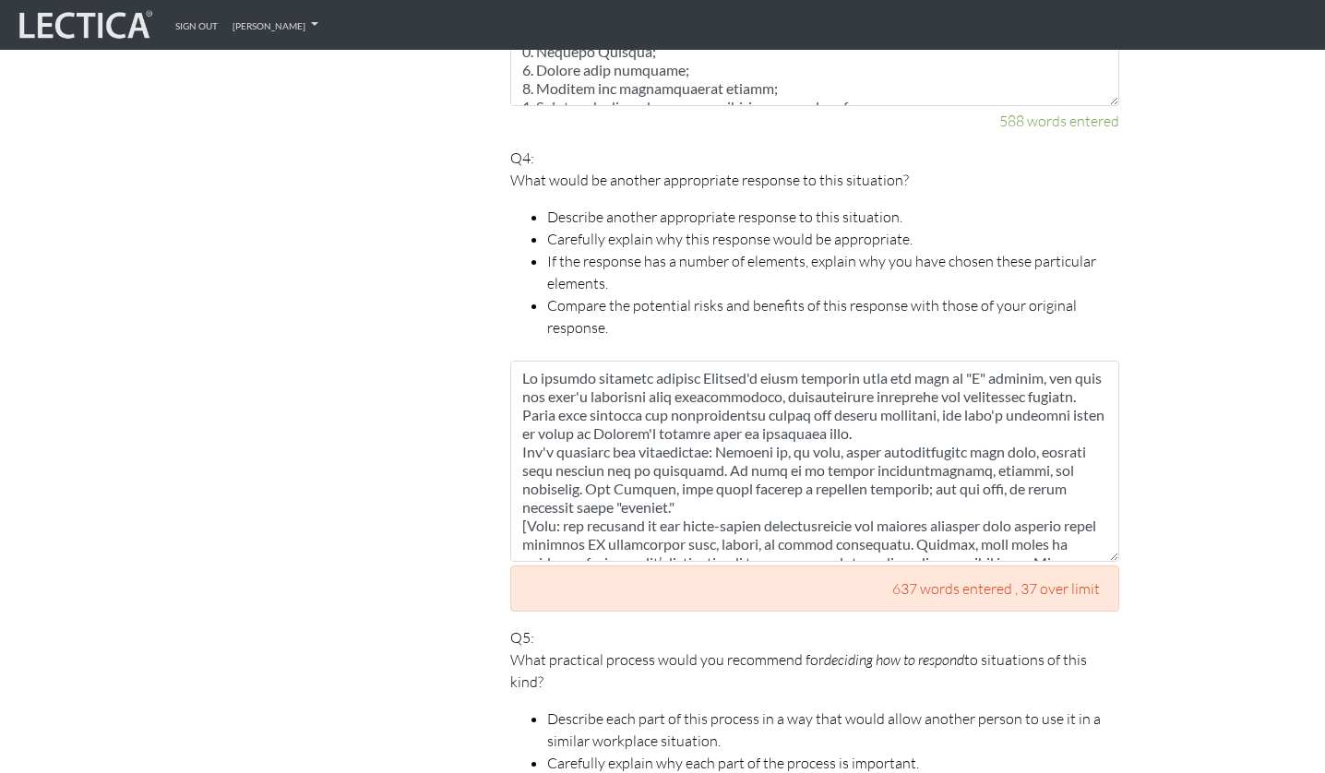
scroll to position [965, 0]
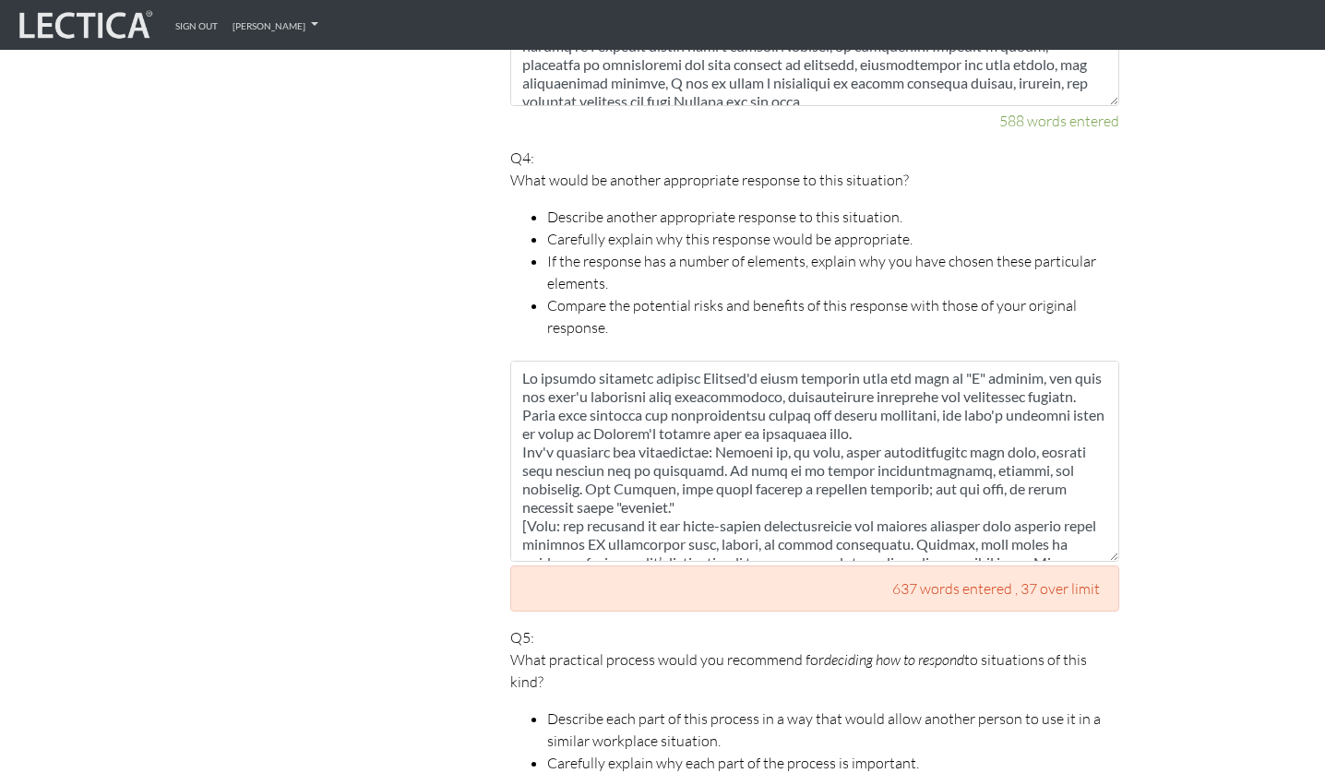
click at [727, 395] on textarea at bounding box center [814, 461] width 609 height 201
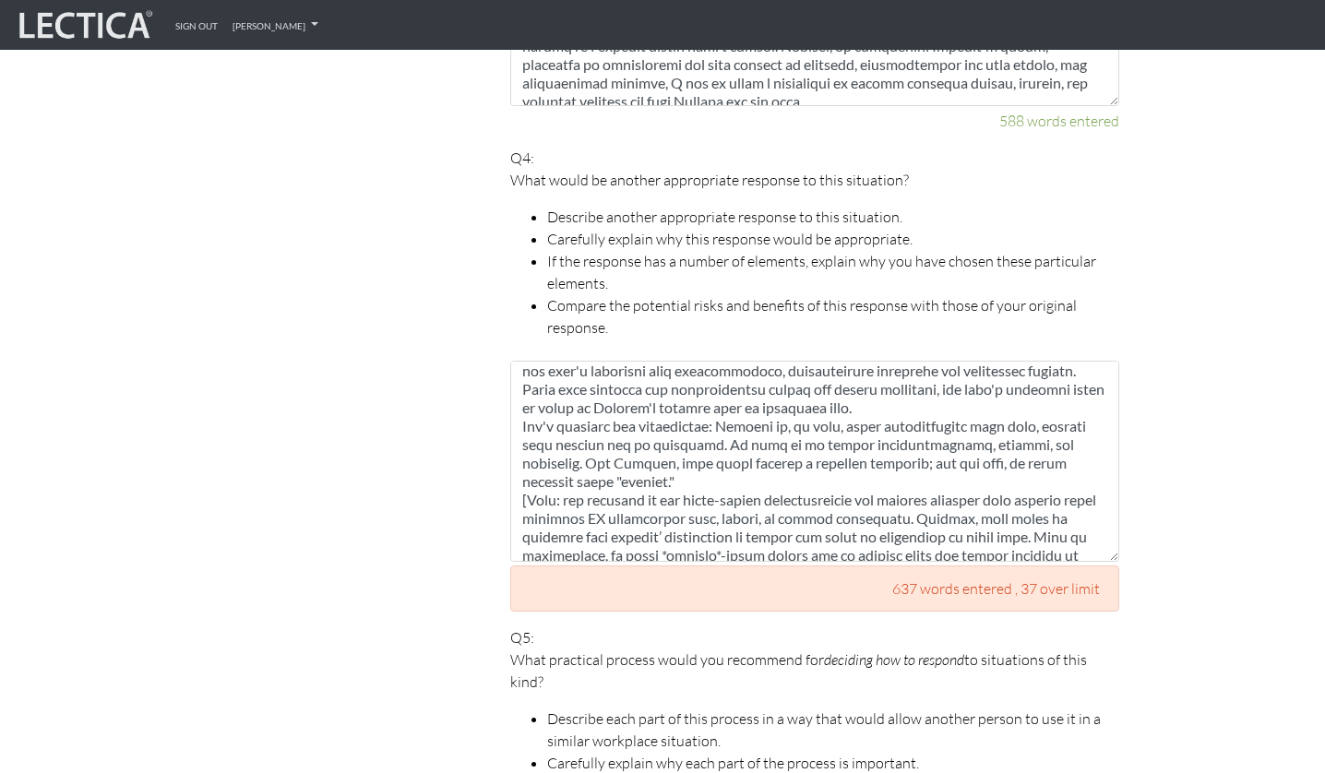
scroll to position [0, 0]
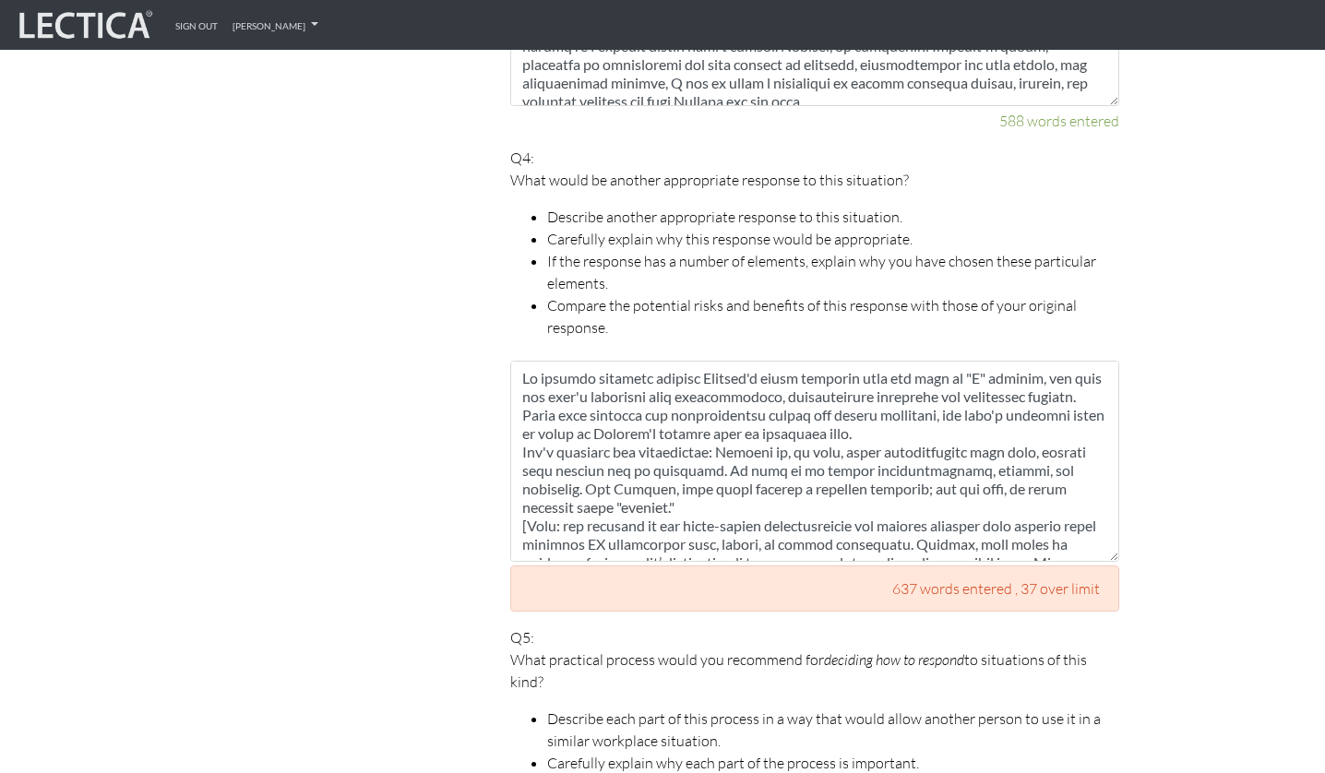
click at [905, 395] on textarea at bounding box center [814, 461] width 609 height 201
drag, startPoint x: 956, startPoint y: 365, endPoint x: 862, endPoint y: 388, distance: 96.7
click at [862, 388] on textarea at bounding box center [814, 461] width 609 height 201
click at [863, 492] on textarea at bounding box center [814, 461] width 609 height 201
click at [926, 414] on textarea at bounding box center [814, 461] width 609 height 201
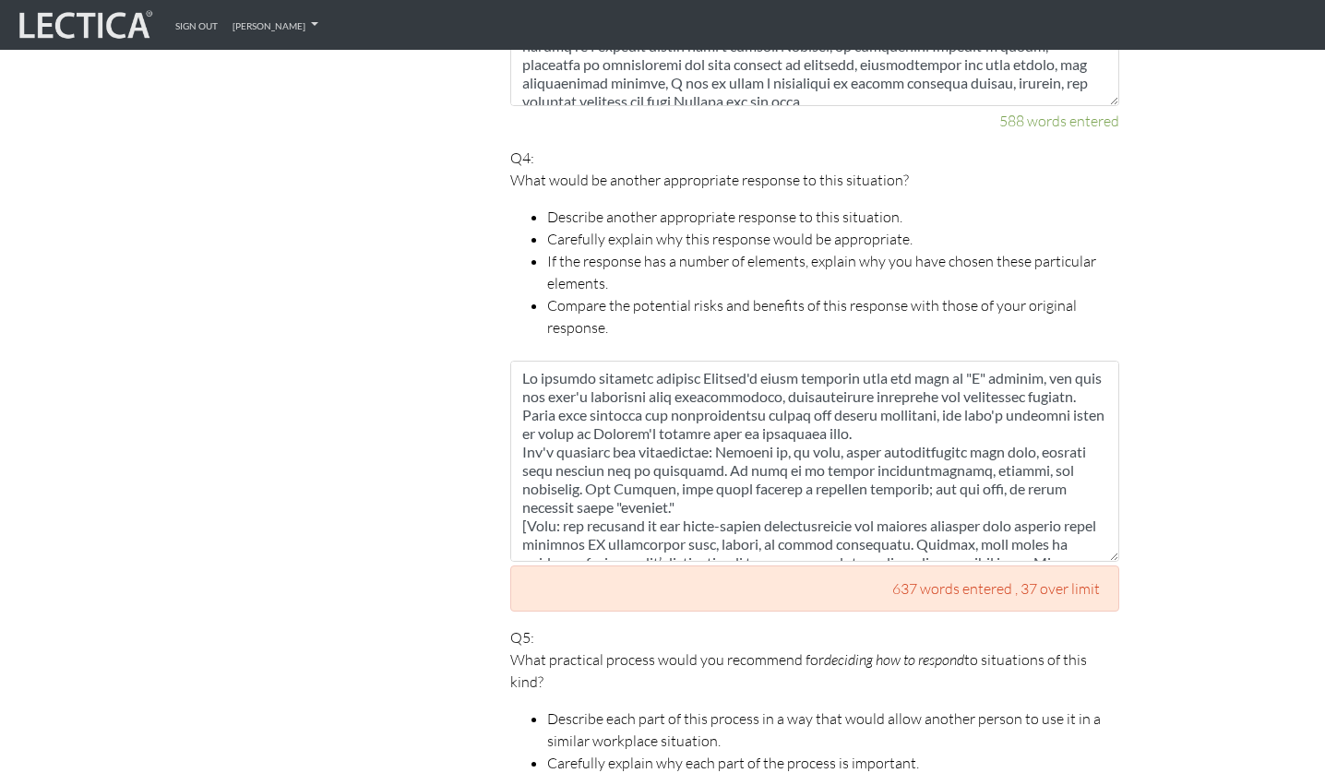
drag, startPoint x: 867, startPoint y: 389, endPoint x: 939, endPoint y: 389, distance: 72.9
click at [940, 389] on textarea at bounding box center [814, 461] width 609 height 201
click at [939, 389] on textarea at bounding box center [814, 461] width 609 height 201
click at [939, 381] on textarea at bounding box center [814, 461] width 609 height 201
click at [952, 383] on textarea at bounding box center [814, 461] width 609 height 201
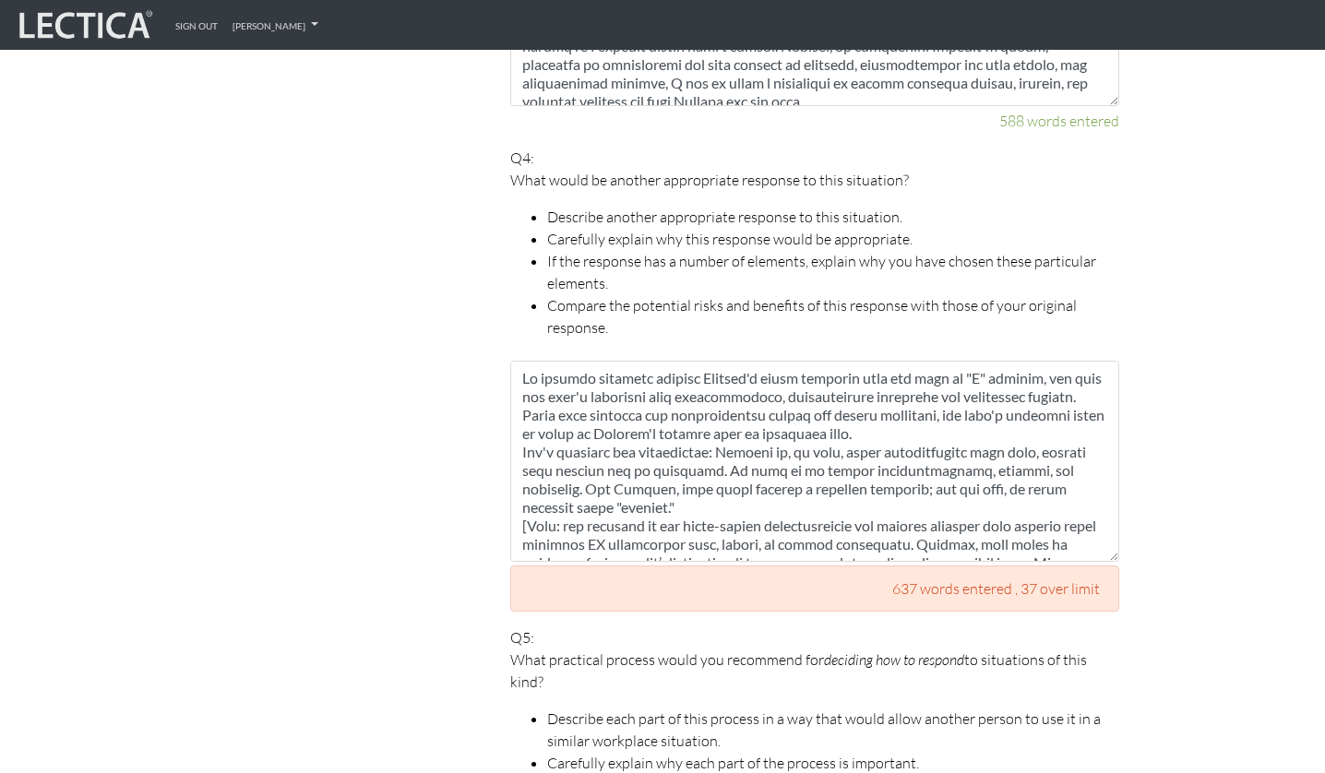
click at [842, 395] on textarea at bounding box center [814, 461] width 609 height 201
click at [902, 392] on textarea at bounding box center [814, 461] width 609 height 201
drag, startPoint x: 907, startPoint y: 410, endPoint x: 705, endPoint y: 358, distance: 208.6
click at [703, 361] on textarea at bounding box center [814, 461] width 609 height 201
click at [700, 401] on textarea at bounding box center [814, 461] width 609 height 201
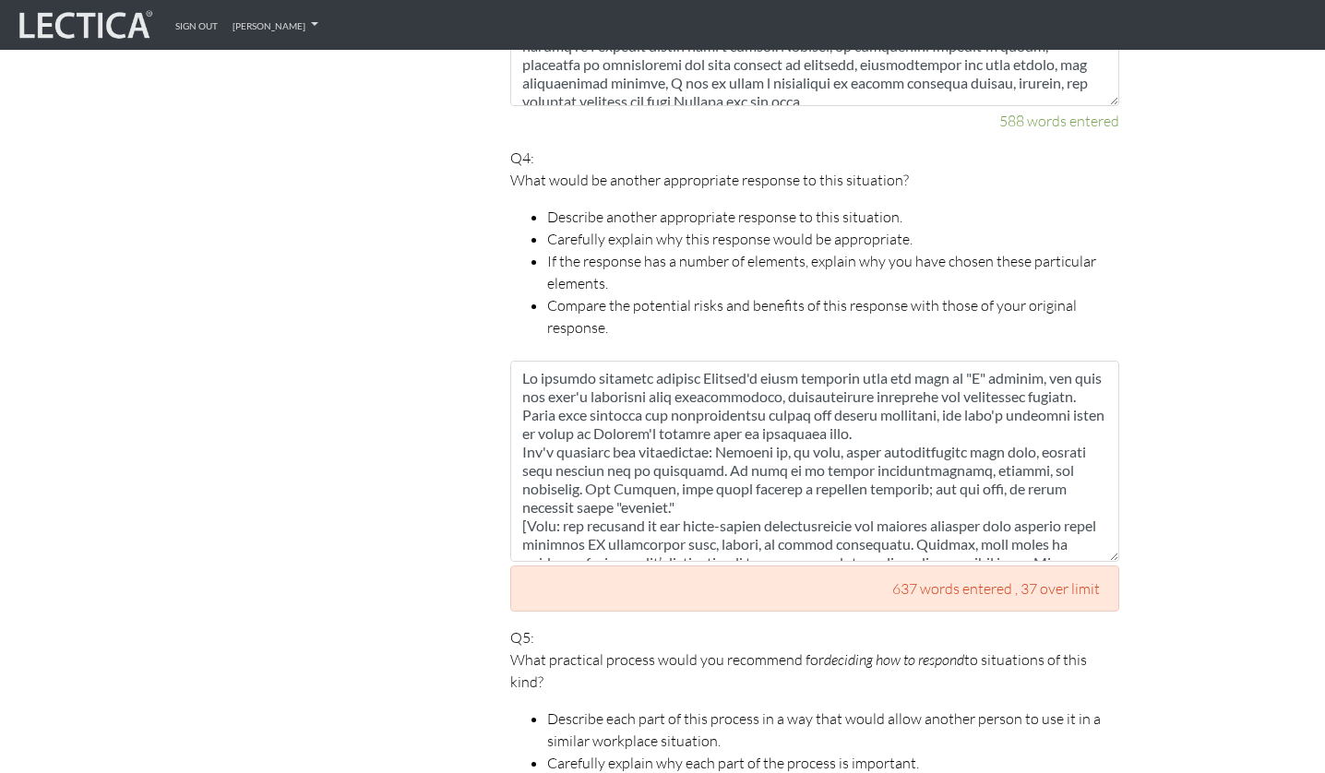
drag, startPoint x: 639, startPoint y: 389, endPoint x: 808, endPoint y: 392, distance: 169.8
click at [808, 392] on textarea at bounding box center [814, 461] width 609 height 201
click at [898, 397] on textarea at bounding box center [814, 461] width 609 height 201
drag, startPoint x: 931, startPoint y: 408, endPoint x: 612, endPoint y: 387, distance: 320.0
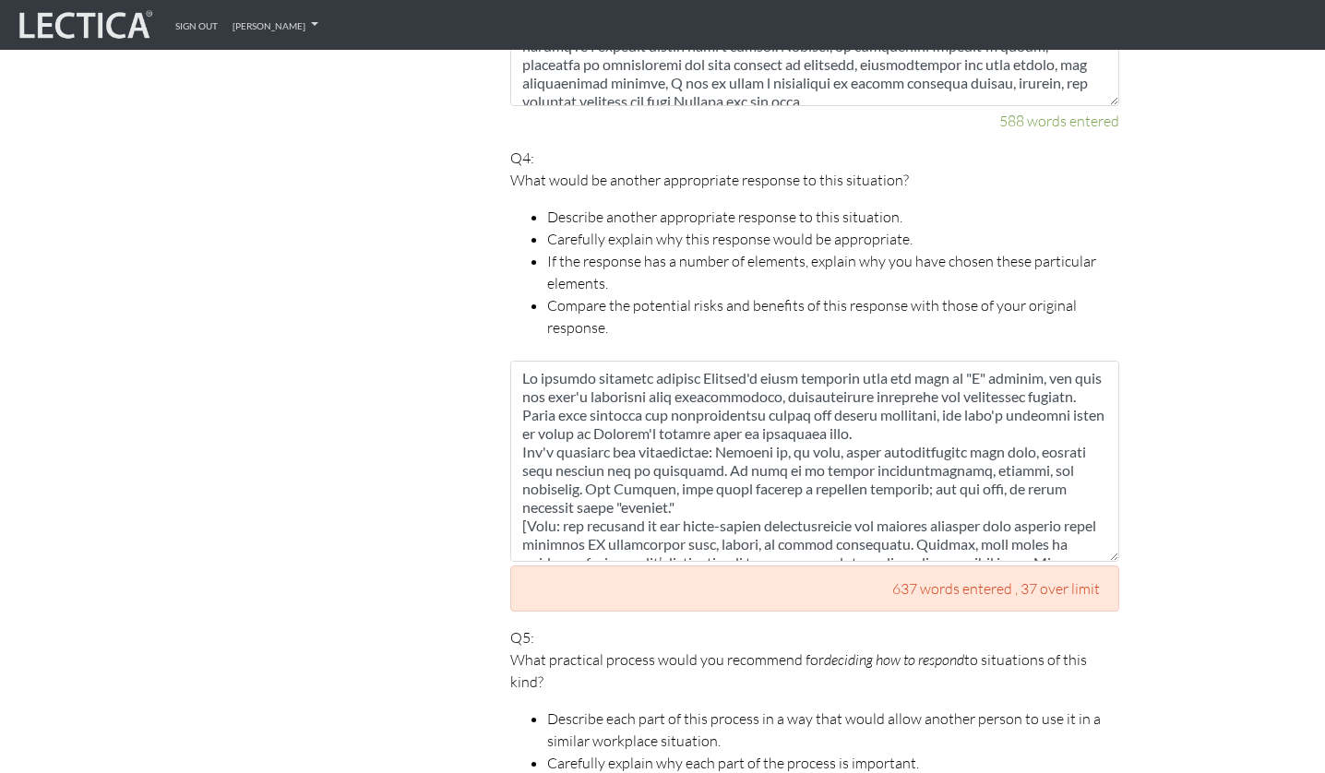
click at [612, 387] on textarea at bounding box center [814, 461] width 609 height 201
click at [627, 400] on textarea at bounding box center [814, 461] width 609 height 201
drag, startPoint x: 688, startPoint y: 396, endPoint x: 667, endPoint y: 397, distance: 21.2
click at [667, 397] on textarea at bounding box center [814, 461] width 609 height 201
click at [912, 390] on textarea at bounding box center [814, 461] width 609 height 201
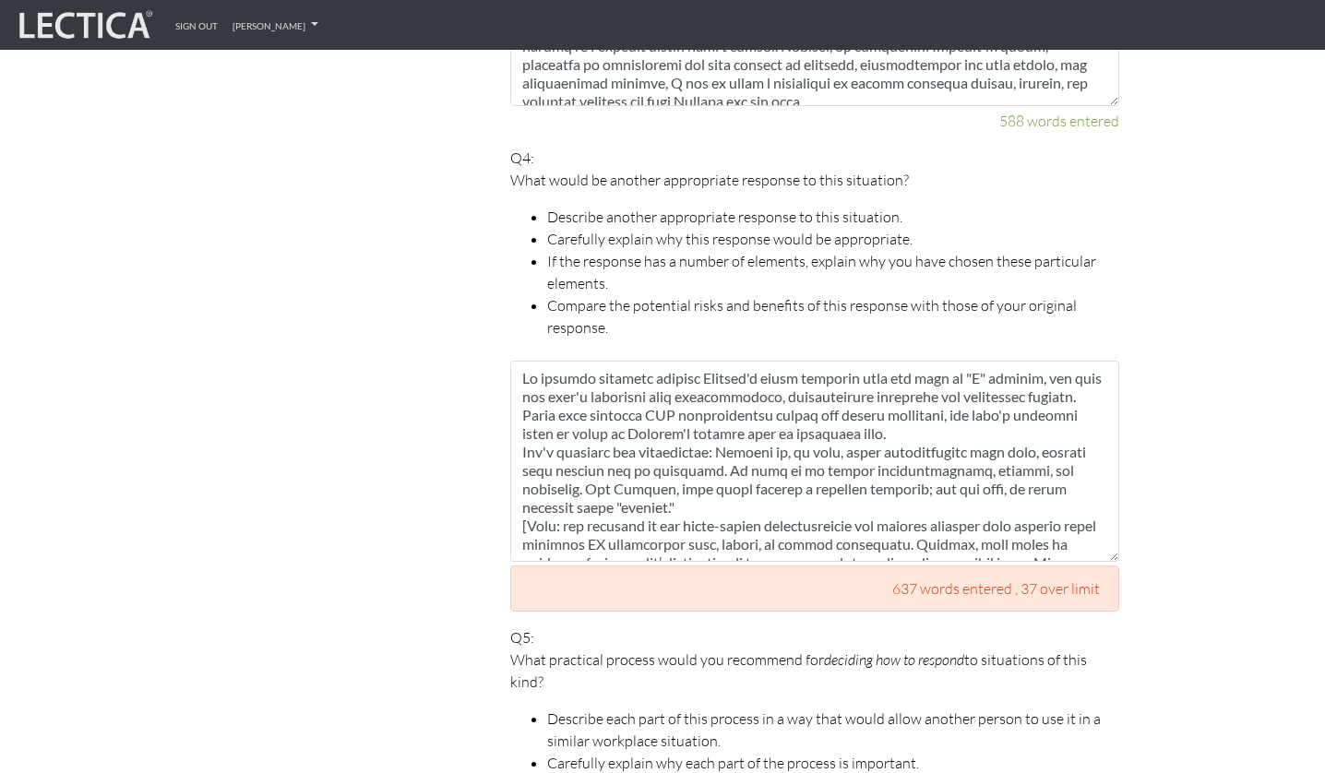
drag, startPoint x: 911, startPoint y: 413, endPoint x: 685, endPoint y: 390, distance: 227.2
click at [685, 390] on textarea at bounding box center [814, 461] width 609 height 201
click at [481, 409] on div "Scores are more accurate when your spelling is correct, and when you explain yo…" at bounding box center [316, 64] width 332 height 2627
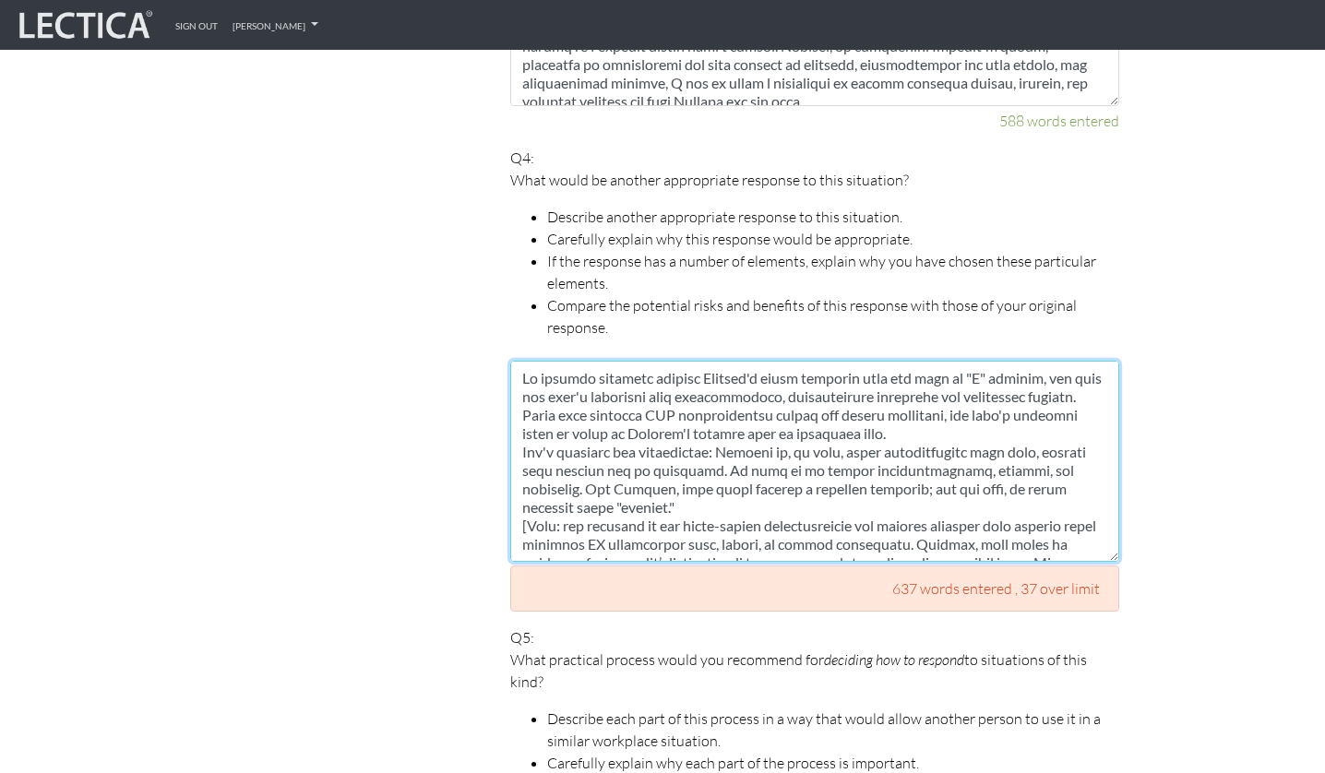
drag, startPoint x: 529, startPoint y: 396, endPoint x: 927, endPoint y: 415, distance: 398.2
click at [927, 415] on textarea at bounding box center [814, 461] width 609 height 201
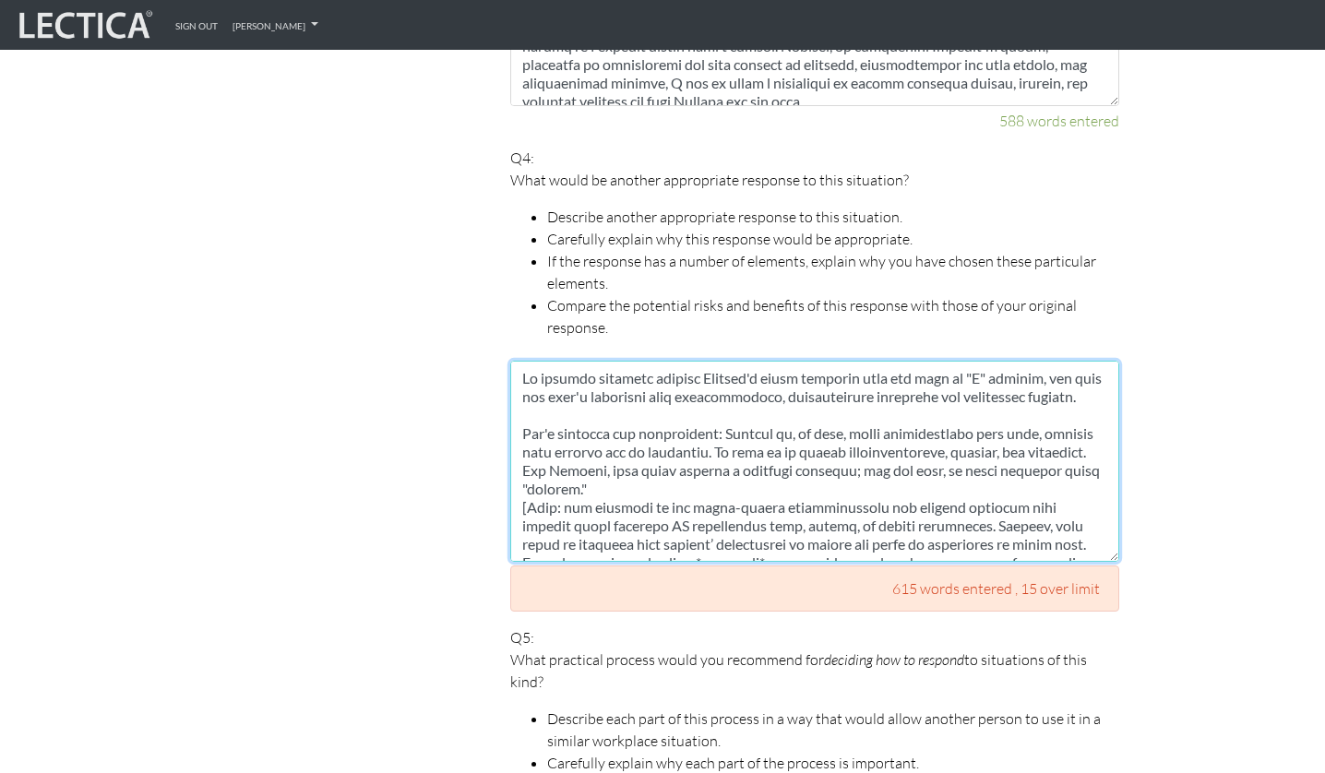
click at [805, 398] on textarea at bounding box center [814, 461] width 609 height 201
click at [771, 452] on textarea at bounding box center [814, 461] width 609 height 201
click at [805, 413] on textarea at bounding box center [814, 461] width 609 height 201
click at [803, 427] on textarea at bounding box center [814, 461] width 609 height 201
click at [685, 421] on textarea at bounding box center [814, 461] width 609 height 201
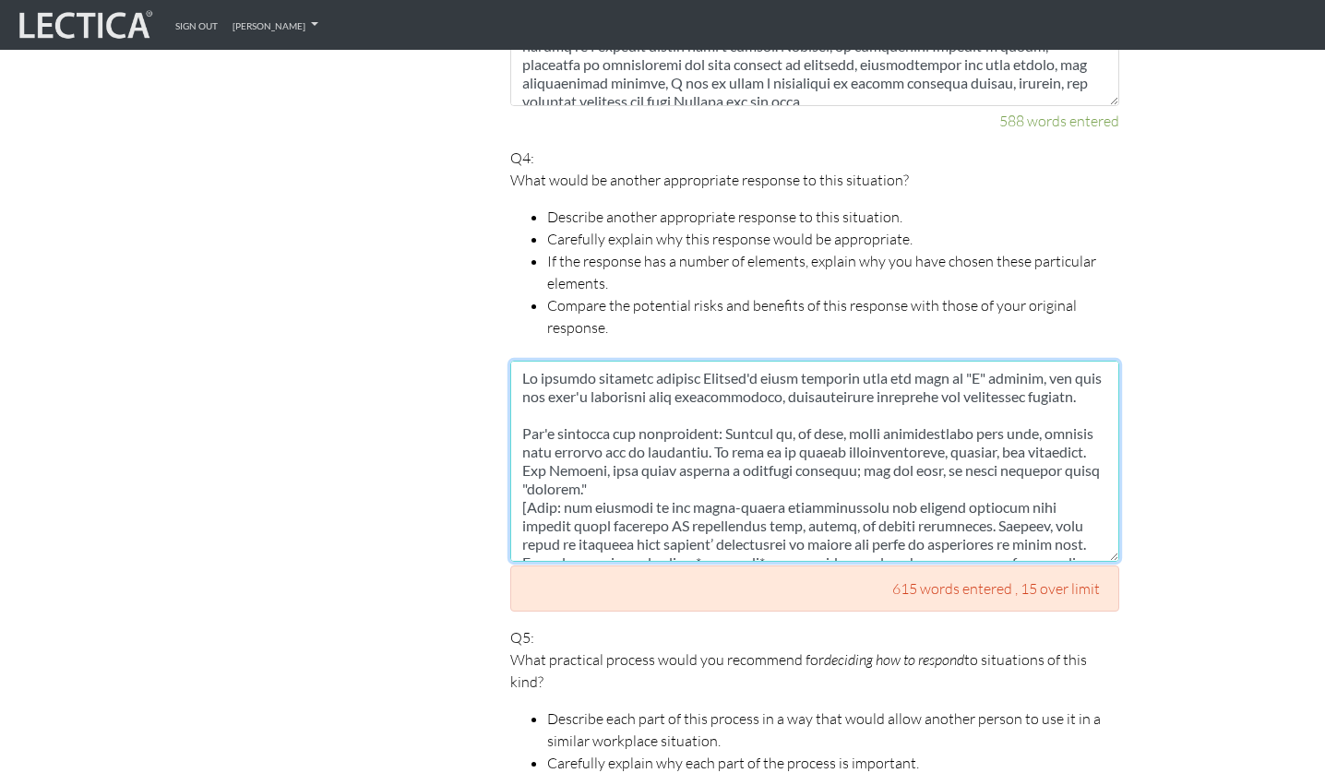
click at [692, 422] on textarea at bounding box center [814, 461] width 609 height 201
click at [745, 422] on textarea at bounding box center [814, 461] width 609 height 201
click at [753, 450] on textarea at bounding box center [814, 461] width 609 height 201
click at [699, 459] on textarea at bounding box center [814, 461] width 609 height 201
drag, startPoint x: 521, startPoint y: 423, endPoint x: 572, endPoint y: 435, distance: 52.2
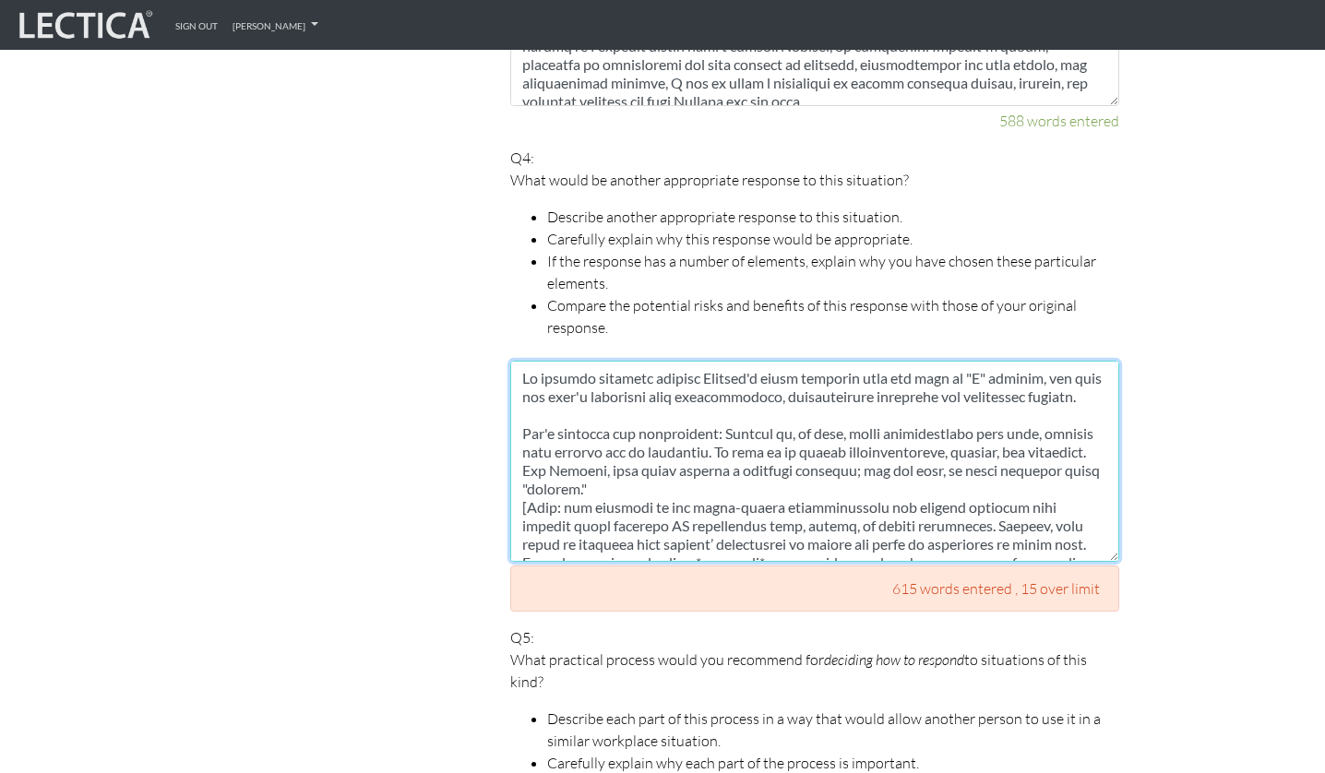
click at [572, 435] on textarea at bounding box center [814, 461] width 609 height 201
click at [594, 472] on textarea at bounding box center [814, 461] width 609 height 201
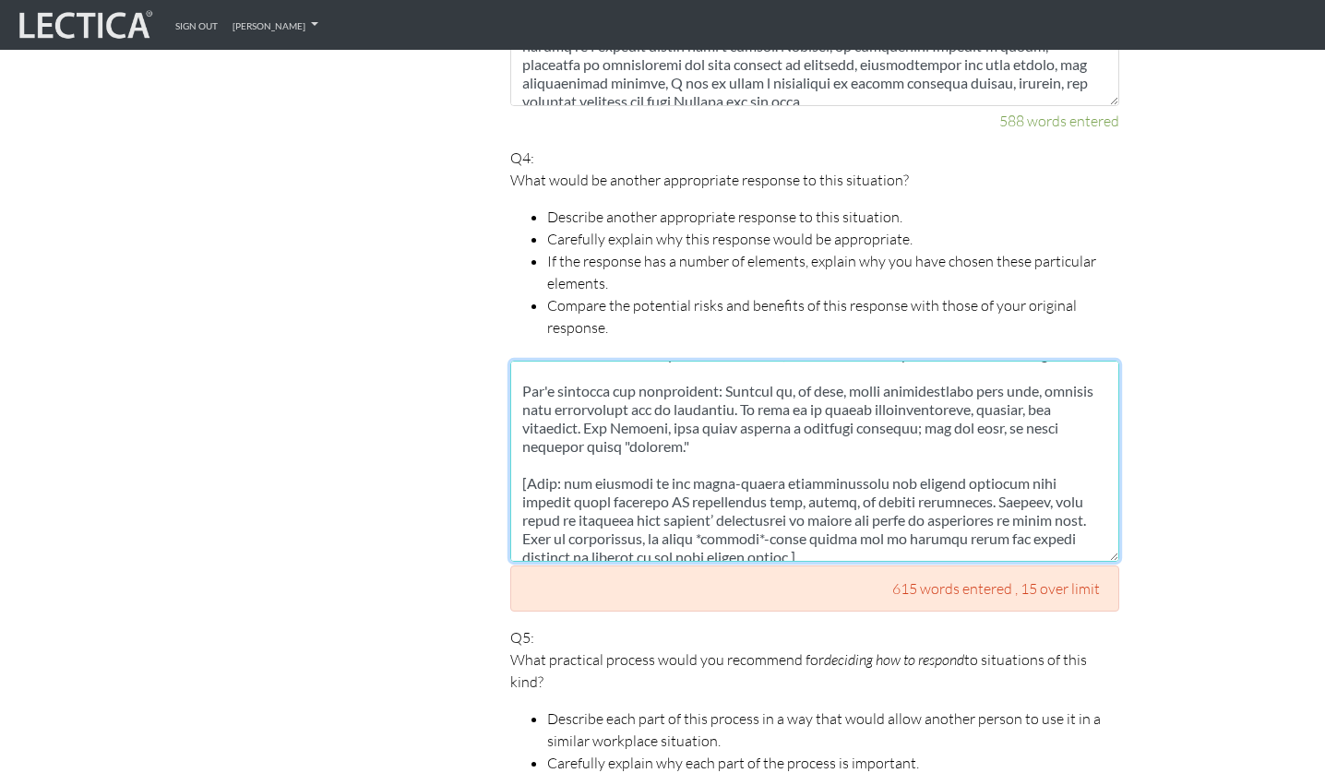
scroll to position [56, 0]
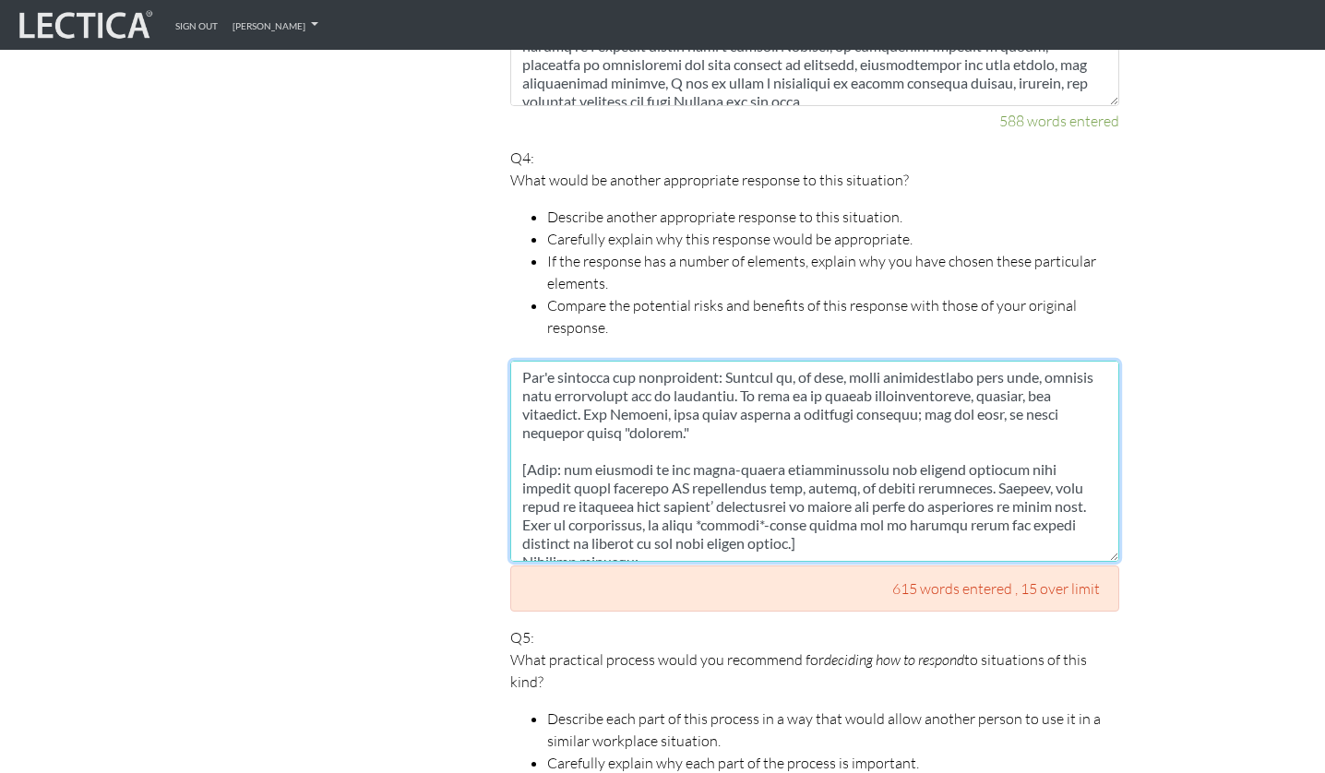
drag, startPoint x: 734, startPoint y: 446, endPoint x: 822, endPoint y: 484, distance: 96.7
click at [822, 484] on textarea at bounding box center [814, 461] width 609 height 201
drag, startPoint x: 939, startPoint y: 449, endPoint x: 888, endPoint y: 448, distance: 51.7
click at [888, 448] on textarea at bounding box center [814, 461] width 609 height 201
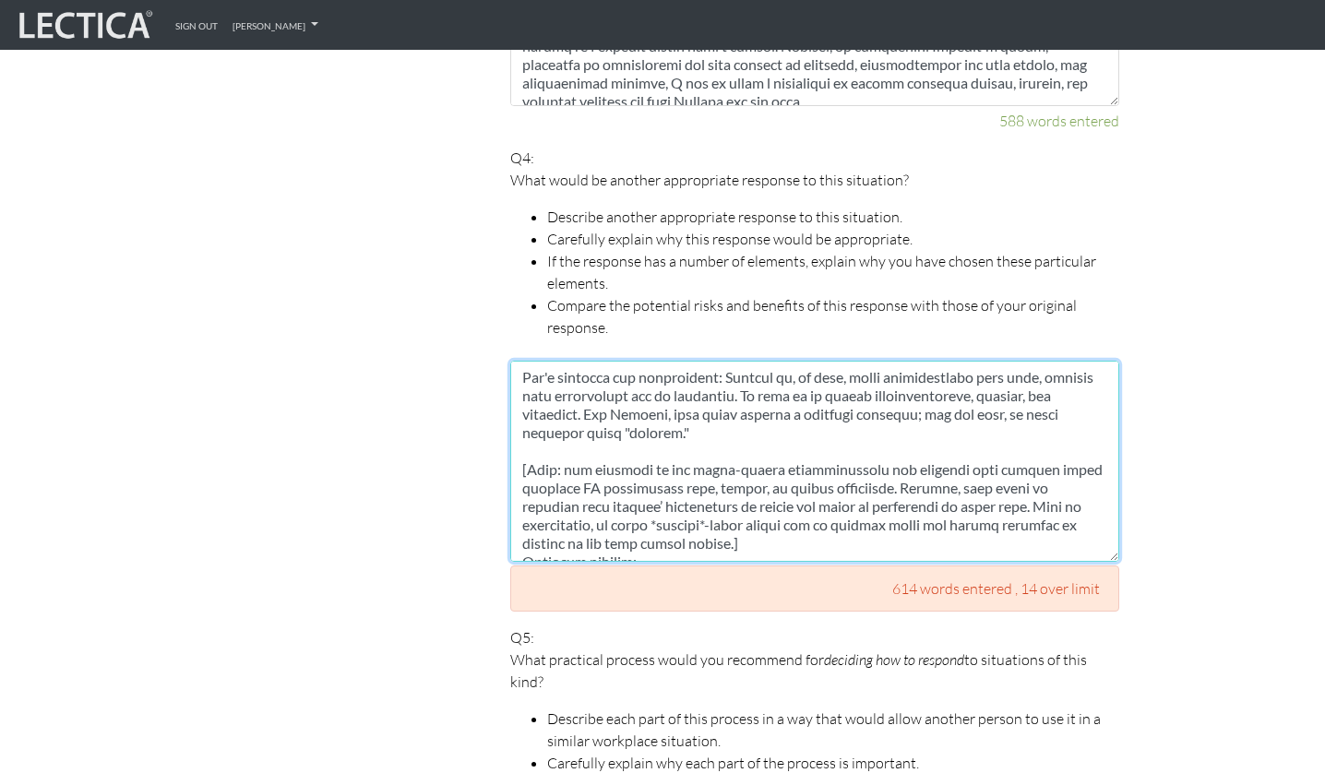
drag, startPoint x: 860, startPoint y: 449, endPoint x: 760, endPoint y: 452, distance: 99.7
click at [756, 455] on textarea at bounding box center [814, 461] width 609 height 201
click at [670, 455] on textarea at bounding box center [814, 461] width 609 height 201
drag, startPoint x: 664, startPoint y: 463, endPoint x: 734, endPoint y: 497, distance: 78.0
click at [734, 497] on textarea at bounding box center [814, 461] width 609 height 201
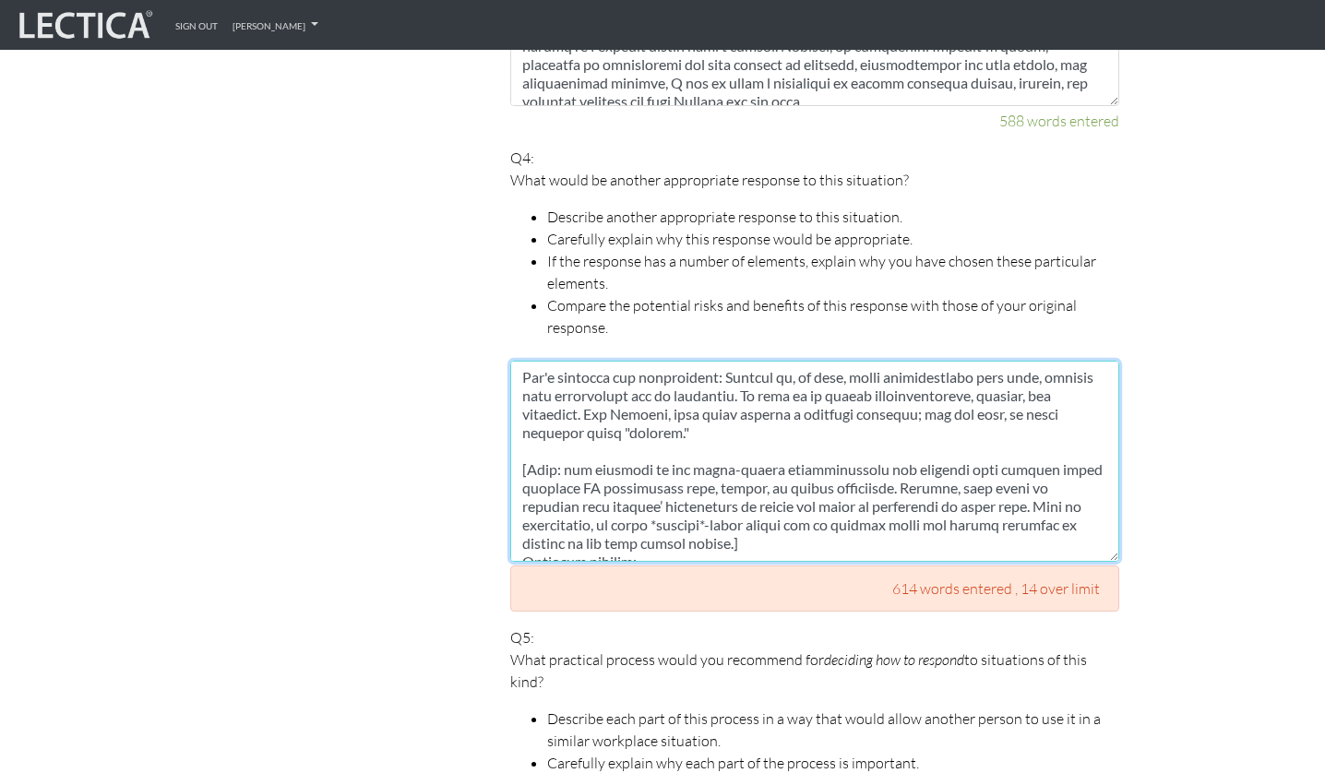
click at [734, 497] on textarea at bounding box center [814, 461] width 609 height 201
drag, startPoint x: 871, startPoint y: 453, endPoint x: 1037, endPoint y: 453, distance: 166.1
click at [1037, 453] on textarea at bounding box center [814, 461] width 609 height 201
click at [862, 486] on textarea at bounding box center [814, 461] width 609 height 201
click at [932, 461] on textarea at bounding box center [814, 461] width 609 height 201
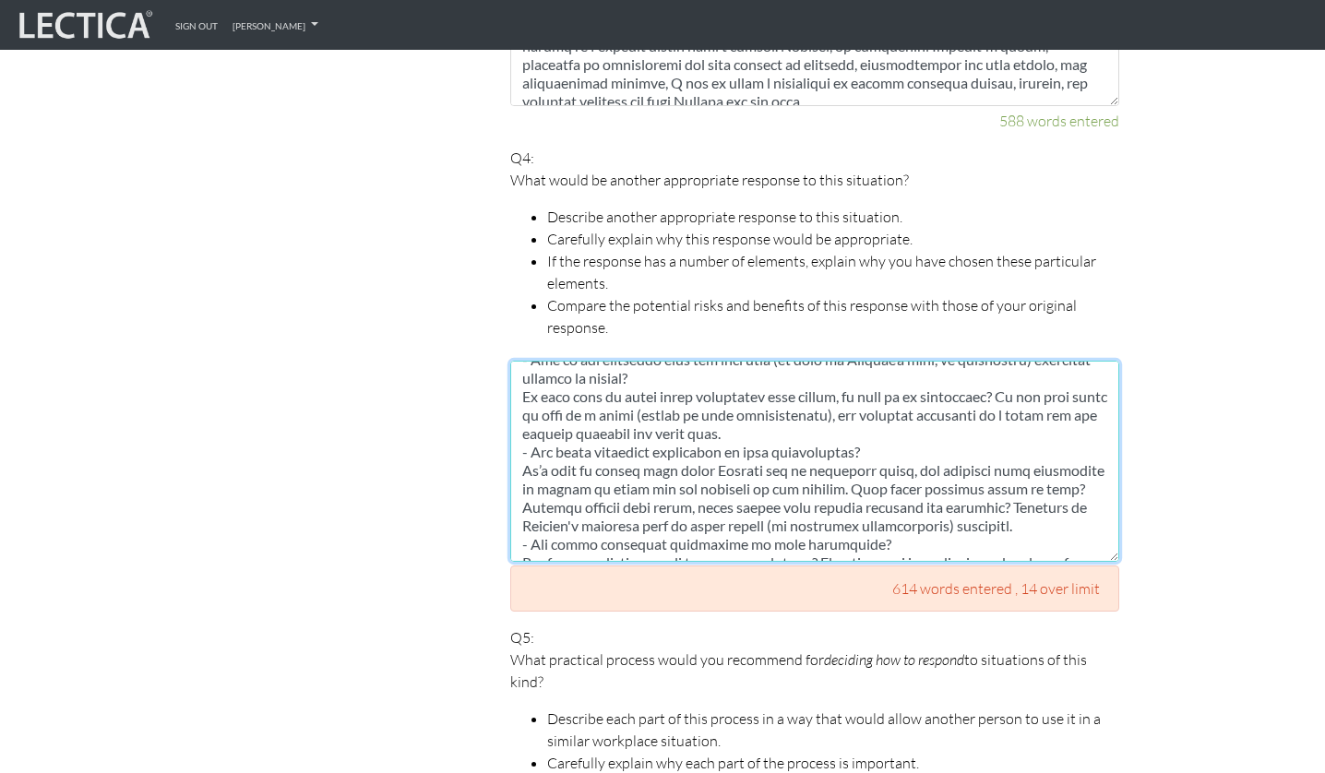
drag, startPoint x: 747, startPoint y: 513, endPoint x: 792, endPoint y: 383, distance: 137.8
click at [792, 383] on textarea at bounding box center [814, 461] width 609 height 201
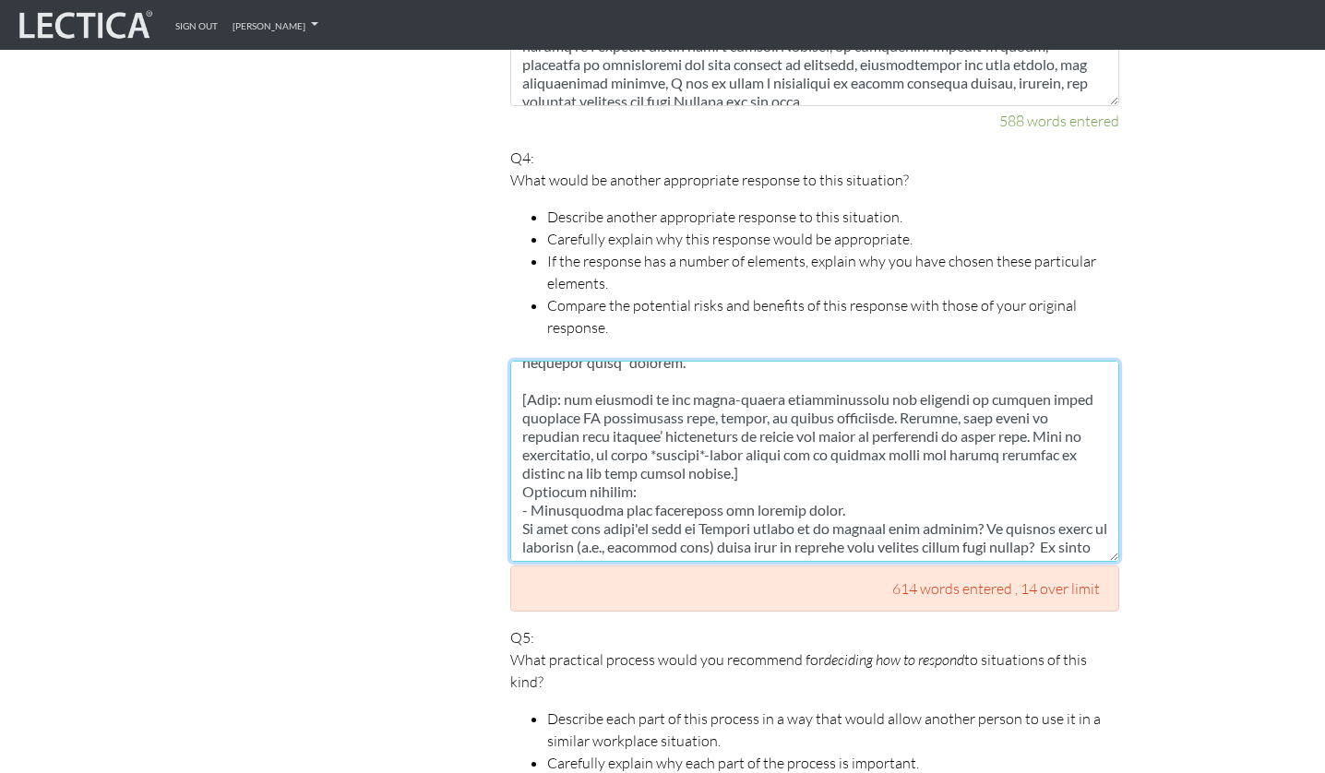
scroll to position [124, 0]
click at [754, 496] on textarea at bounding box center [814, 461] width 609 height 201
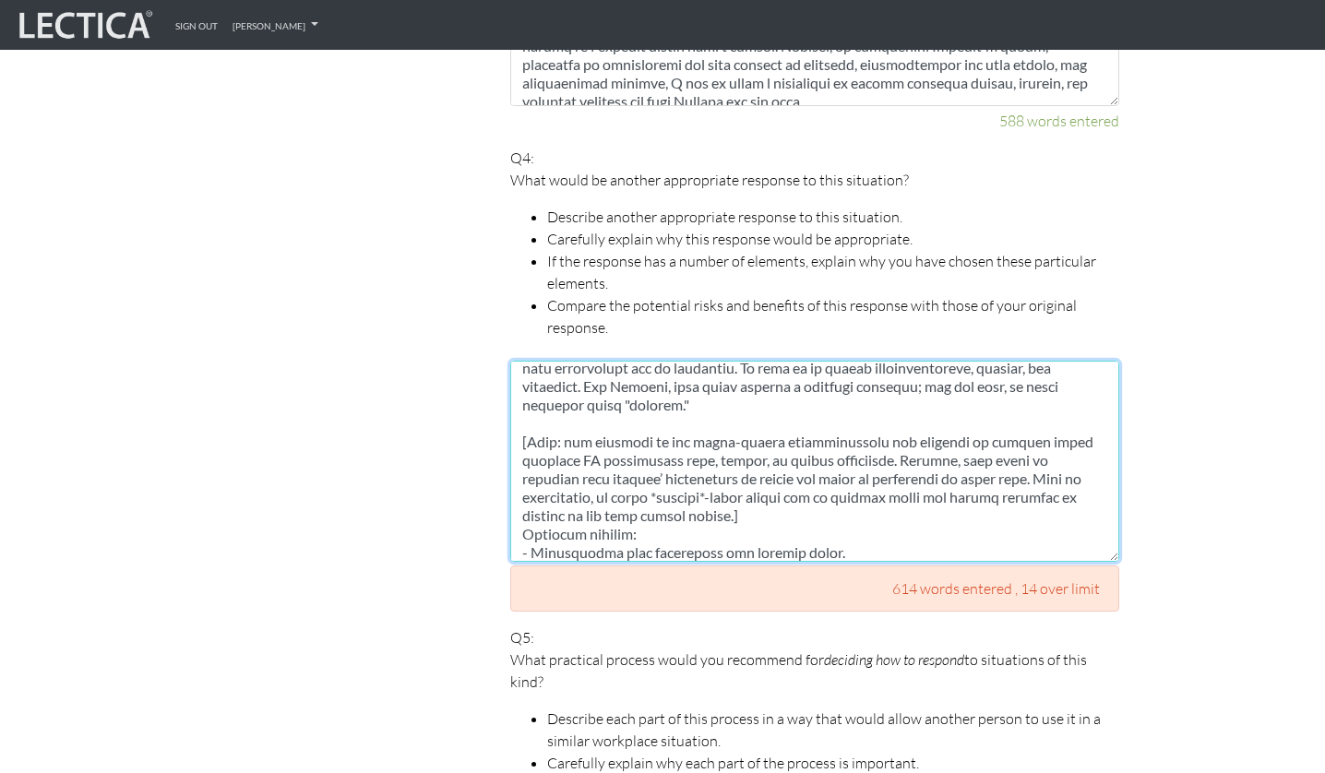
scroll to position [57, 0]
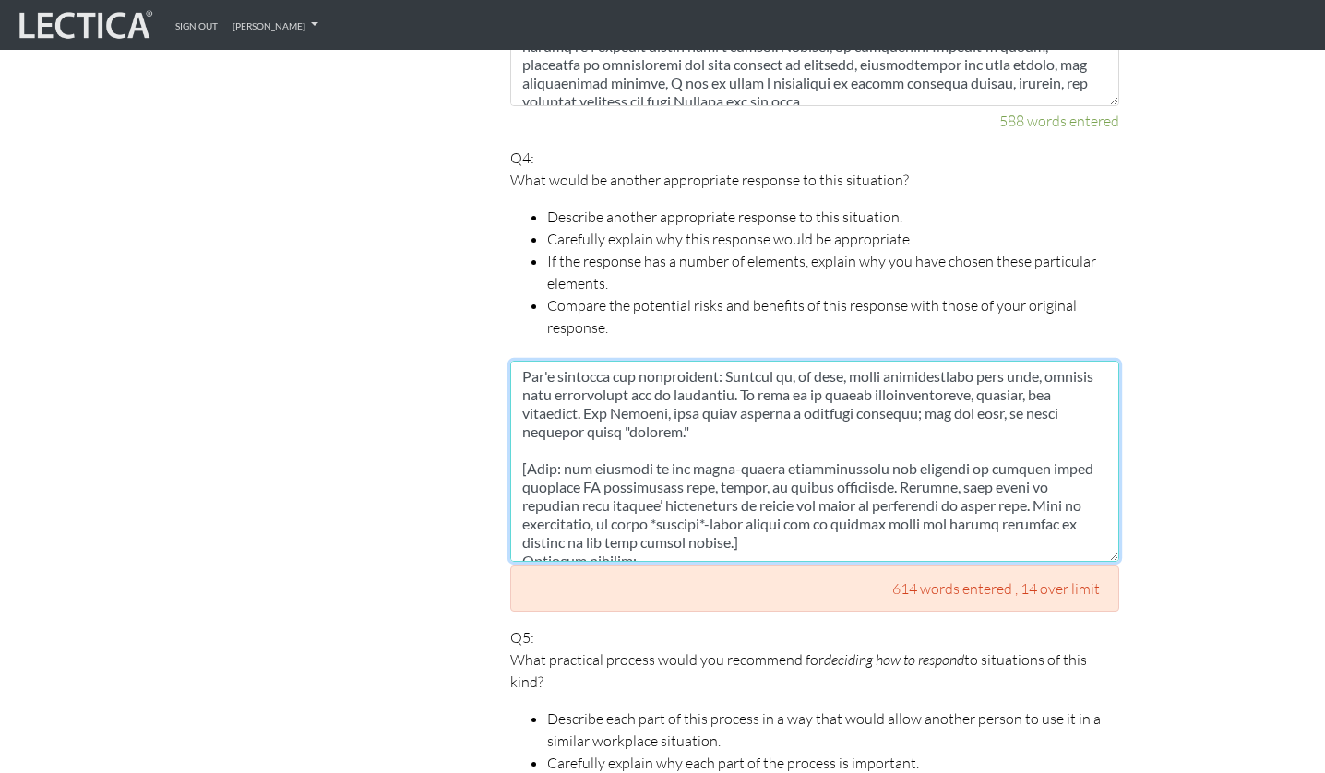
drag, startPoint x: 681, startPoint y: 502, endPoint x: 792, endPoint y: 502, distance: 110.7
click at [792, 502] on textarea at bounding box center [814, 461] width 609 height 201
drag, startPoint x: 757, startPoint y: 501, endPoint x: 734, endPoint y: 501, distance: 23.1
click at [734, 501] on textarea at bounding box center [814, 461] width 609 height 201
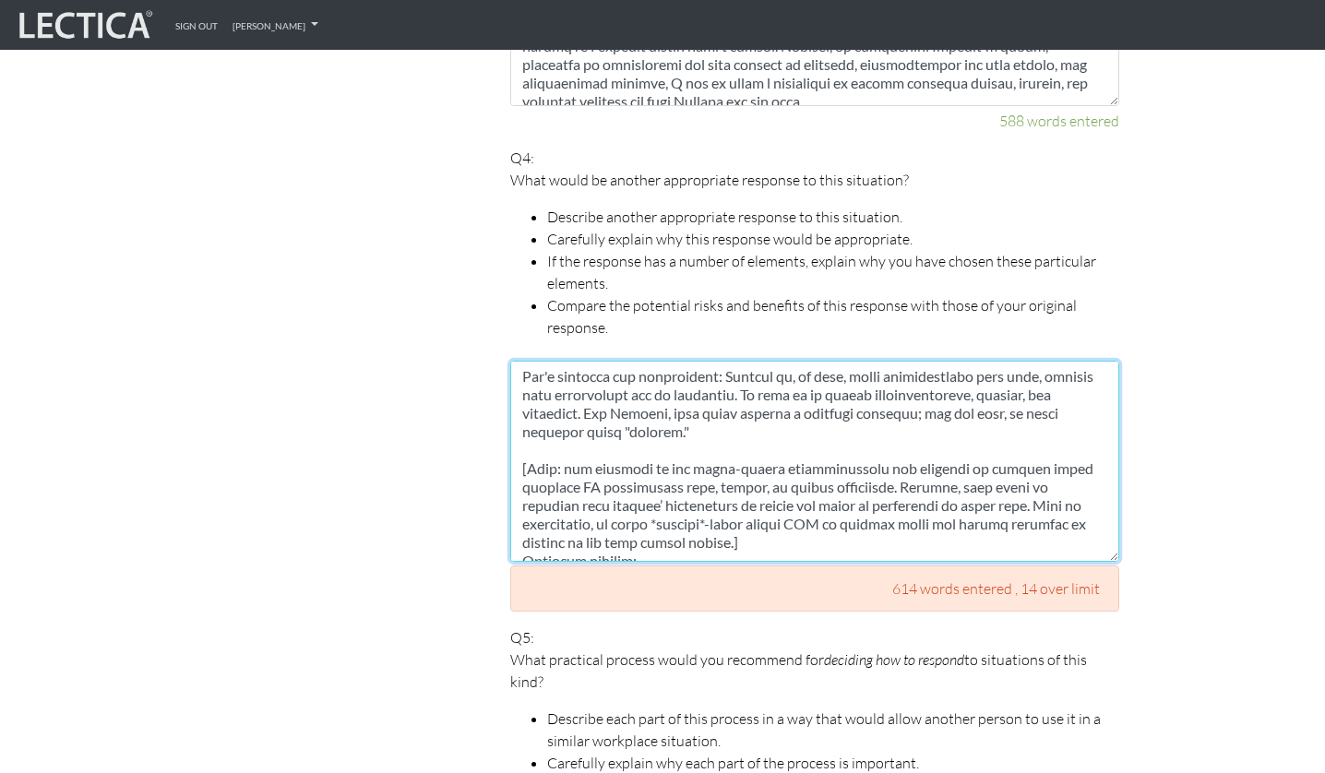
click at [838, 508] on textarea at bounding box center [814, 461] width 609 height 201
click at [863, 469] on textarea at bounding box center [814, 461] width 609 height 201
click at [618, 504] on textarea at bounding box center [814, 461] width 609 height 201
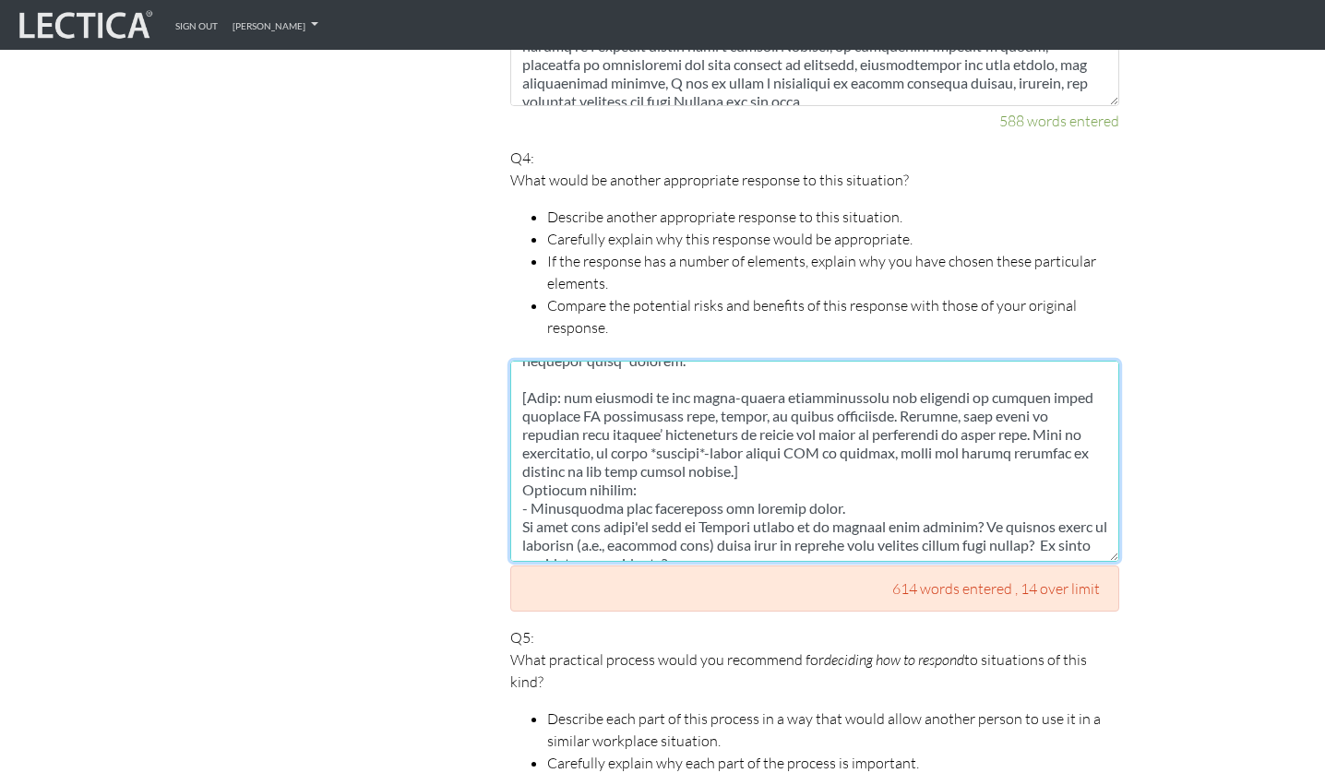
scroll to position [158, 0]
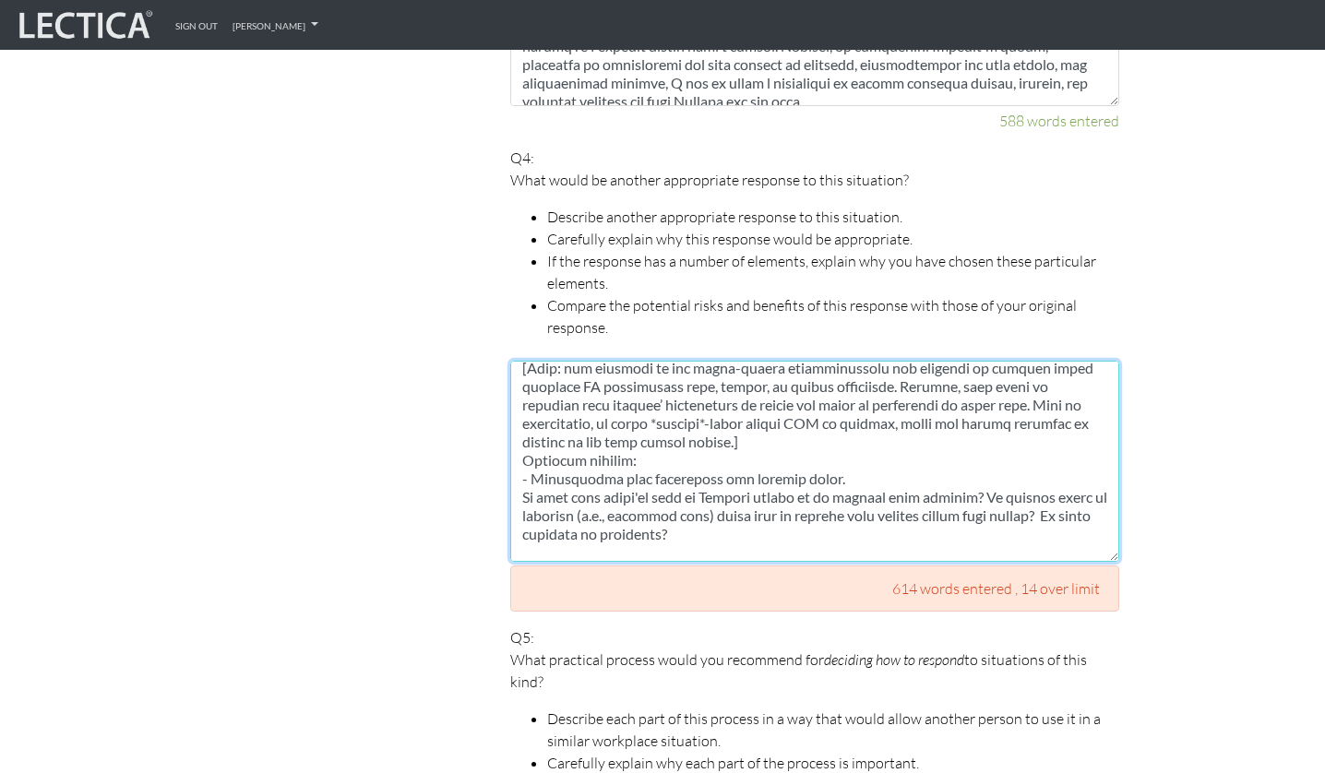
click at [690, 437] on textarea at bounding box center [814, 461] width 609 height 201
click at [692, 419] on textarea at bounding box center [814, 461] width 609 height 201
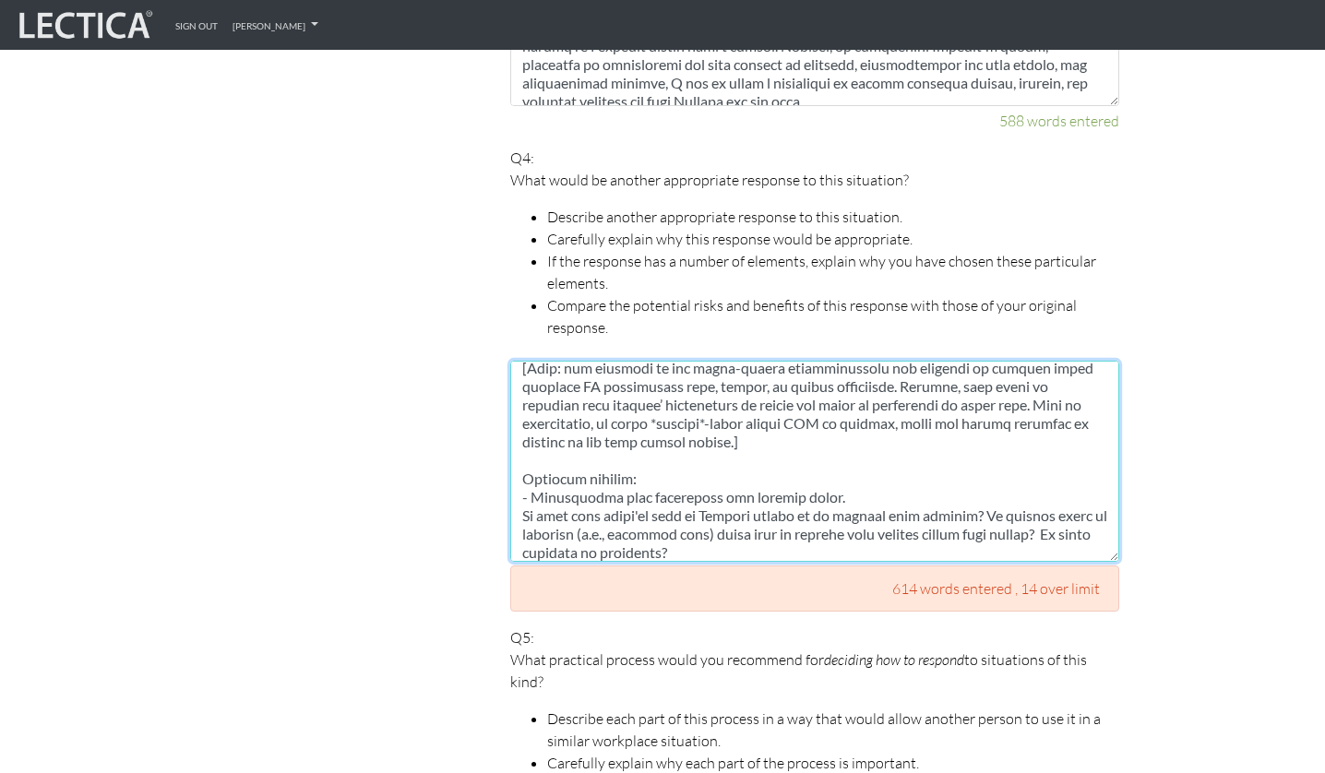
scroll to position [176, 0]
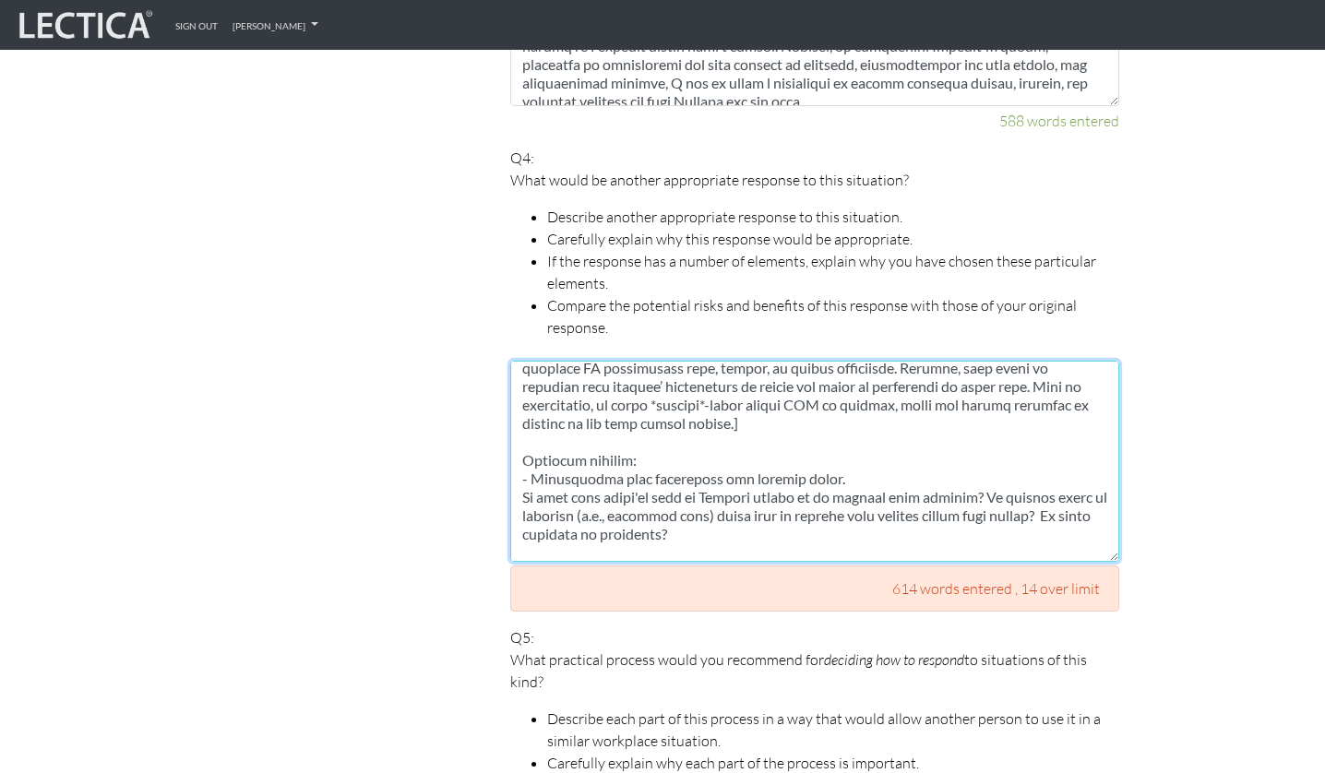
click at [592, 457] on textarea at bounding box center [814, 461] width 609 height 201
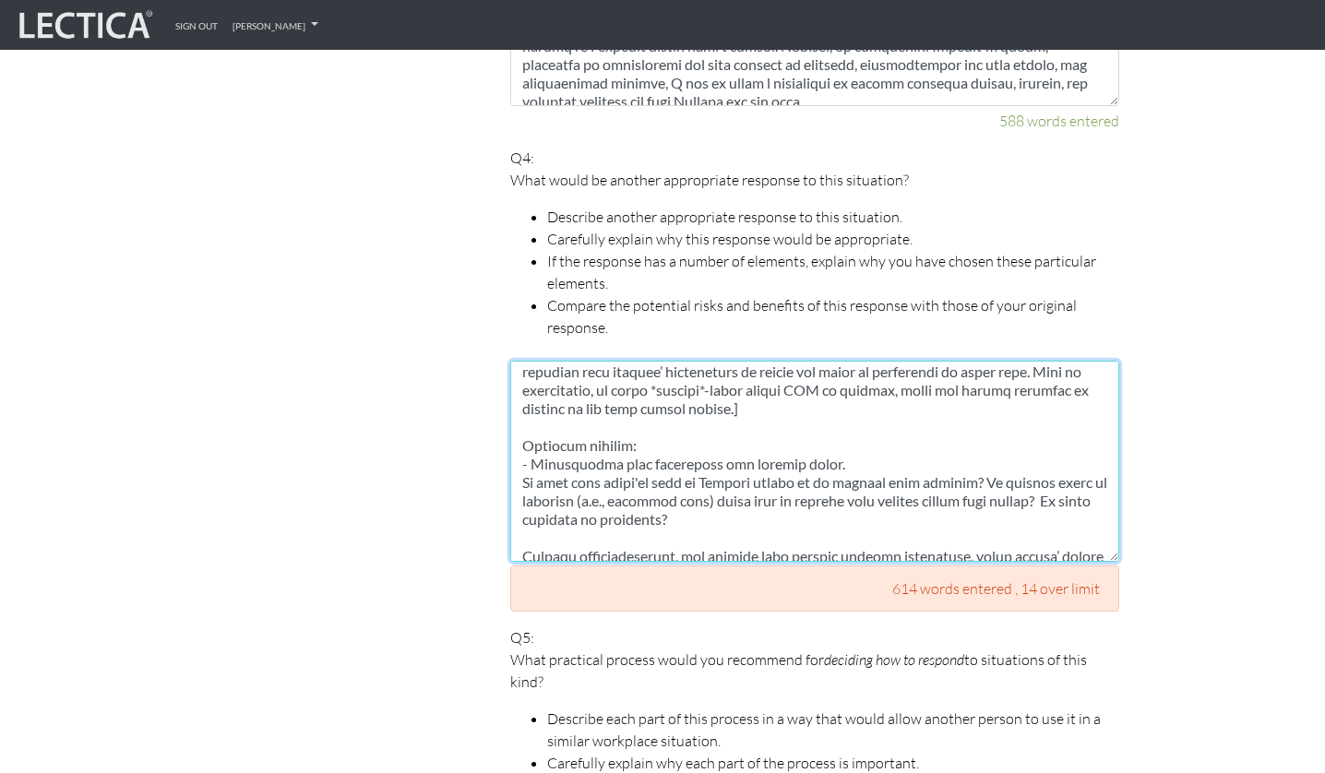
scroll to position [158, 0]
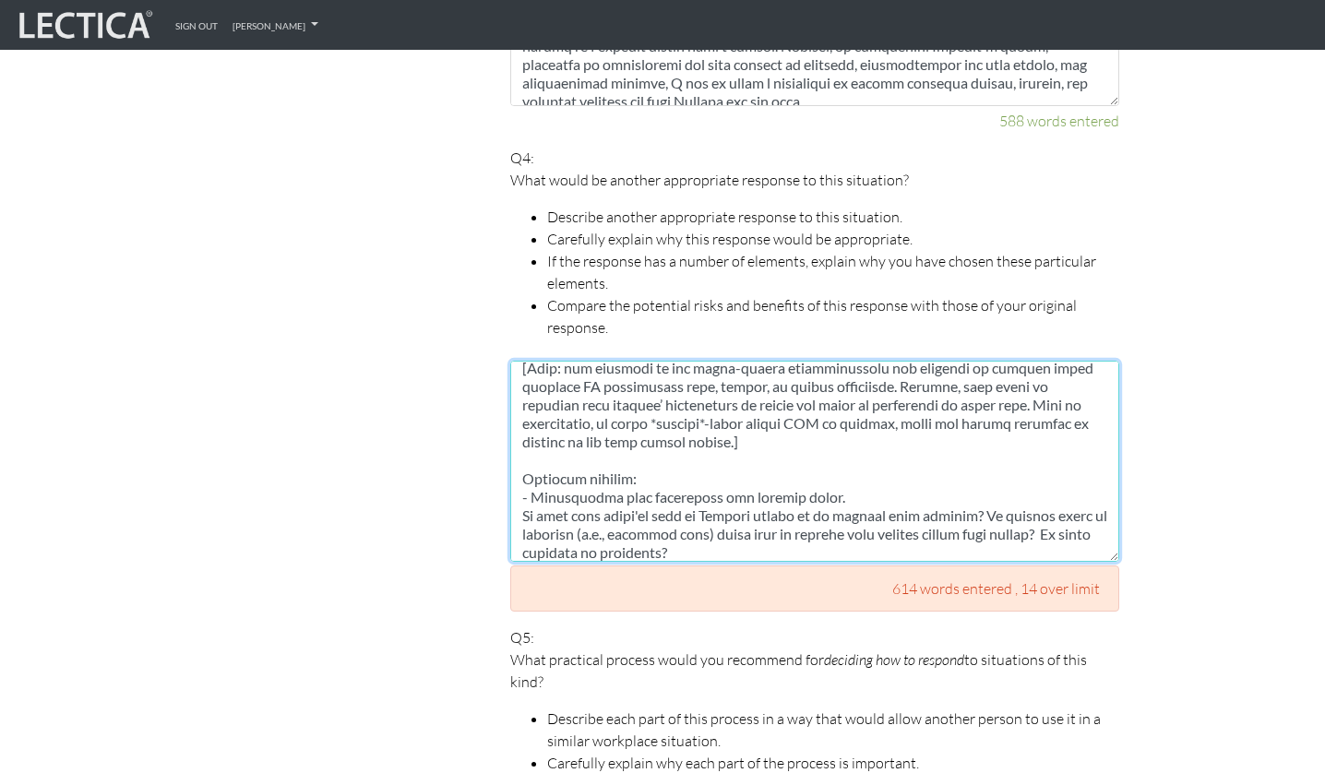
drag, startPoint x: 637, startPoint y: 475, endPoint x: 575, endPoint y: 472, distance: 61.9
click at [575, 472] on textarea at bounding box center [814, 461] width 609 height 201
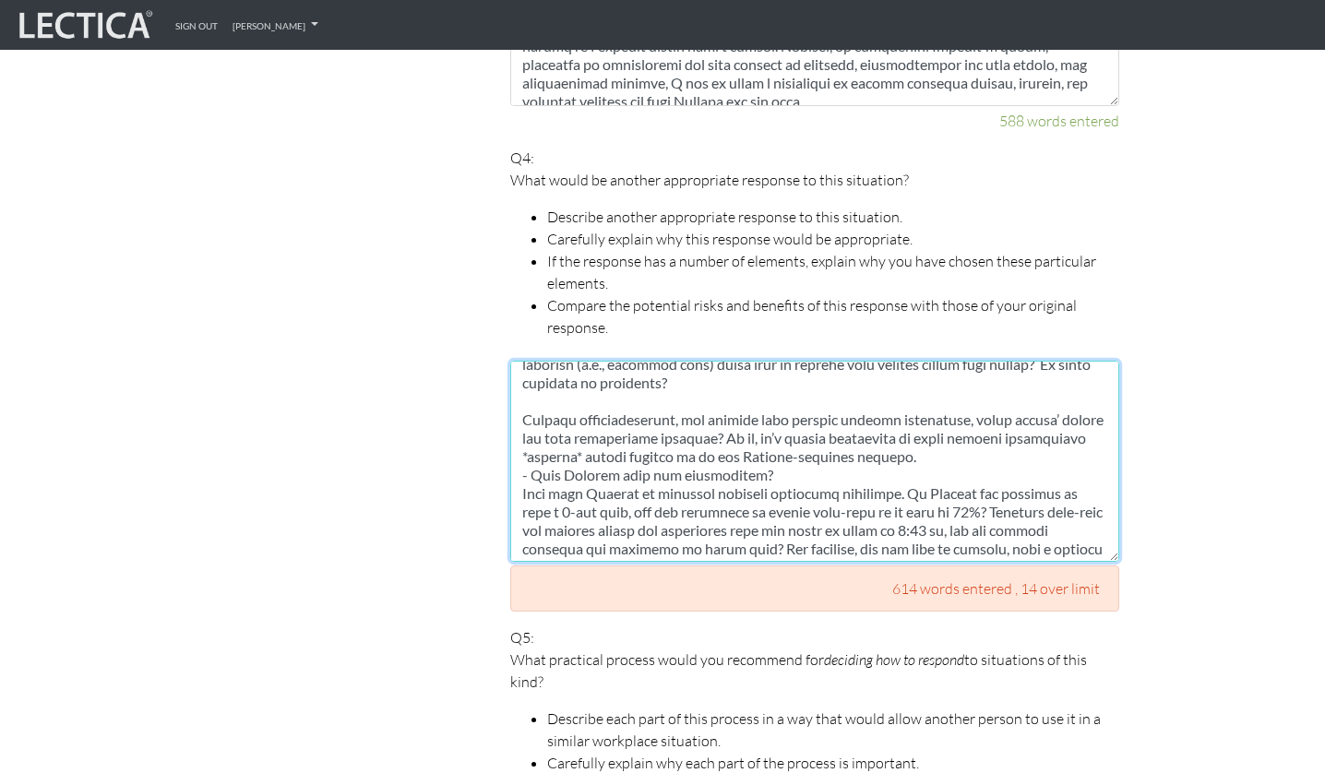
scroll to position [340, 0]
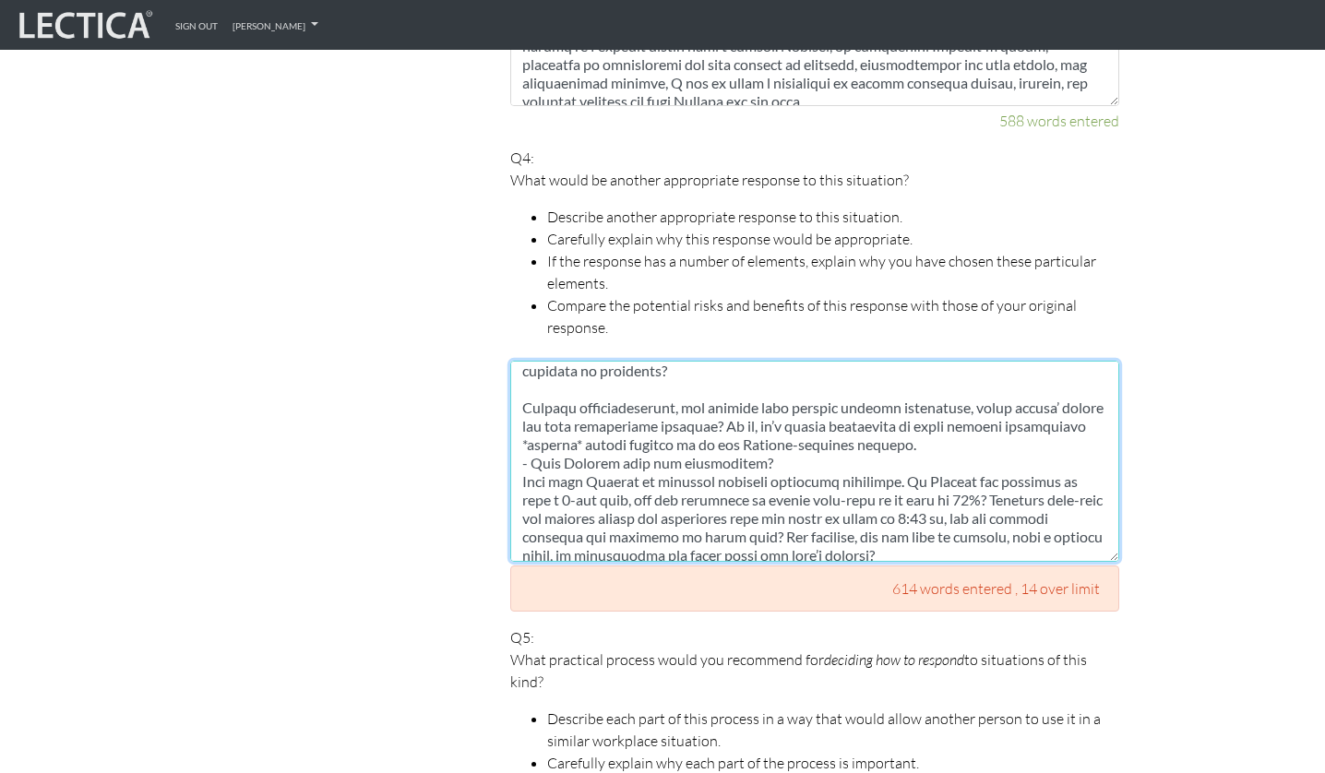
click at [940, 431] on textarea at bounding box center [814, 461] width 609 height 201
click at [904, 419] on textarea at bounding box center [814, 461] width 609 height 201
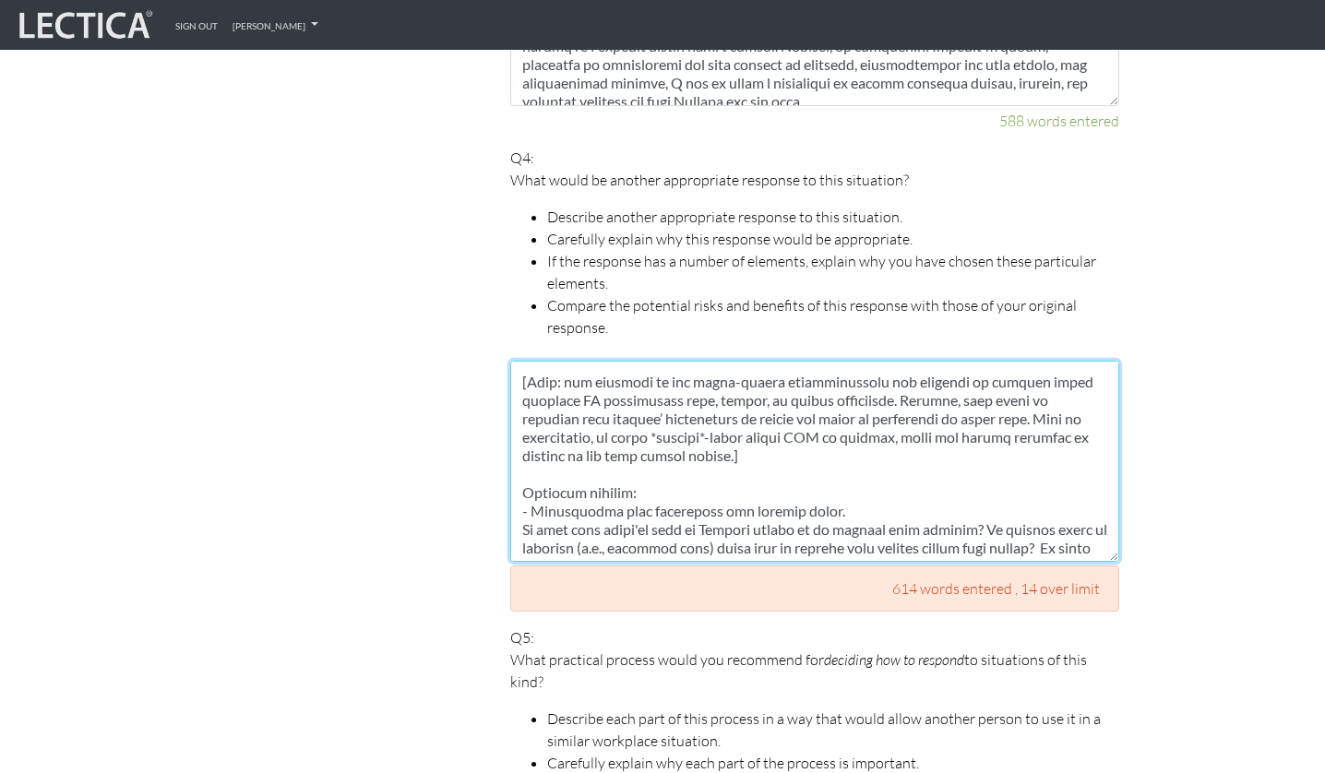
scroll to position [139, 0]
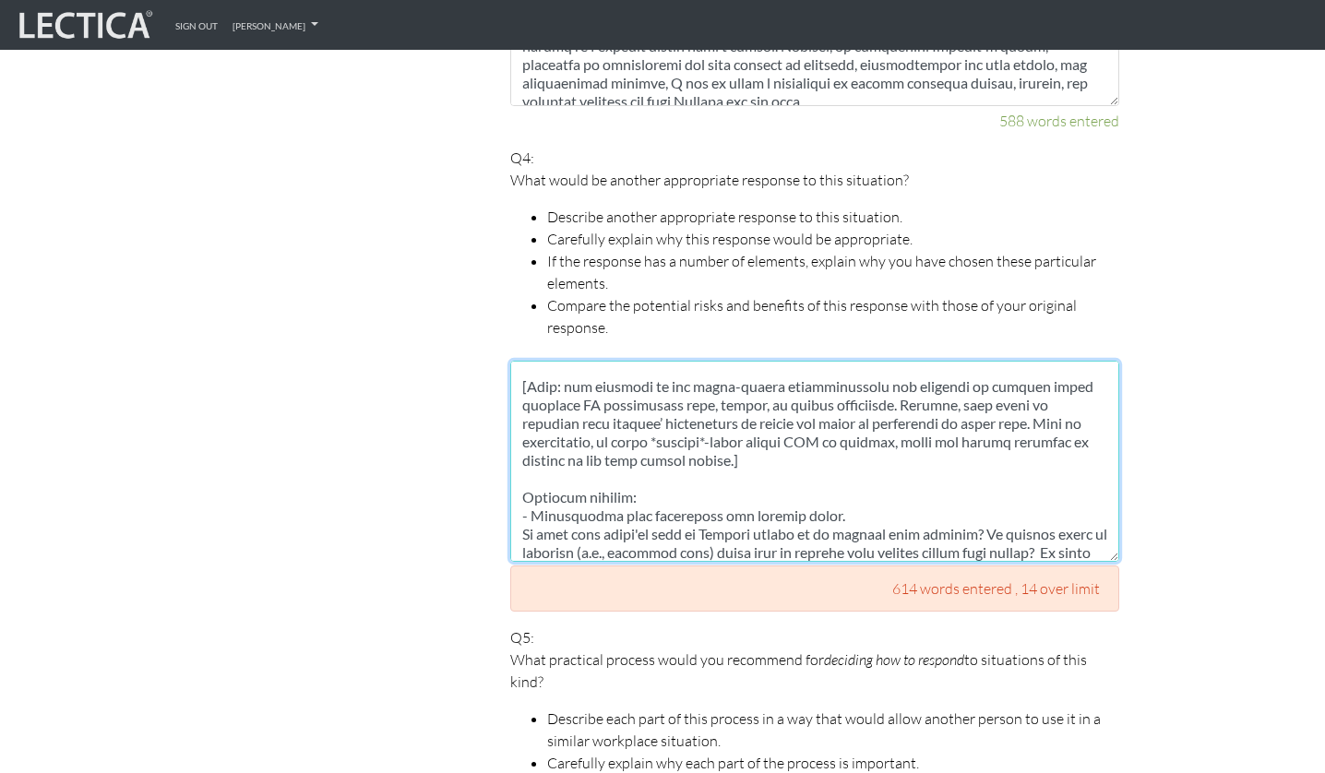
drag, startPoint x: 614, startPoint y: 496, endPoint x: 531, endPoint y: 498, distance: 83.1
click at [531, 498] on textarea at bounding box center [814, 461] width 609 height 201
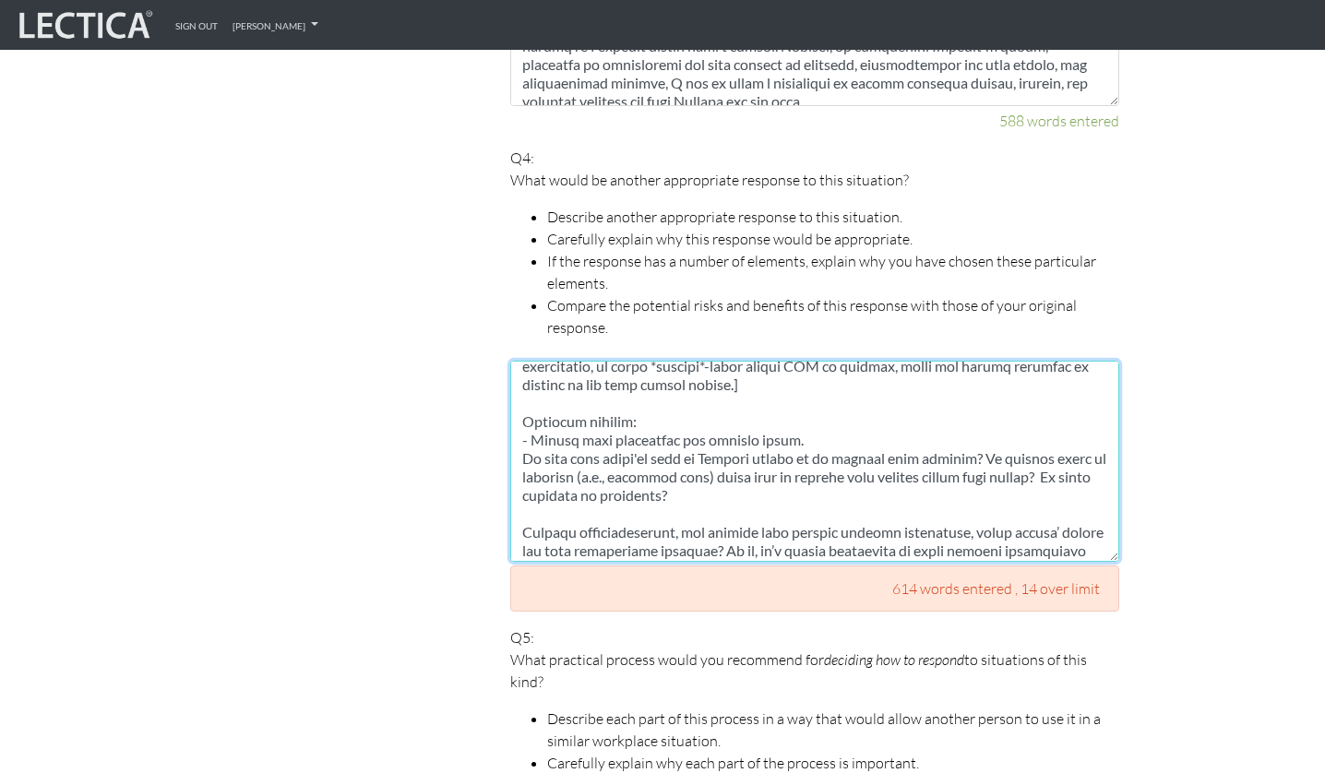
scroll to position [226, 0]
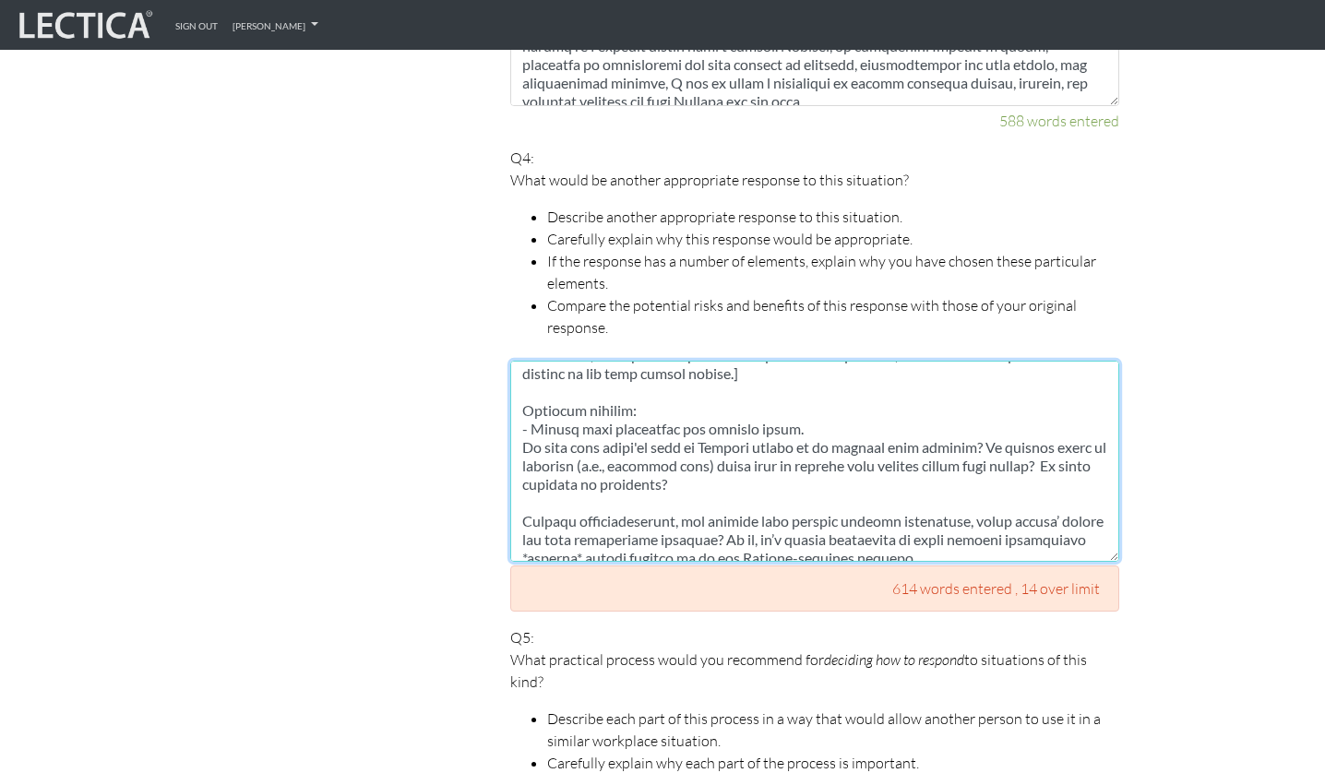
drag, startPoint x: 706, startPoint y: 410, endPoint x: 674, endPoint y: 409, distance: 32.3
click at [674, 409] on textarea at bounding box center [814, 461] width 609 height 201
click at [782, 408] on textarea at bounding box center [814, 461] width 609 height 201
click at [685, 389] on textarea at bounding box center [814, 461] width 609 height 201
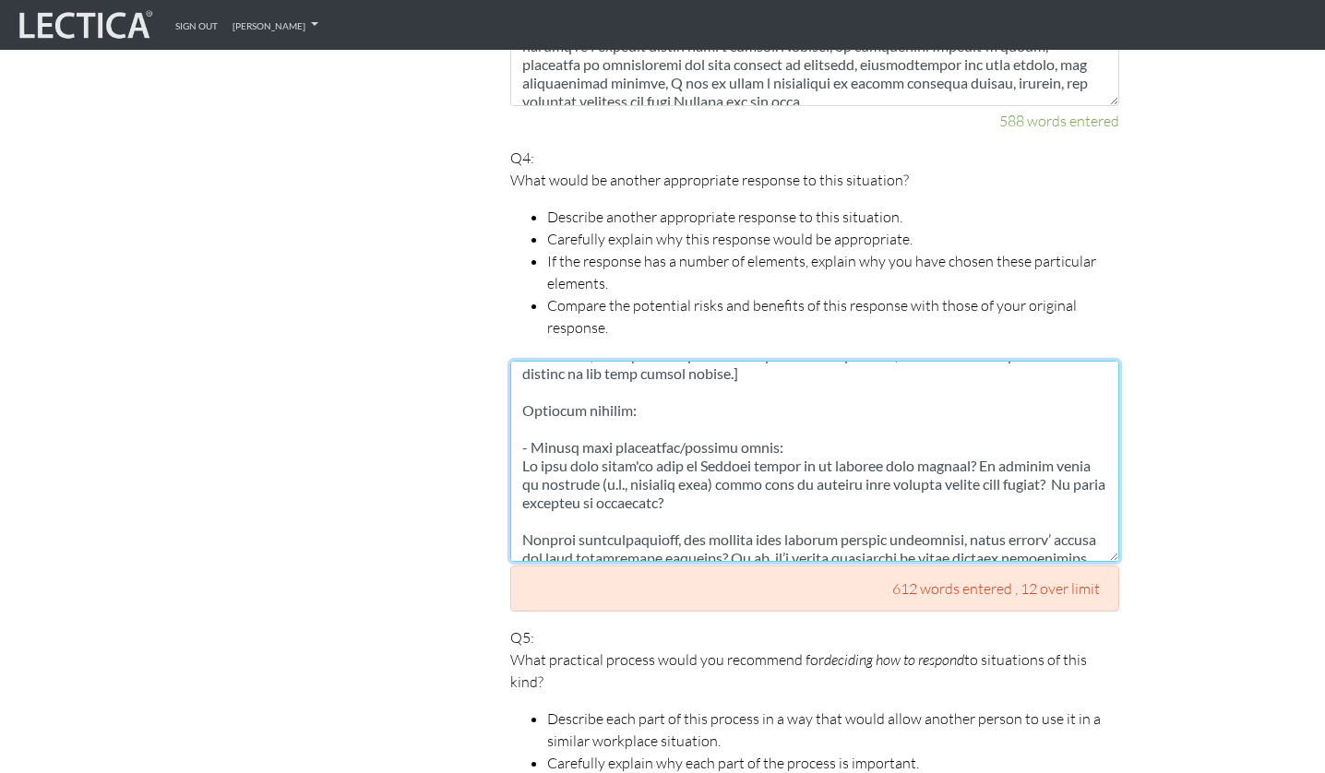
click at [630, 472] on textarea at bounding box center [814, 461] width 609 height 201
drag, startPoint x: 727, startPoint y: 500, endPoint x: 592, endPoint y: 472, distance: 137.5
click at [592, 472] on textarea at bounding box center [814, 461] width 609 height 201
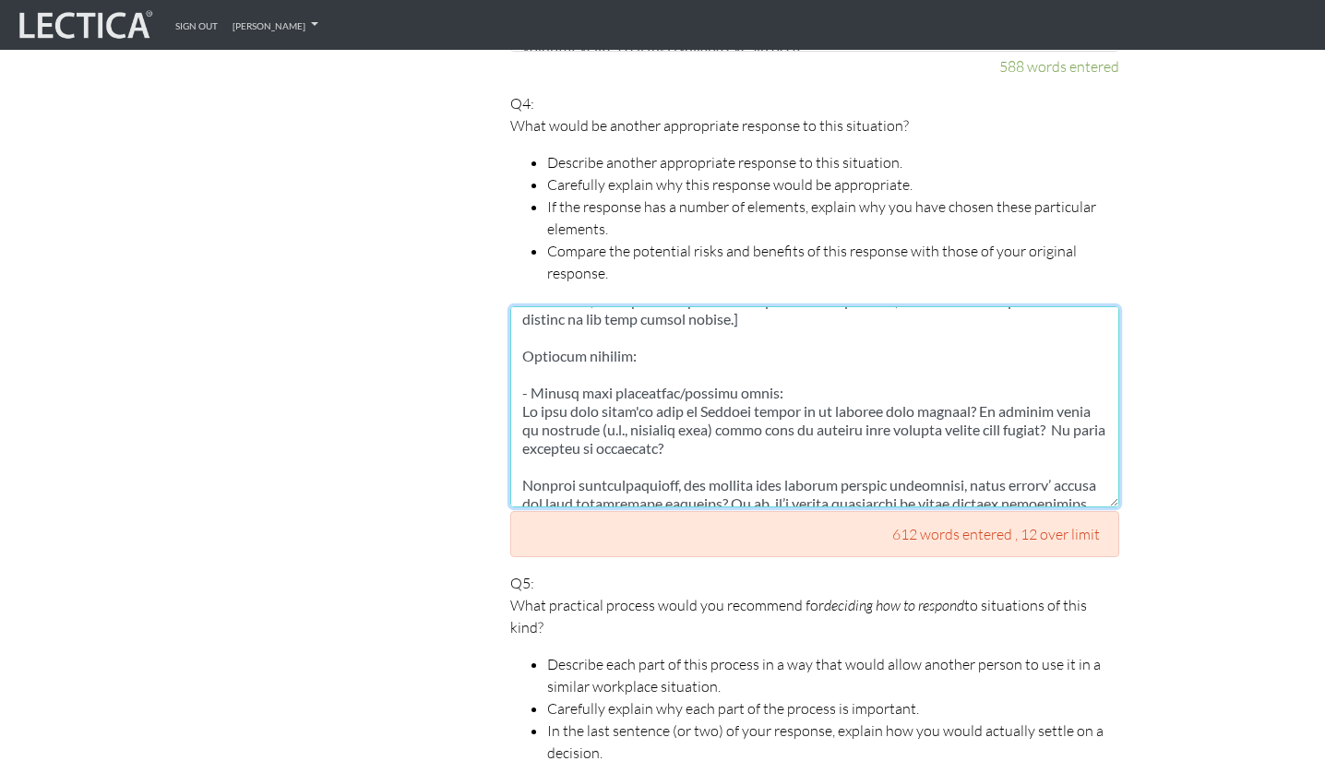
scroll to position [2274, 0]
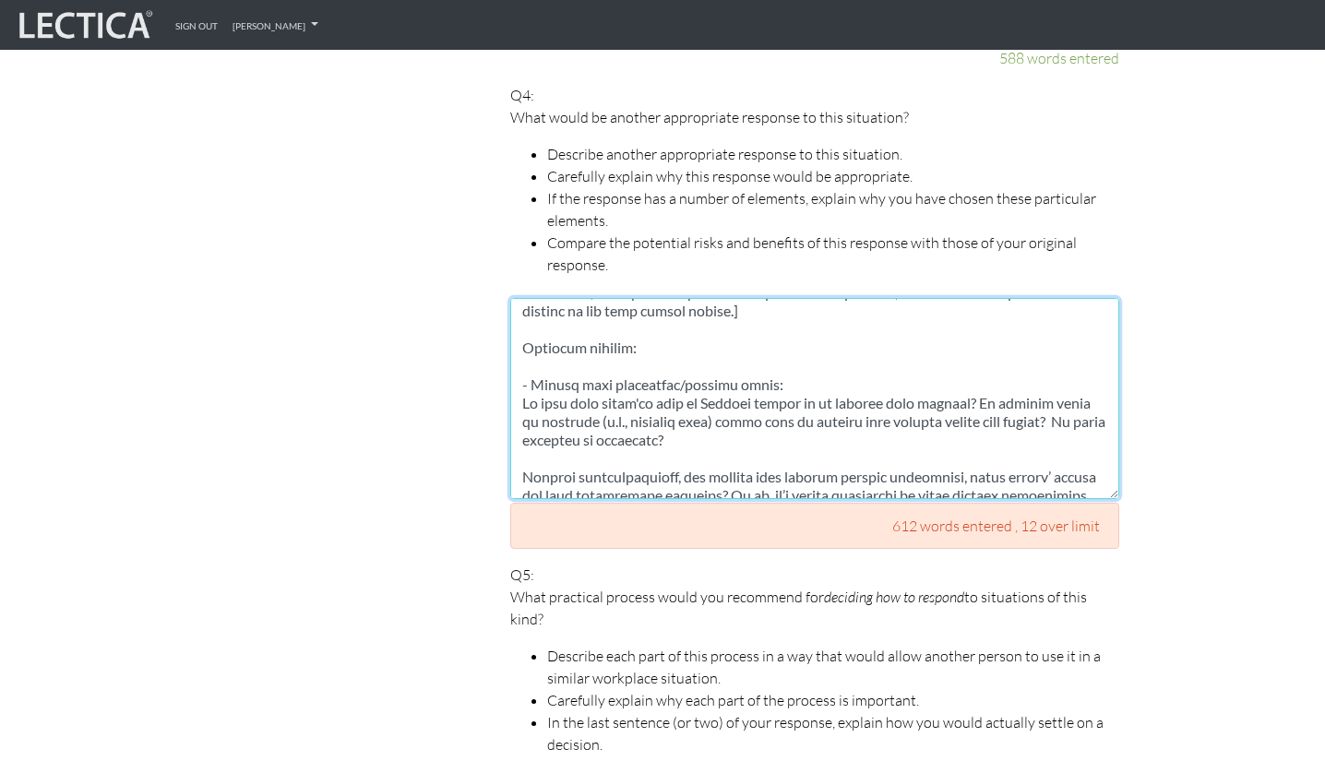
click at [819, 435] on textarea at bounding box center [814, 398] width 609 height 201
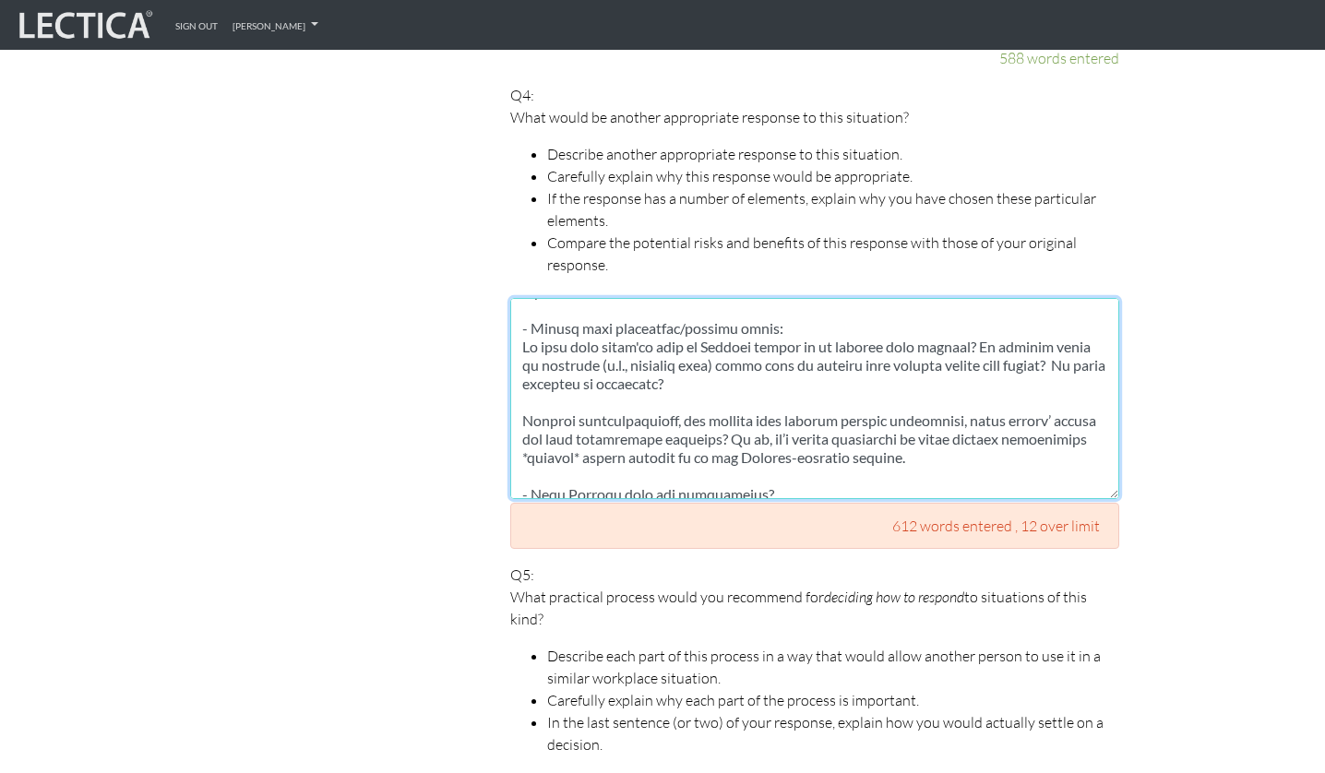
scroll to position [294, 0]
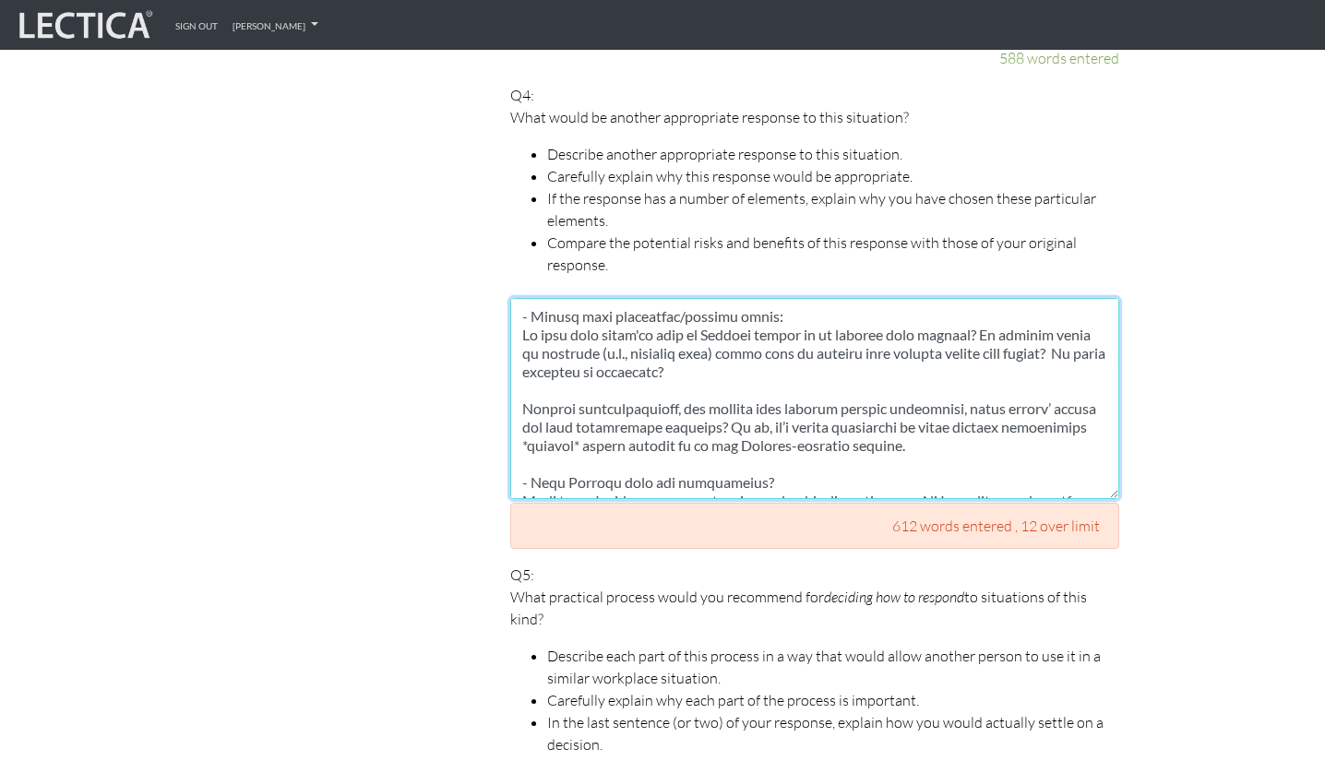
click at [638, 355] on textarea at bounding box center [814, 398] width 609 height 201
click at [572, 376] on textarea at bounding box center [814, 398] width 609 height 201
click at [609, 382] on textarea at bounding box center [814, 398] width 609 height 201
drag, startPoint x: 759, startPoint y: 419, endPoint x: 724, endPoint y: 412, distance: 36.7
click at [724, 412] on textarea at bounding box center [814, 398] width 609 height 201
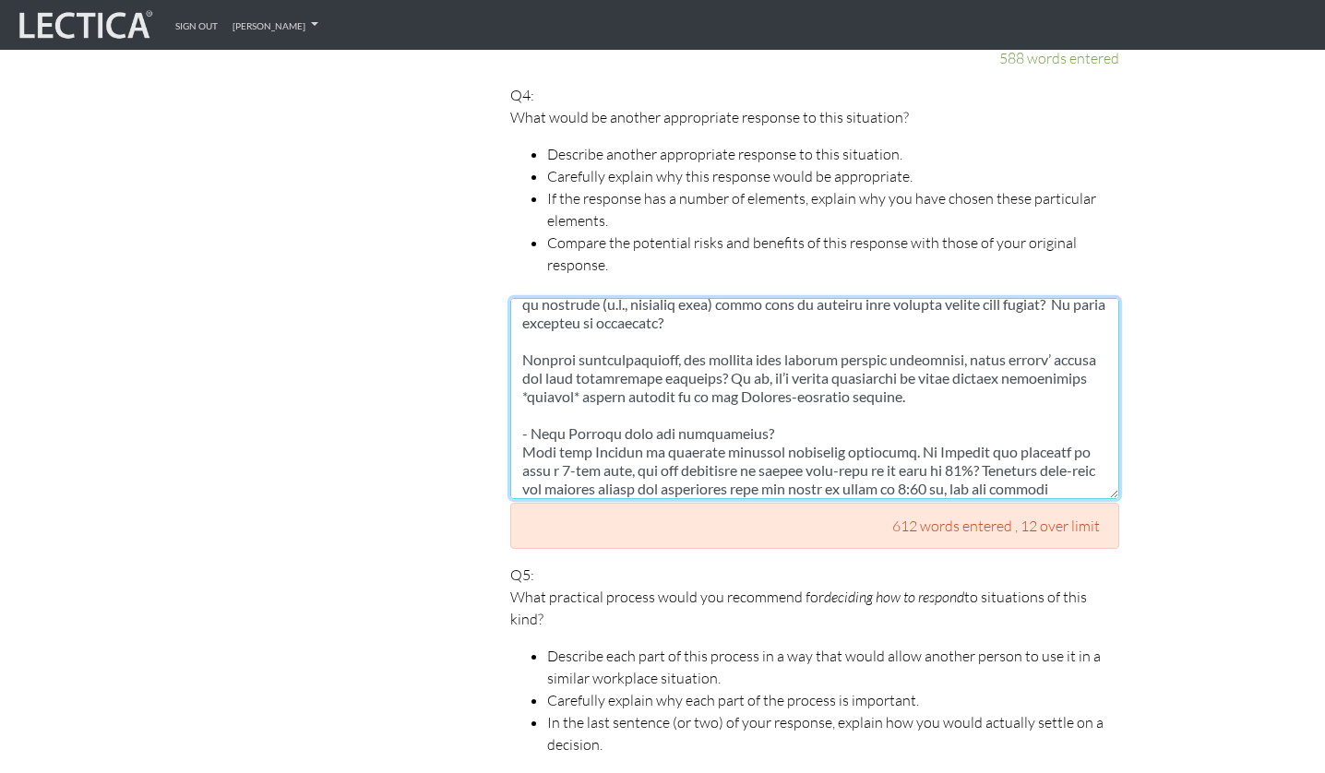
scroll to position [363, 0]
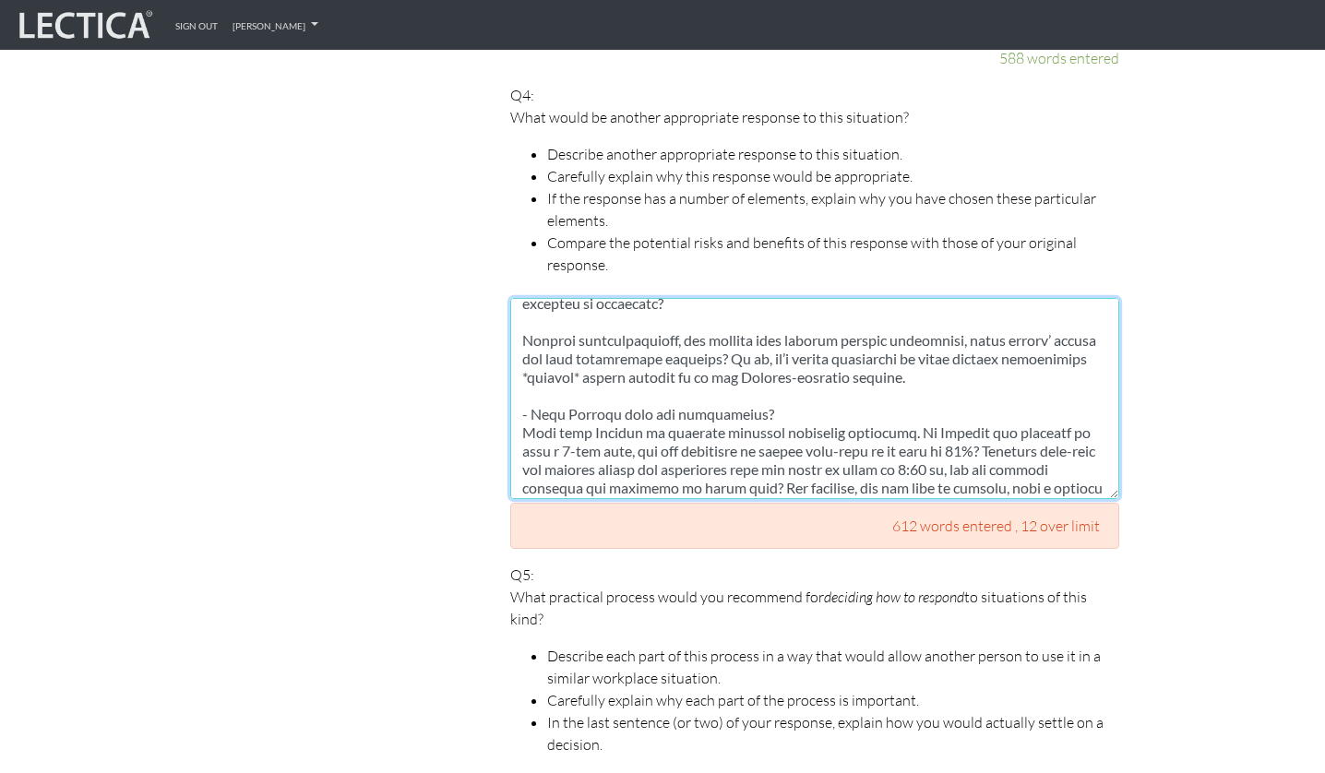
click at [724, 412] on textarea at bounding box center [814, 398] width 609 height 201
drag, startPoint x: 710, startPoint y: 329, endPoint x: 710, endPoint y: 371, distance: 41.5
click at [710, 372] on textarea at bounding box center [814, 398] width 609 height 201
click at [710, 371] on textarea at bounding box center [814, 398] width 609 height 201
click at [902, 358] on textarea at bounding box center [814, 398] width 609 height 201
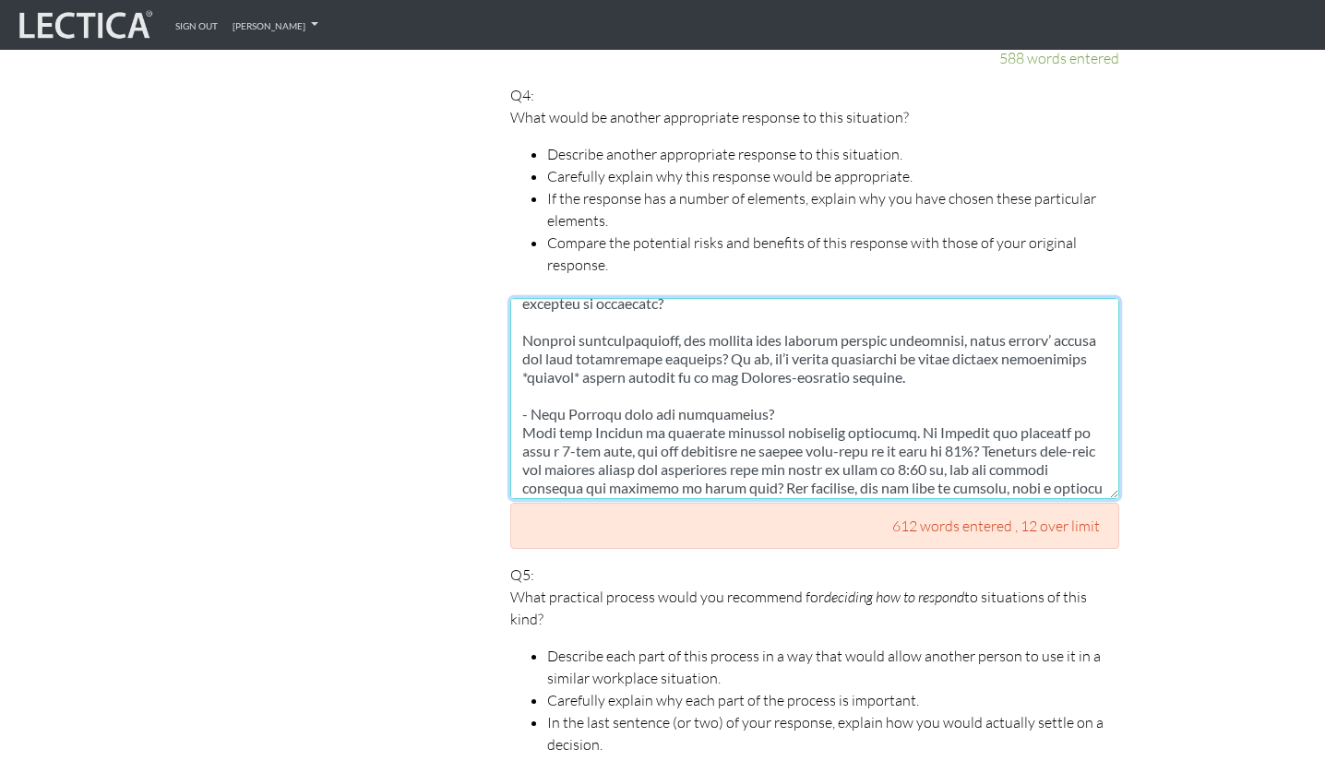
scroll to position [403, 0]
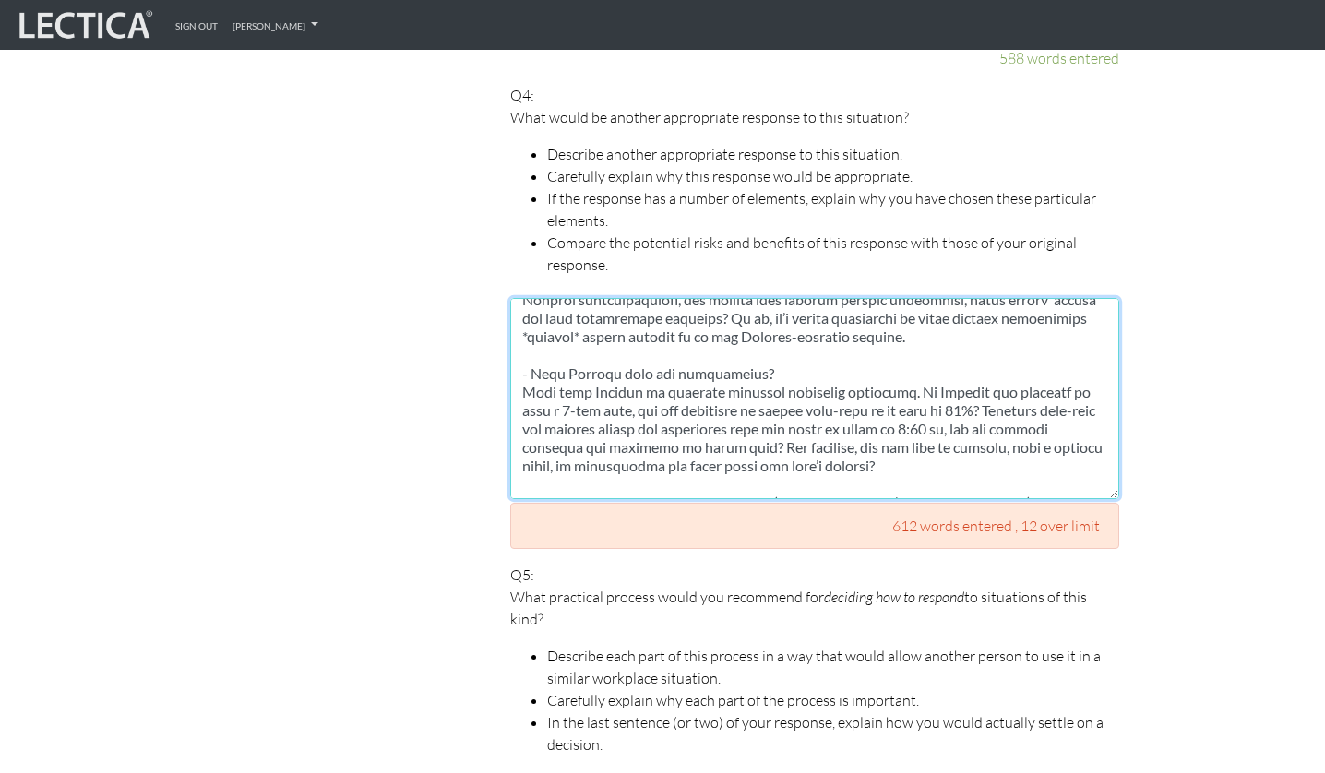
click at [855, 362] on textarea at bounding box center [814, 398] width 609 height 201
drag, startPoint x: 737, startPoint y: 348, endPoint x: 760, endPoint y: 340, distance: 24.5
click at [760, 340] on textarea at bounding box center [814, 398] width 609 height 201
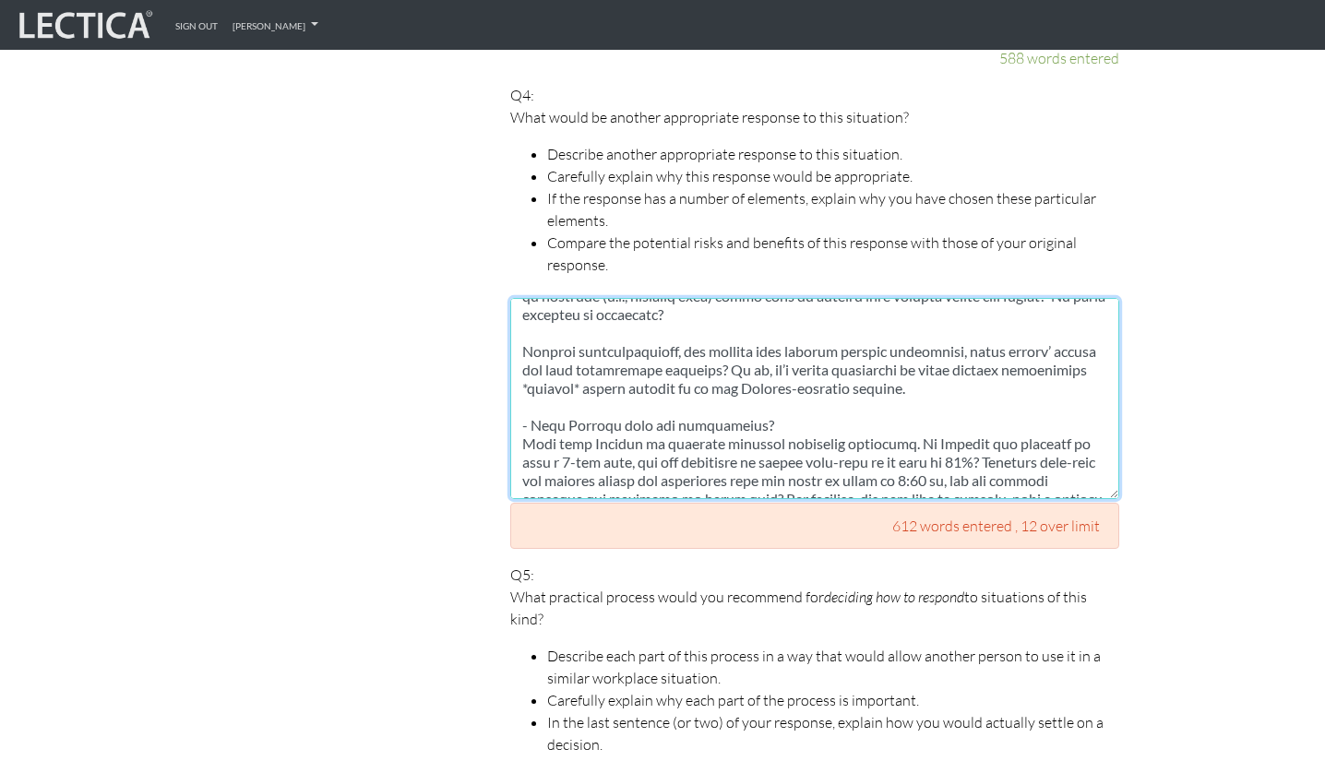
scroll to position [365, 0]
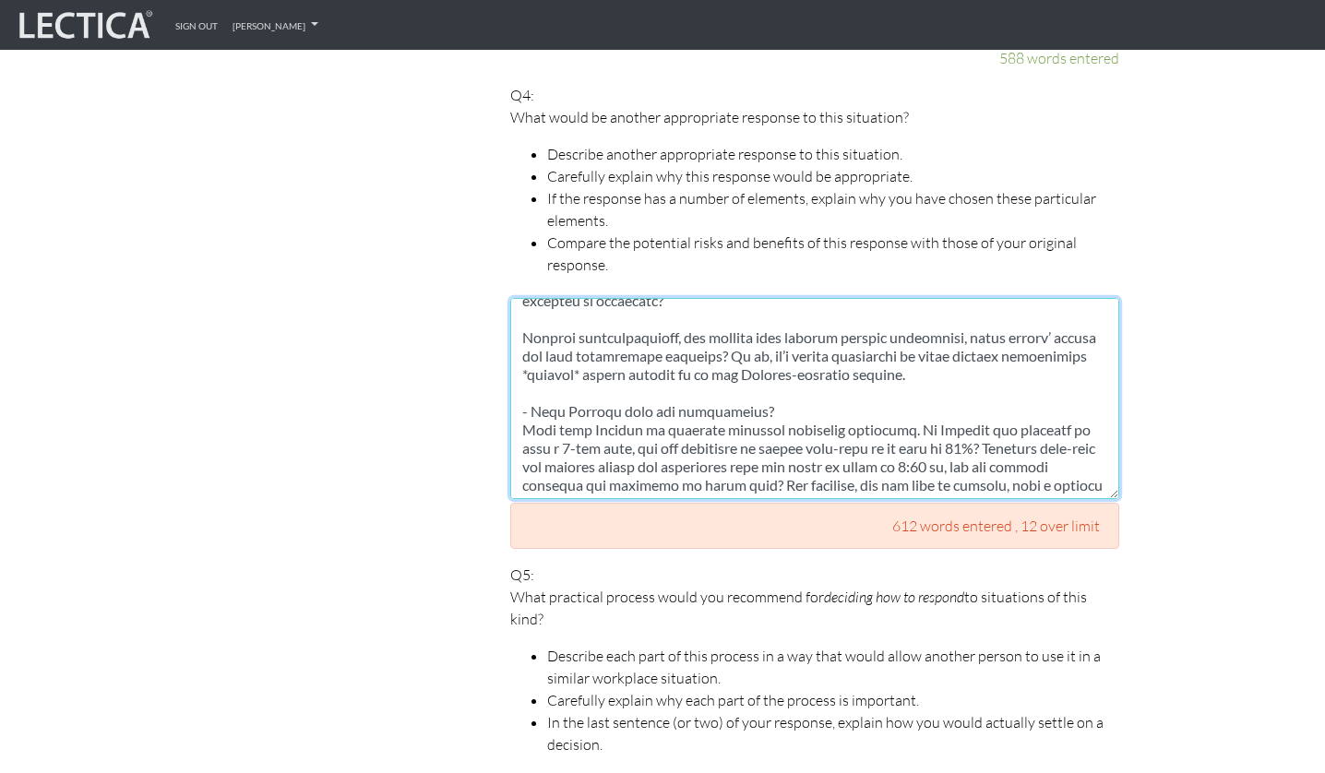
click at [706, 421] on textarea at bounding box center [814, 398] width 609 height 201
drag, startPoint x: 975, startPoint y: 427, endPoint x: 883, endPoint y: 424, distance: 91.4
click at [883, 424] on textarea at bounding box center [814, 398] width 609 height 201
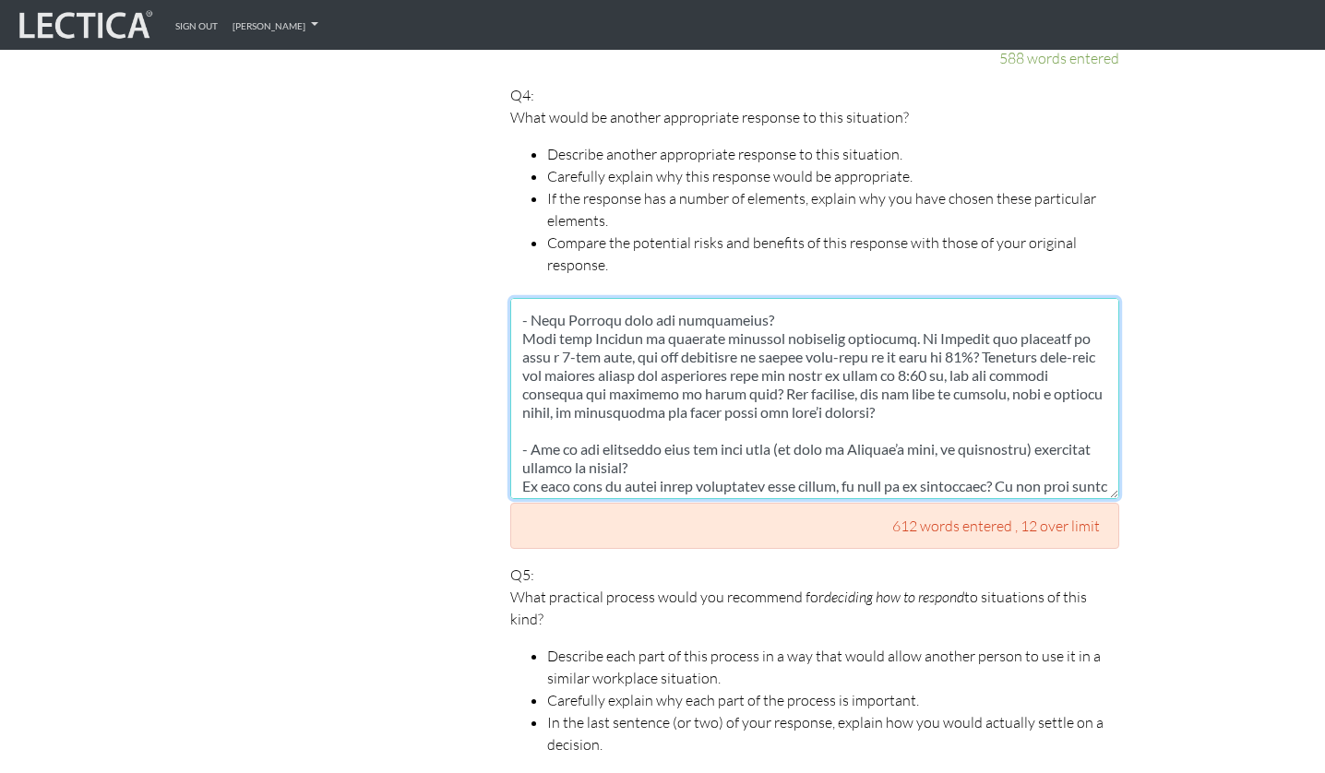
scroll to position [459, 0]
click at [929, 362] on textarea at bounding box center [814, 398] width 609 height 201
click at [1047, 326] on textarea at bounding box center [814, 398] width 609 height 201
drag, startPoint x: 981, startPoint y: 330, endPoint x: 562, endPoint y: 345, distance: 419.2
click at [562, 345] on textarea at bounding box center [814, 398] width 609 height 201
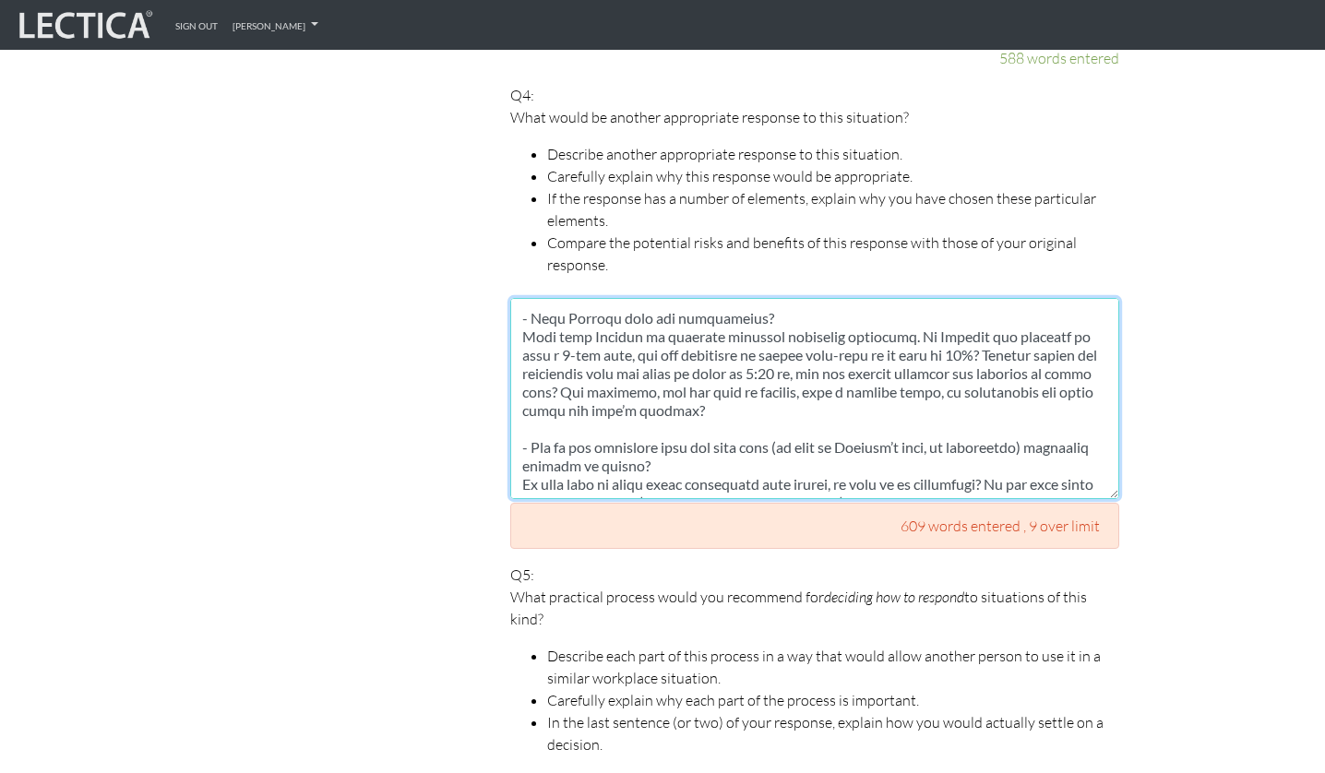
click at [790, 369] on textarea at bounding box center [814, 398] width 609 height 201
click at [698, 342] on textarea at bounding box center [814, 398] width 609 height 201
click at [615, 392] on textarea at bounding box center [814, 398] width 609 height 201
drag, startPoint x: 549, startPoint y: 372, endPoint x: 786, endPoint y: 373, distance: 237.2
click at [786, 373] on textarea at bounding box center [814, 398] width 609 height 201
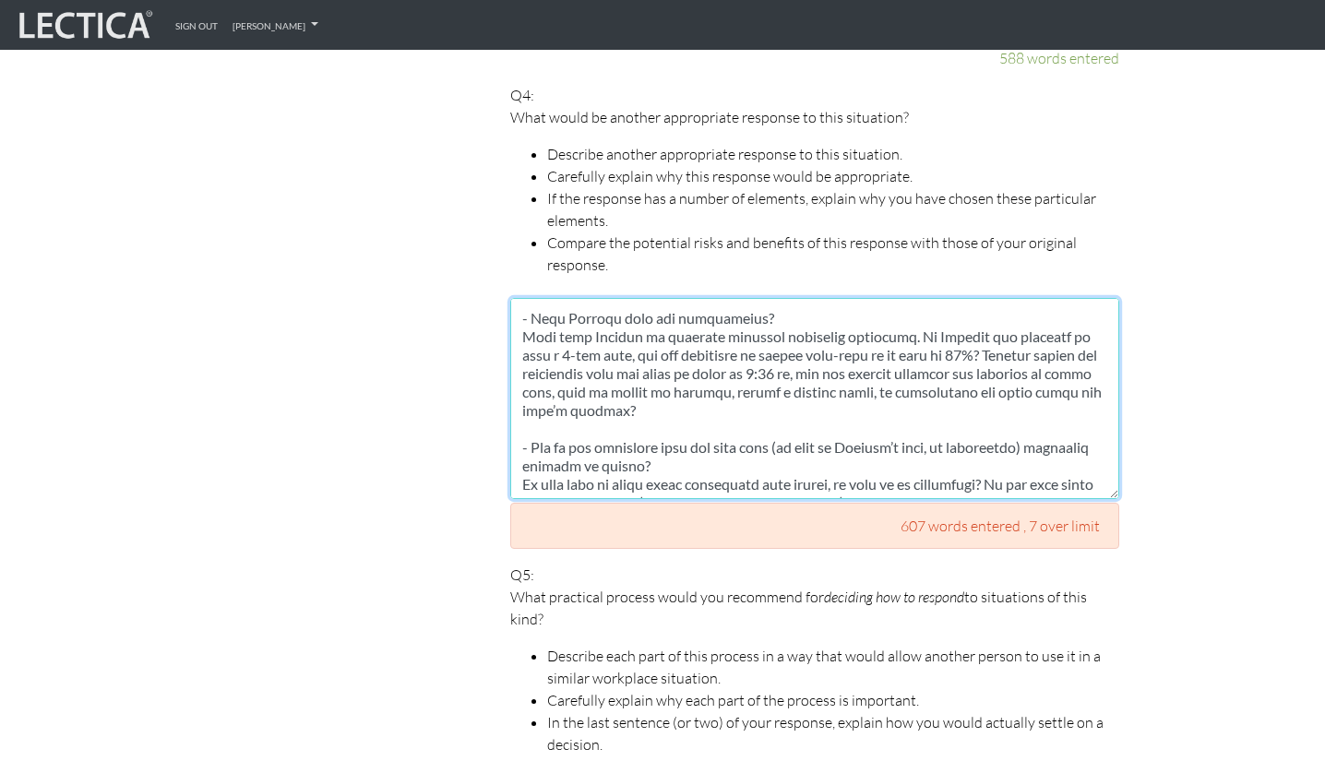
click at [875, 373] on textarea at bounding box center [814, 398] width 609 height 201
click at [951, 367] on textarea at bounding box center [814, 398] width 609 height 201
click at [972, 371] on textarea at bounding box center [814, 398] width 609 height 201
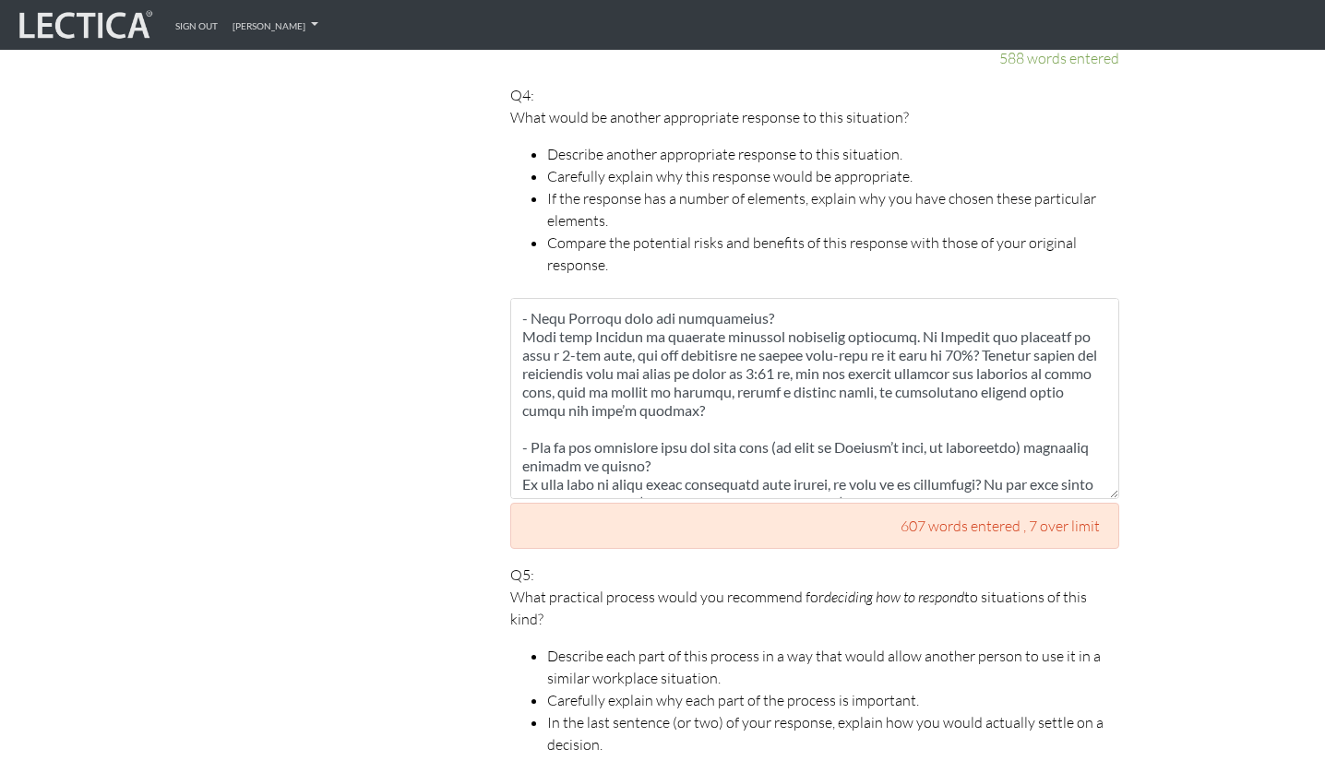
click at [1126, 364] on div "Your responses For CLAS to score accurately, each answer must be between 142 an…" at bounding box center [814, 2] width 637 height 2627
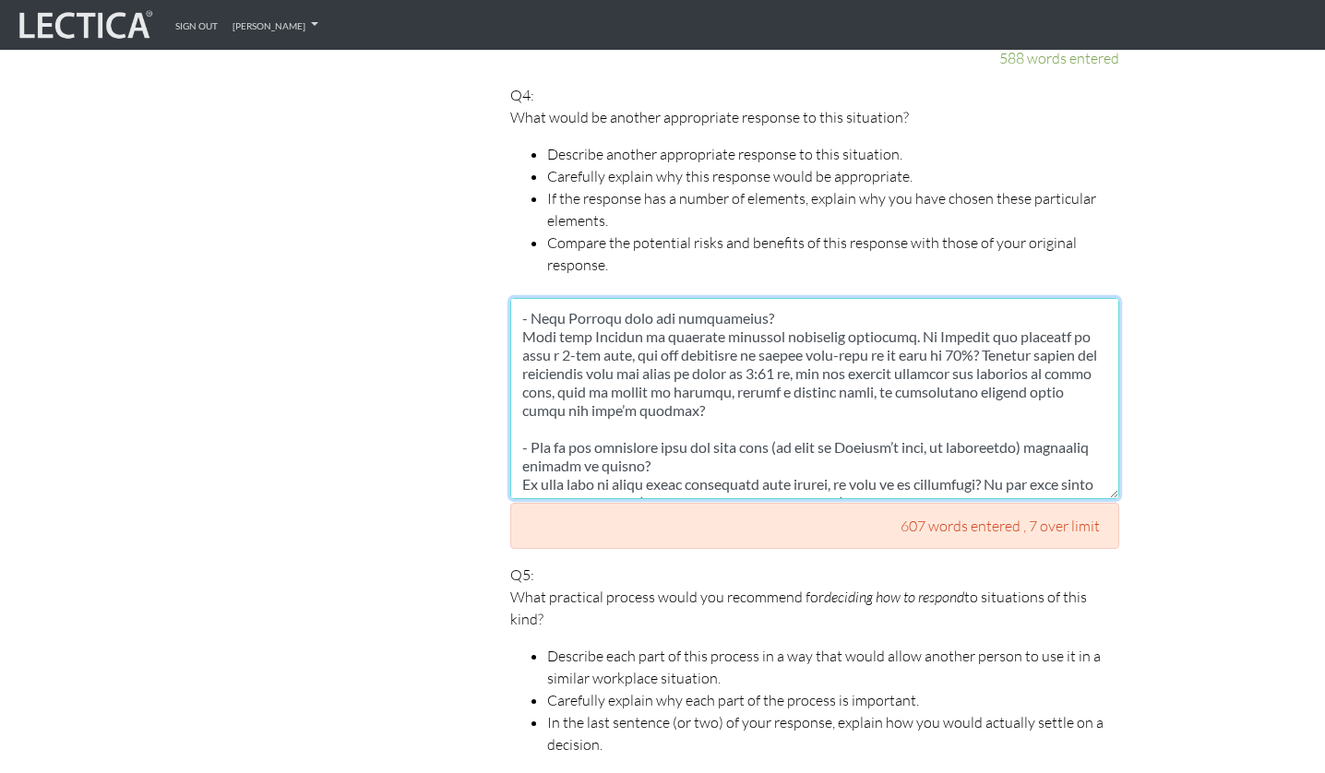
click at [984, 401] on textarea at bounding box center [814, 398] width 609 height 201
click at [774, 414] on textarea at bounding box center [814, 398] width 609 height 201
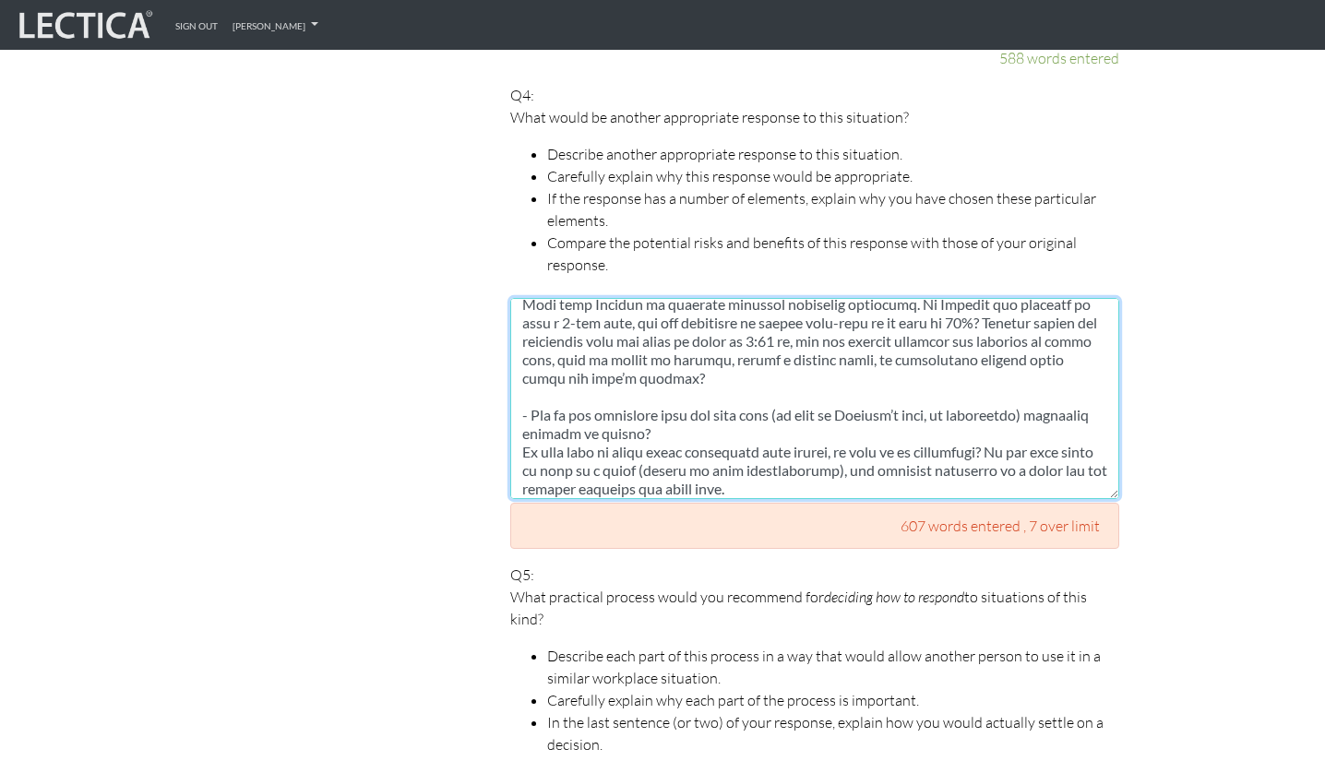
scroll to position [498, 0]
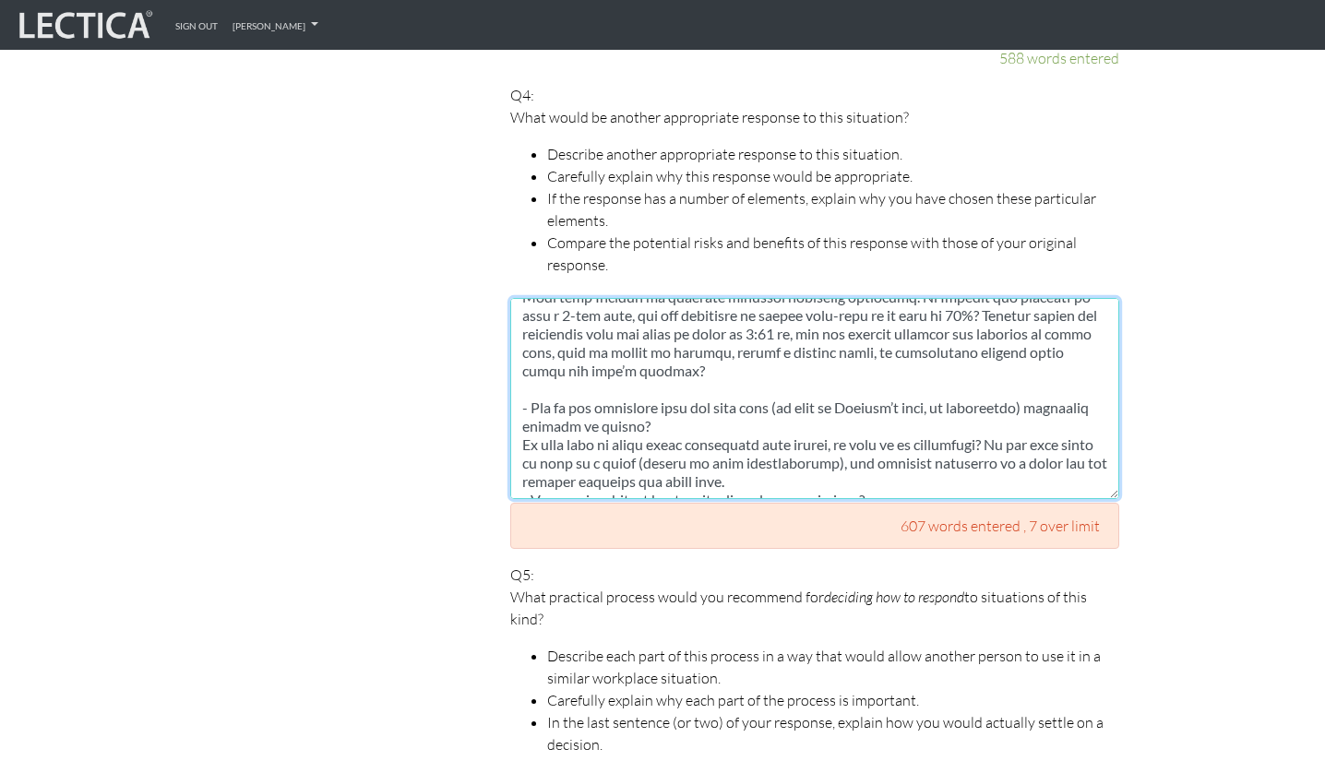
click at [910, 402] on textarea at bounding box center [814, 398] width 609 height 201
click at [660, 411] on textarea at bounding box center [814, 398] width 609 height 201
click at [706, 397] on textarea at bounding box center [814, 398] width 609 height 201
drag, startPoint x: 667, startPoint y: 419, endPoint x: 760, endPoint y: 427, distance: 93.6
click at [760, 427] on textarea at bounding box center [814, 398] width 609 height 201
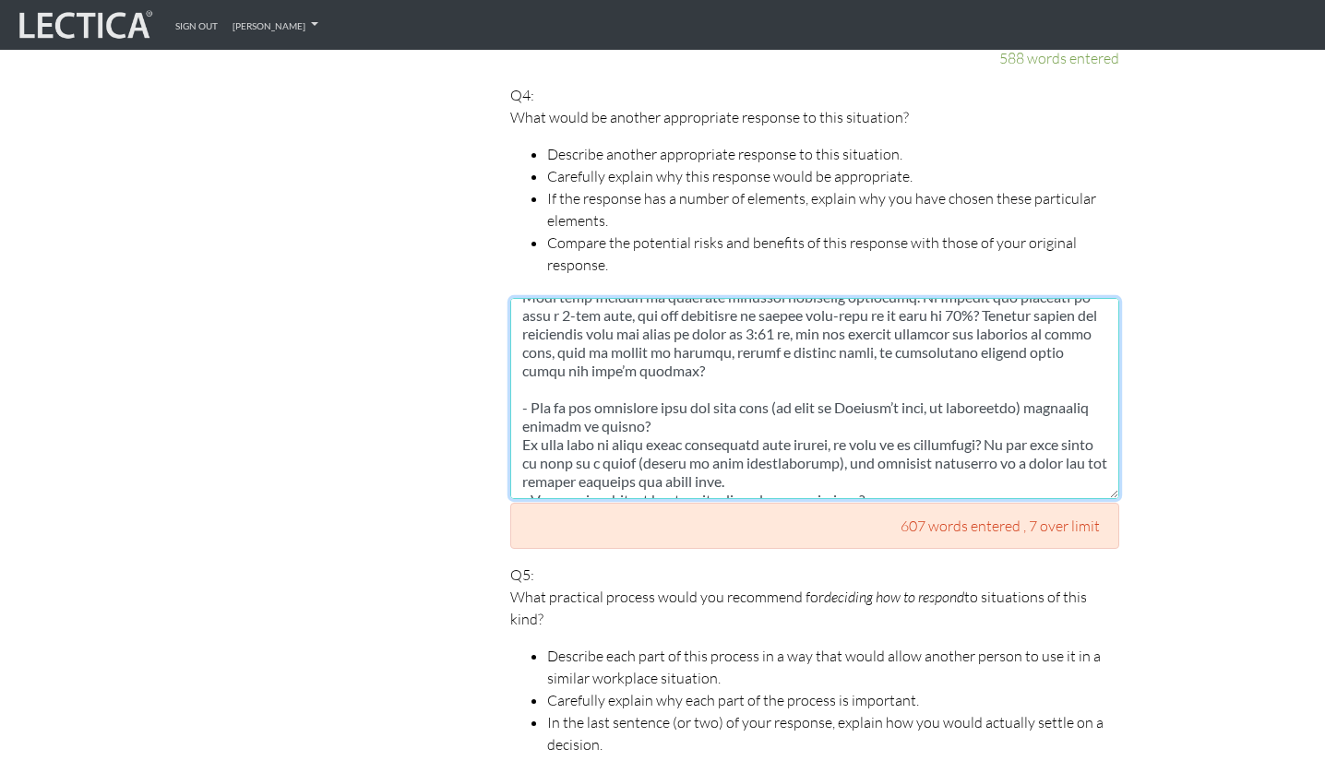
click at [760, 427] on textarea at bounding box center [814, 398] width 609 height 201
drag, startPoint x: 546, startPoint y: 420, endPoint x: 668, endPoint y: 415, distance: 121.9
click at [668, 415] on textarea at bounding box center [814, 398] width 609 height 201
click at [665, 426] on textarea at bounding box center [814, 398] width 609 height 201
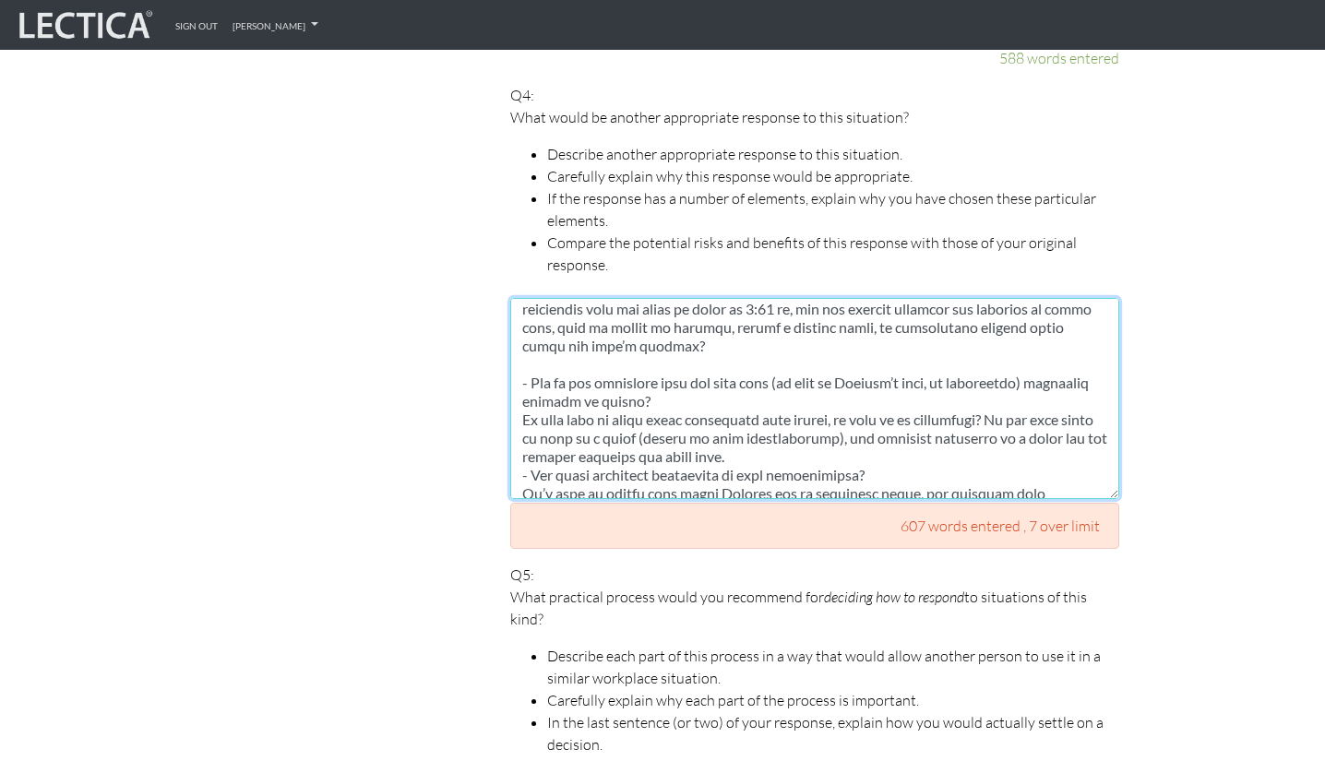
scroll to position [534, 0]
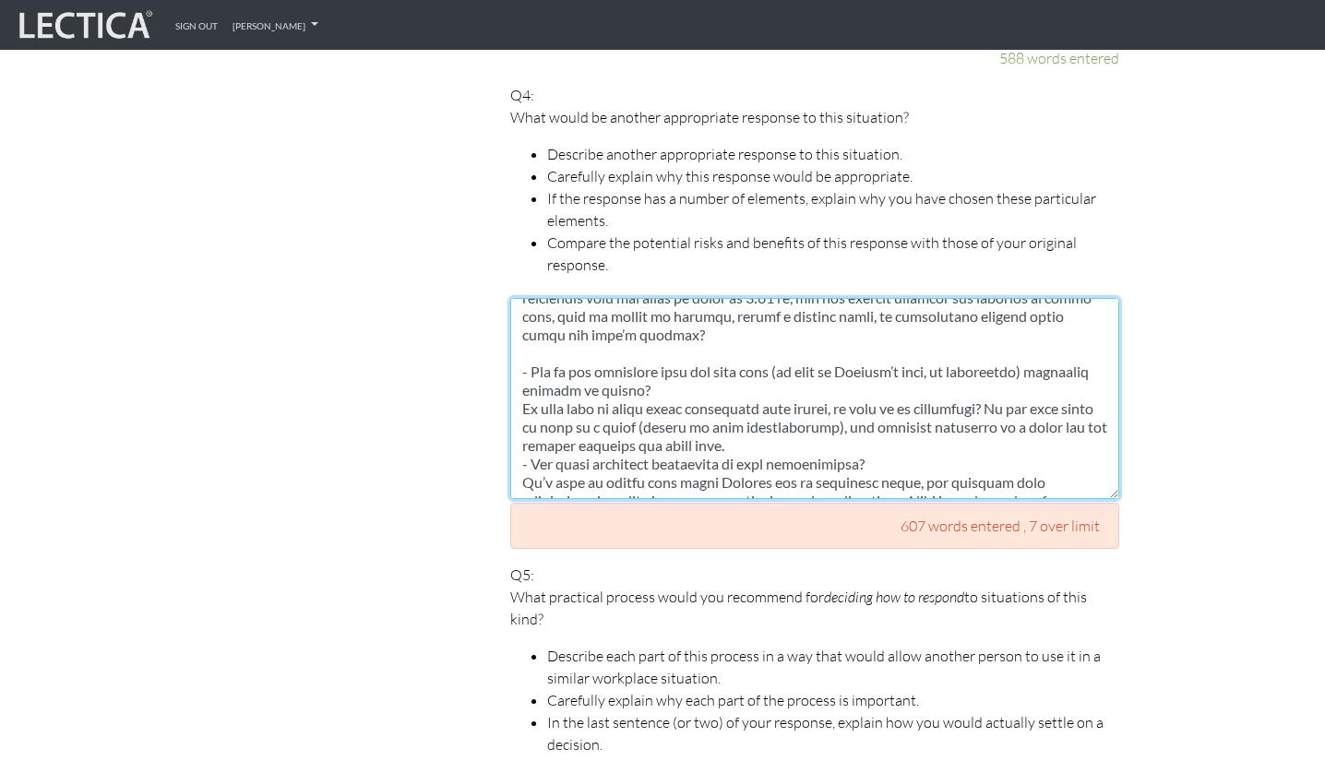
drag, startPoint x: 653, startPoint y: 401, endPoint x: 744, endPoint y: 411, distance: 91.0
click at [744, 411] on textarea at bounding box center [814, 398] width 609 height 201
click at [743, 411] on textarea at bounding box center [814, 398] width 609 height 201
click at [783, 415] on textarea at bounding box center [814, 398] width 609 height 201
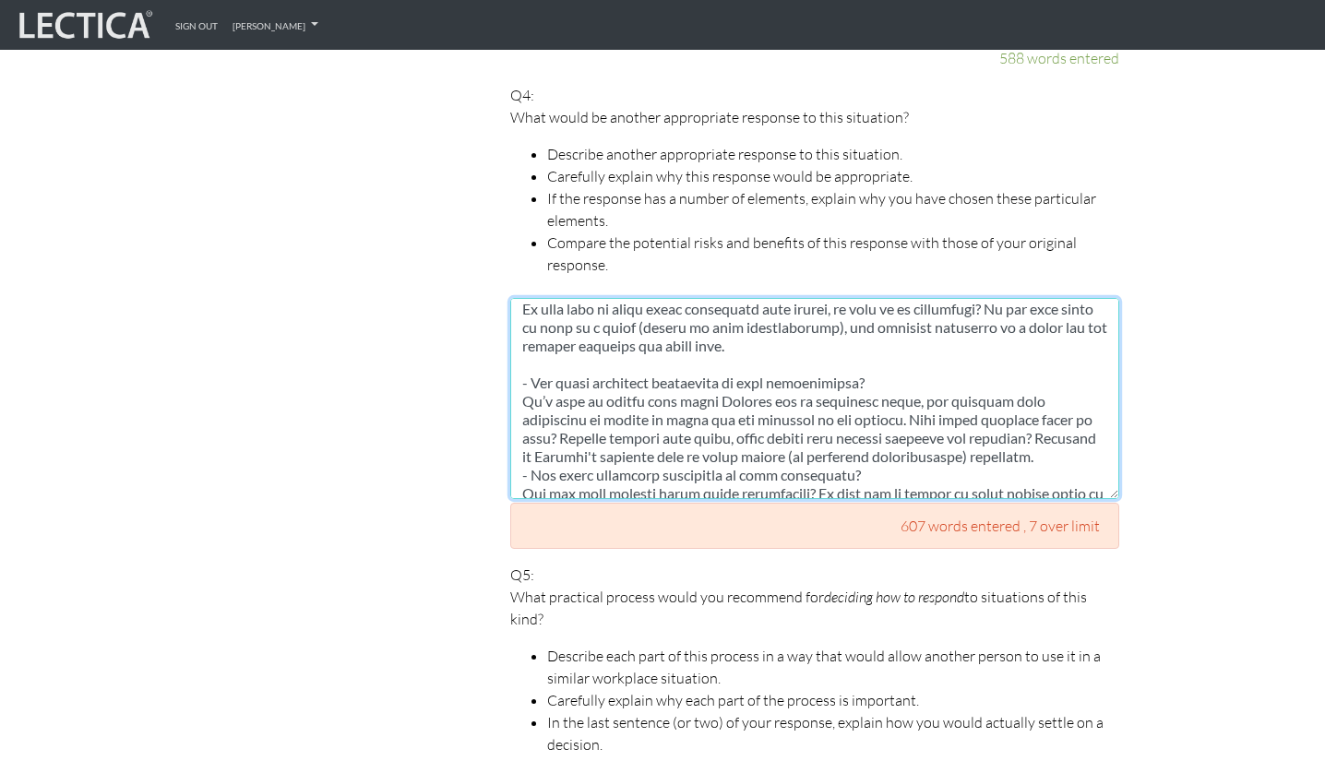
scroll to position [632, 0]
click at [1048, 312] on textarea at bounding box center [814, 398] width 609 height 201
click at [1043, 307] on textarea at bounding box center [814, 398] width 609 height 201
click at [1064, 359] on textarea at bounding box center [814, 398] width 609 height 201
click at [868, 357] on textarea at bounding box center [814, 398] width 609 height 201
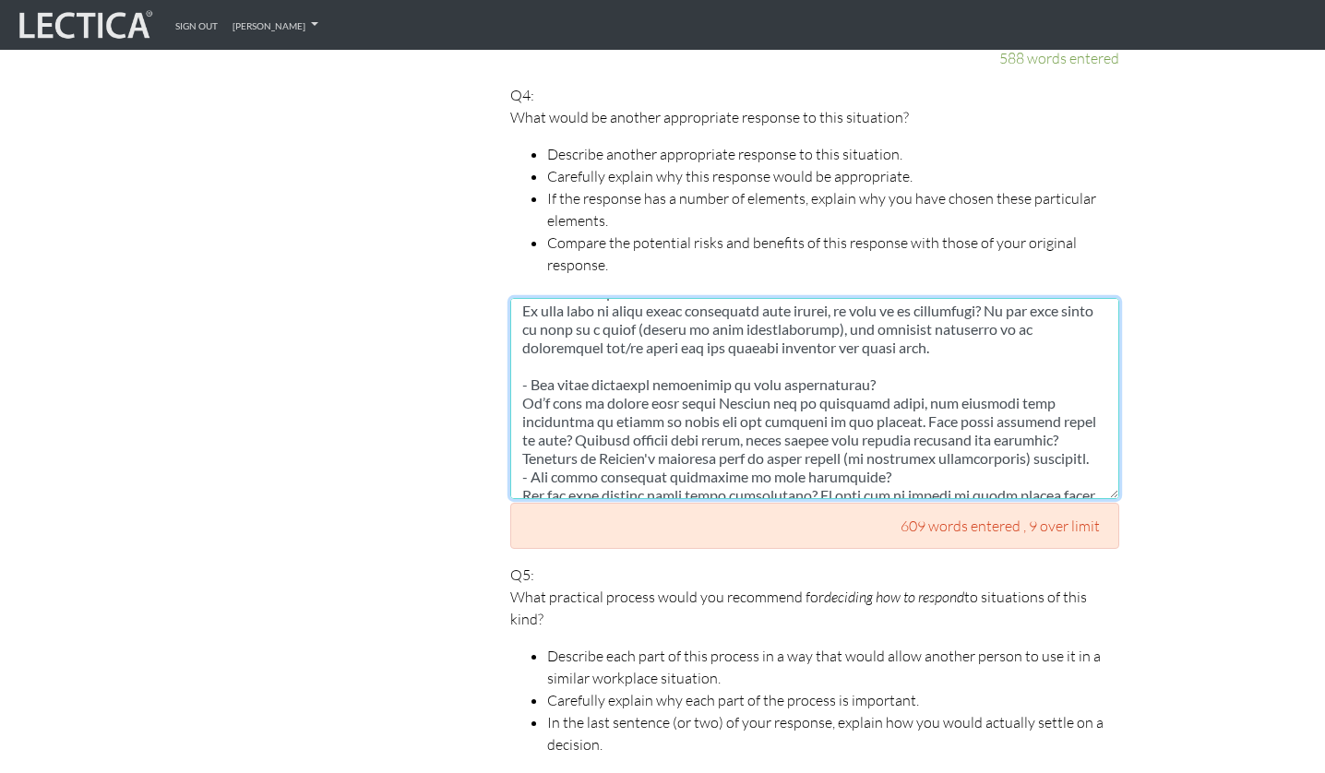
click at [849, 373] on textarea at bounding box center [814, 398] width 609 height 201
drag, startPoint x: 901, startPoint y: 375, endPoint x: 913, endPoint y: 413, distance: 40.6
click at [913, 413] on textarea at bounding box center [814, 398] width 609 height 201
click at [967, 410] on textarea at bounding box center [814, 398] width 609 height 201
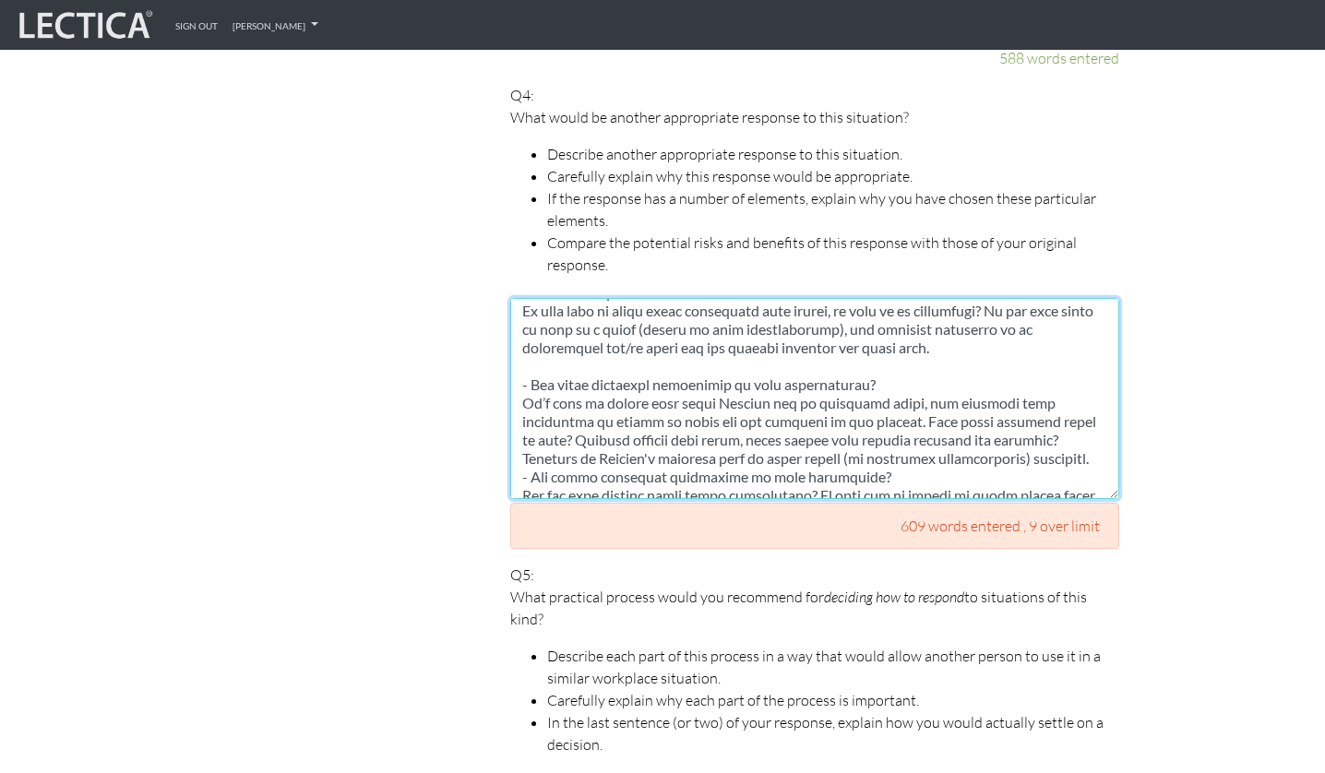
click at [1005, 438] on textarea at bounding box center [814, 398] width 609 height 201
drag, startPoint x: 1053, startPoint y: 432, endPoint x: 510, endPoint y: 388, distance: 544.4
click at [510, 388] on textarea at bounding box center [814, 398] width 609 height 201
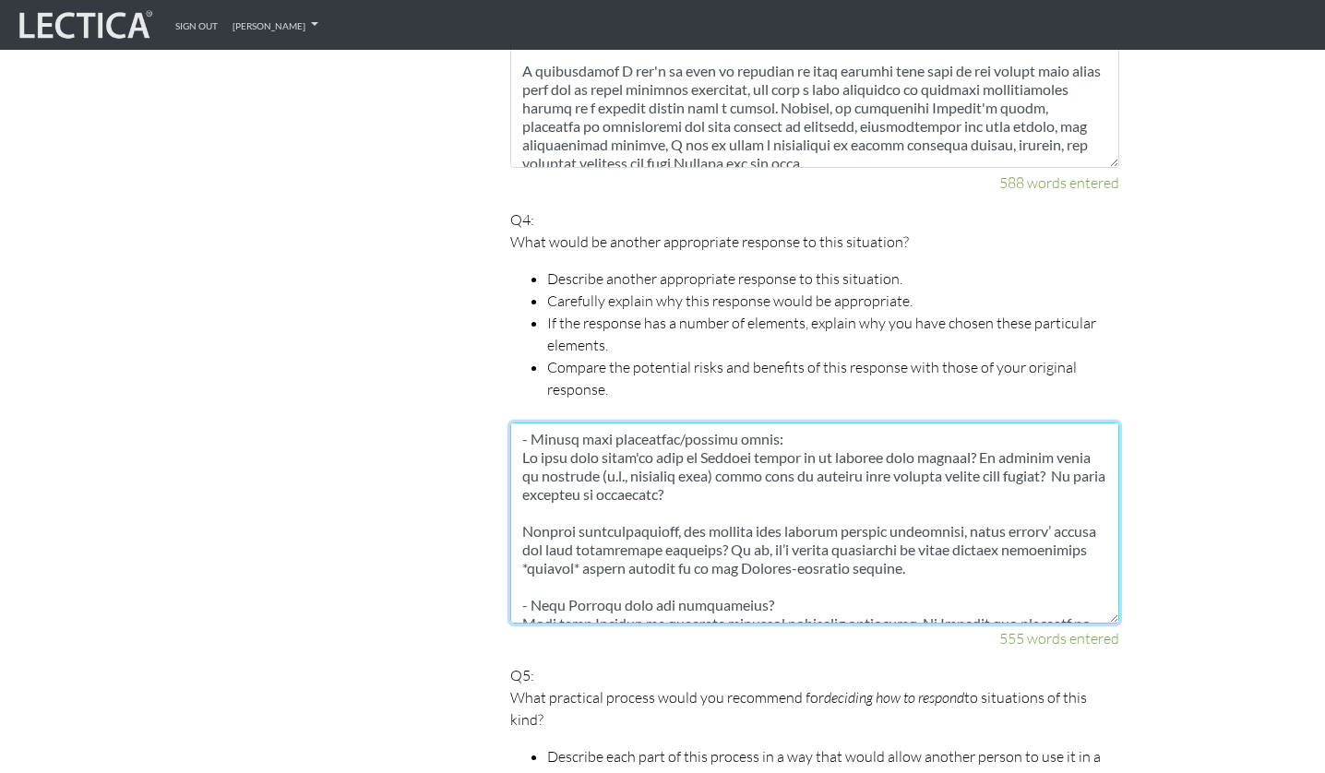
scroll to position [292, 0]
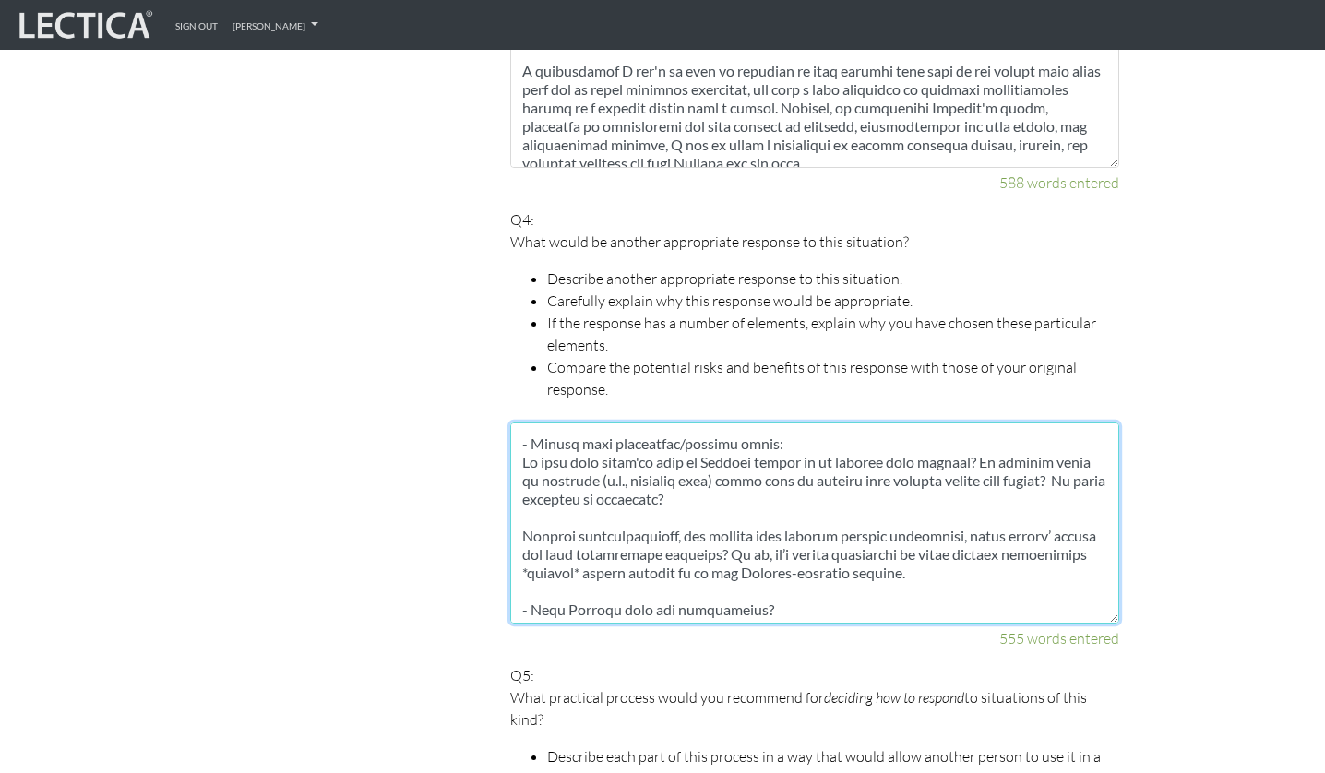
click at [750, 468] on textarea at bounding box center [814, 523] width 609 height 201
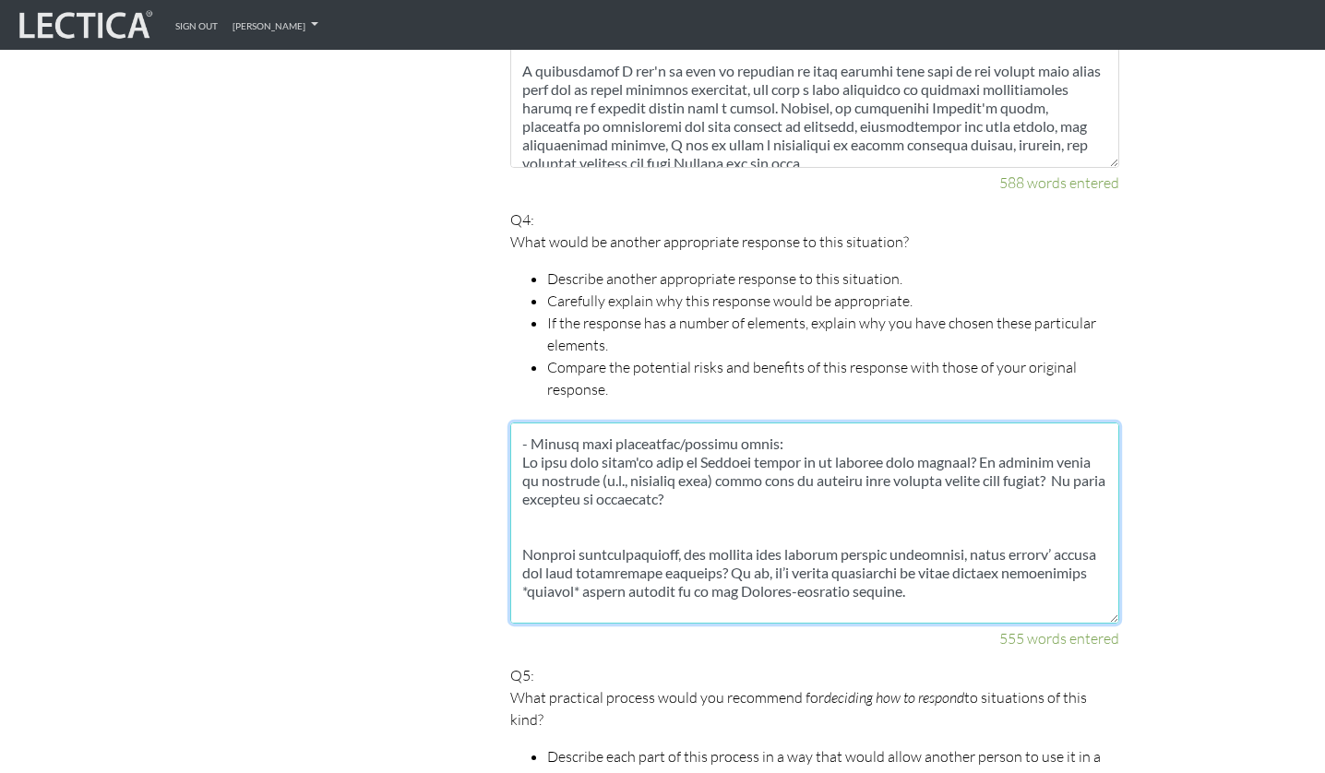
paste textarea "It’s safe to assume that while [PERSON_NAME] was on maternity leave, her projec…"
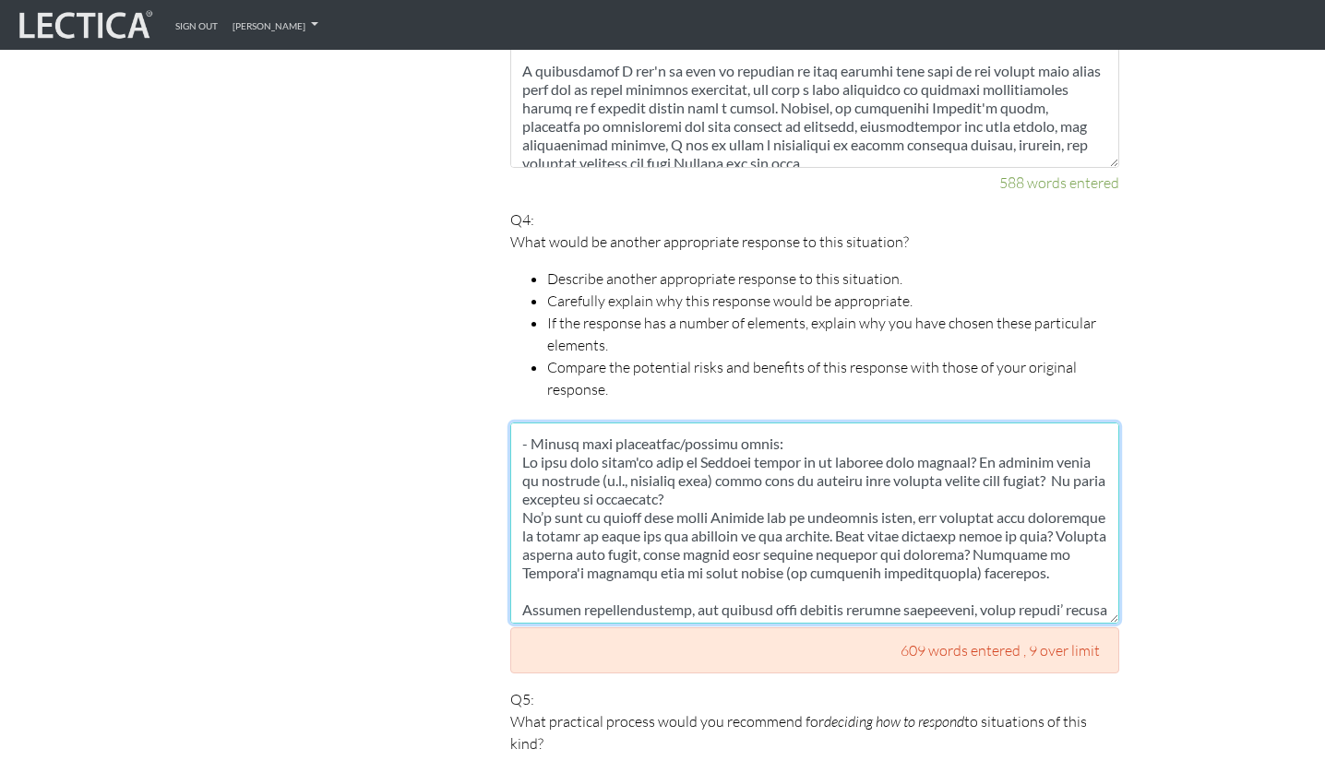
drag, startPoint x: 736, startPoint y: 479, endPoint x: 517, endPoint y: 437, distance: 223.7
click at [517, 437] on textarea at bounding box center [814, 523] width 609 height 201
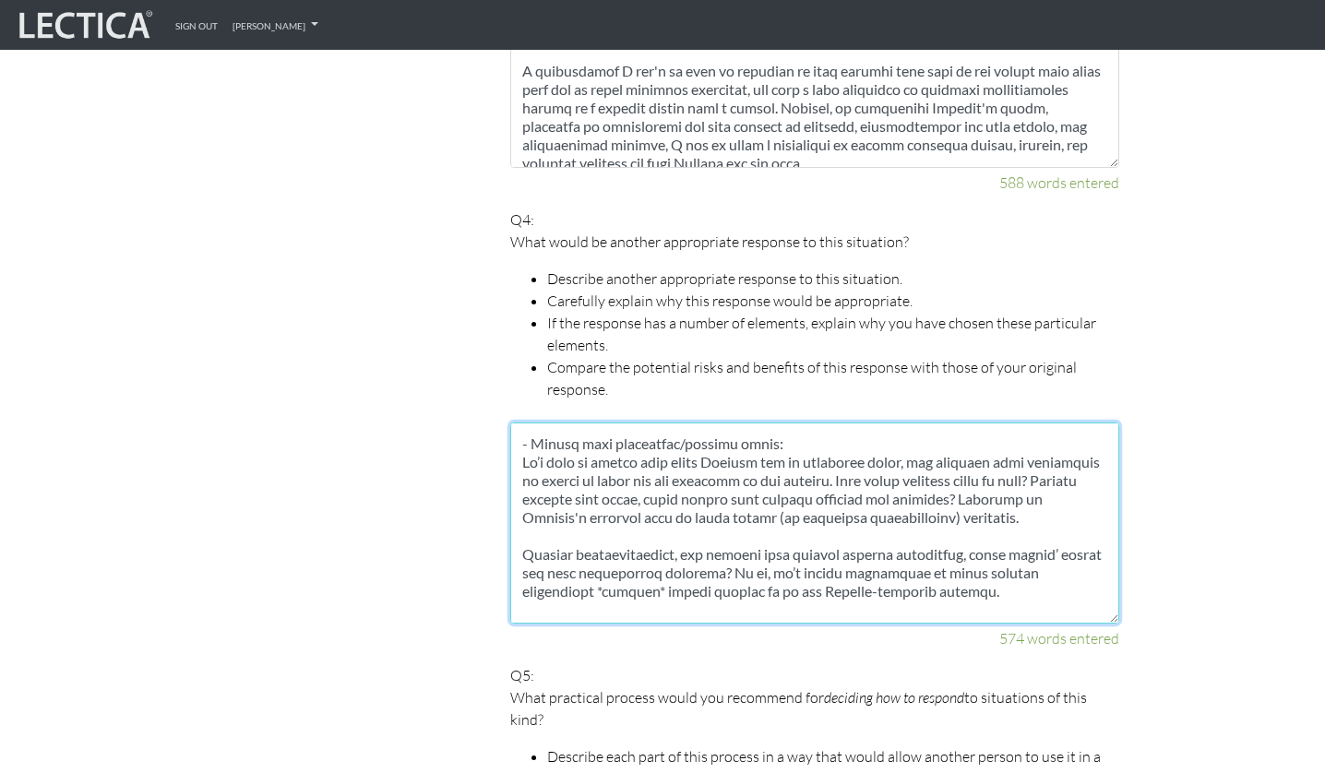
scroll to position [273, 0]
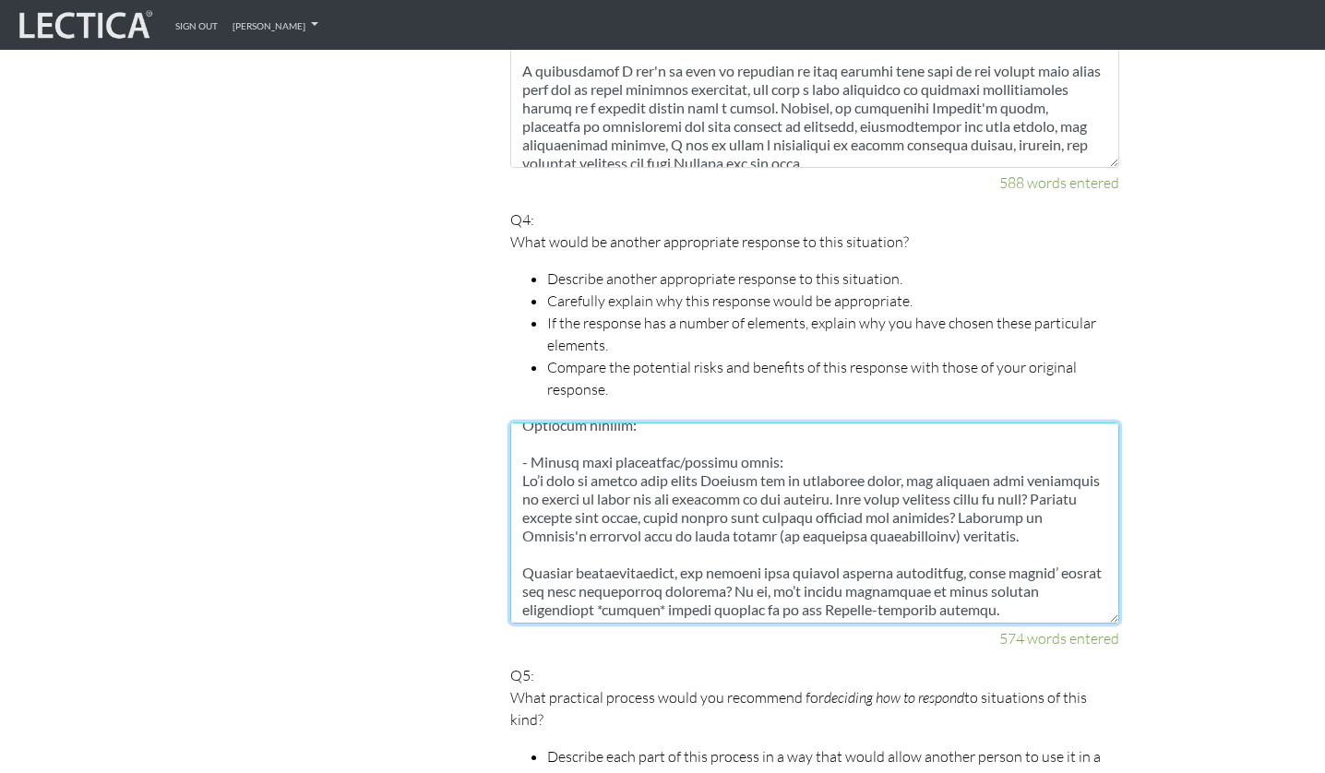
click at [926, 497] on textarea at bounding box center [814, 523] width 609 height 201
click at [1004, 522] on textarea at bounding box center [814, 523] width 609 height 201
click at [1034, 522] on textarea at bounding box center [814, 523] width 609 height 201
paste textarea "Is work that would've gone to [PERSON_NAME] piling up on certain team members? …"
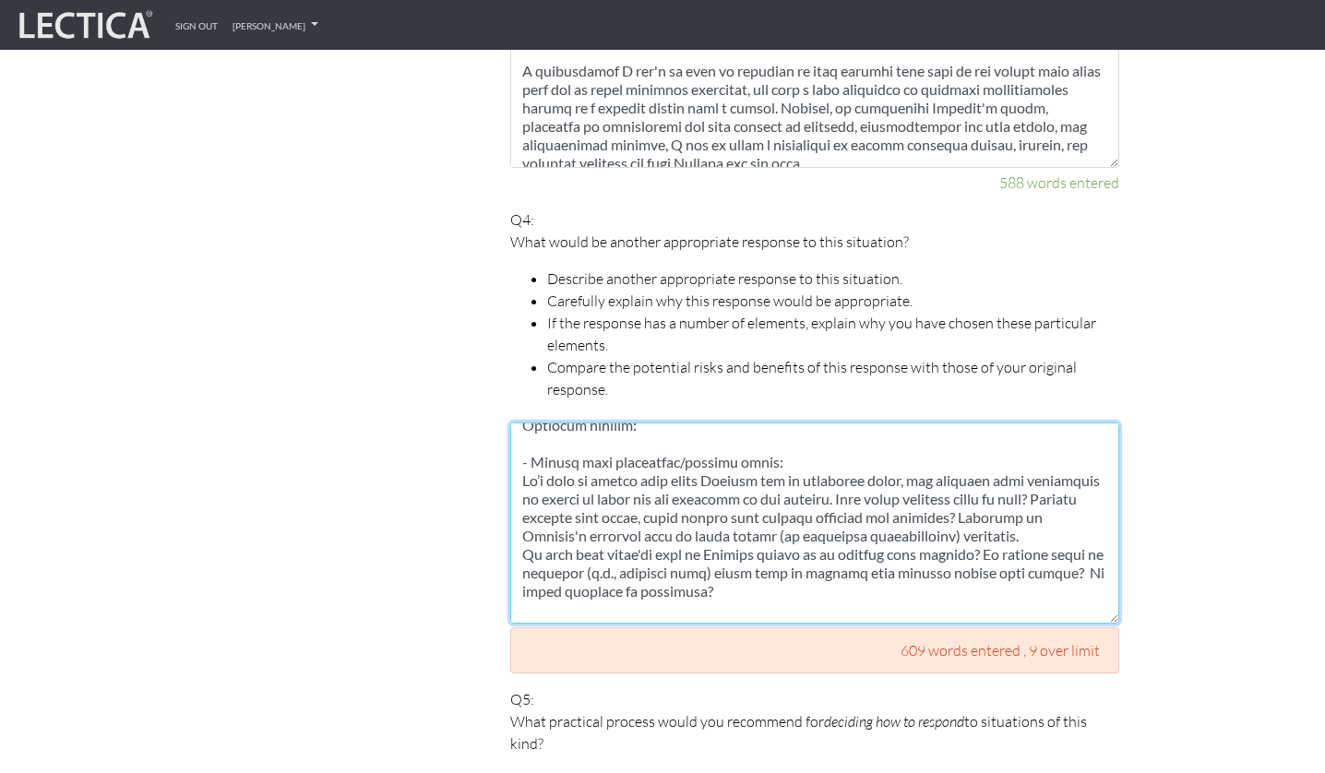
click at [999, 492] on textarea at bounding box center [814, 523] width 609 height 201
click at [1061, 503] on textarea at bounding box center [814, 523] width 609 height 201
click at [1056, 514] on textarea at bounding box center [814, 523] width 609 height 201
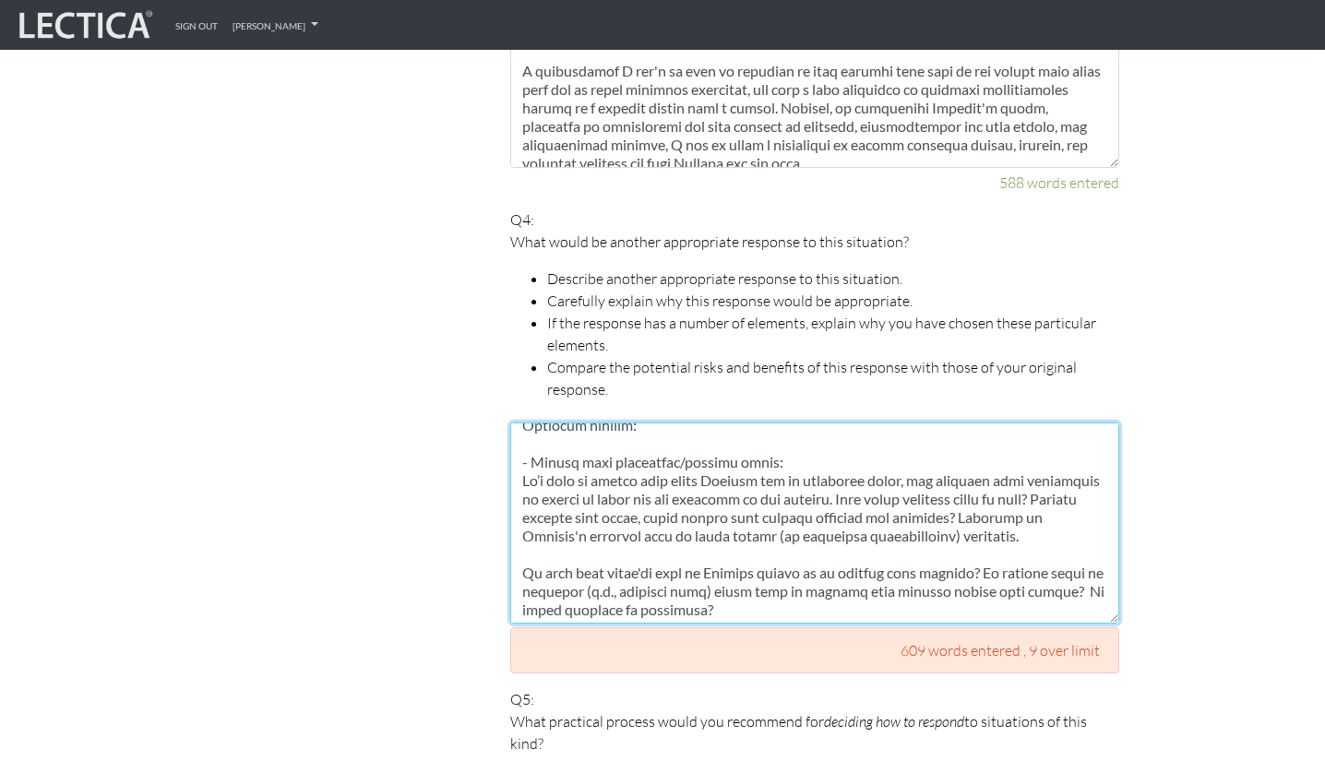
drag, startPoint x: 989, startPoint y: 547, endPoint x: 805, endPoint y: 539, distance: 184.8
click at [805, 539] on textarea at bounding box center [814, 523] width 609 height 201
click at [834, 520] on textarea at bounding box center [814, 523] width 609 height 201
drag, startPoint x: 720, startPoint y: 556, endPoint x: 959, endPoint y: 515, distance: 242.6
click at [959, 515] on textarea at bounding box center [814, 523] width 609 height 201
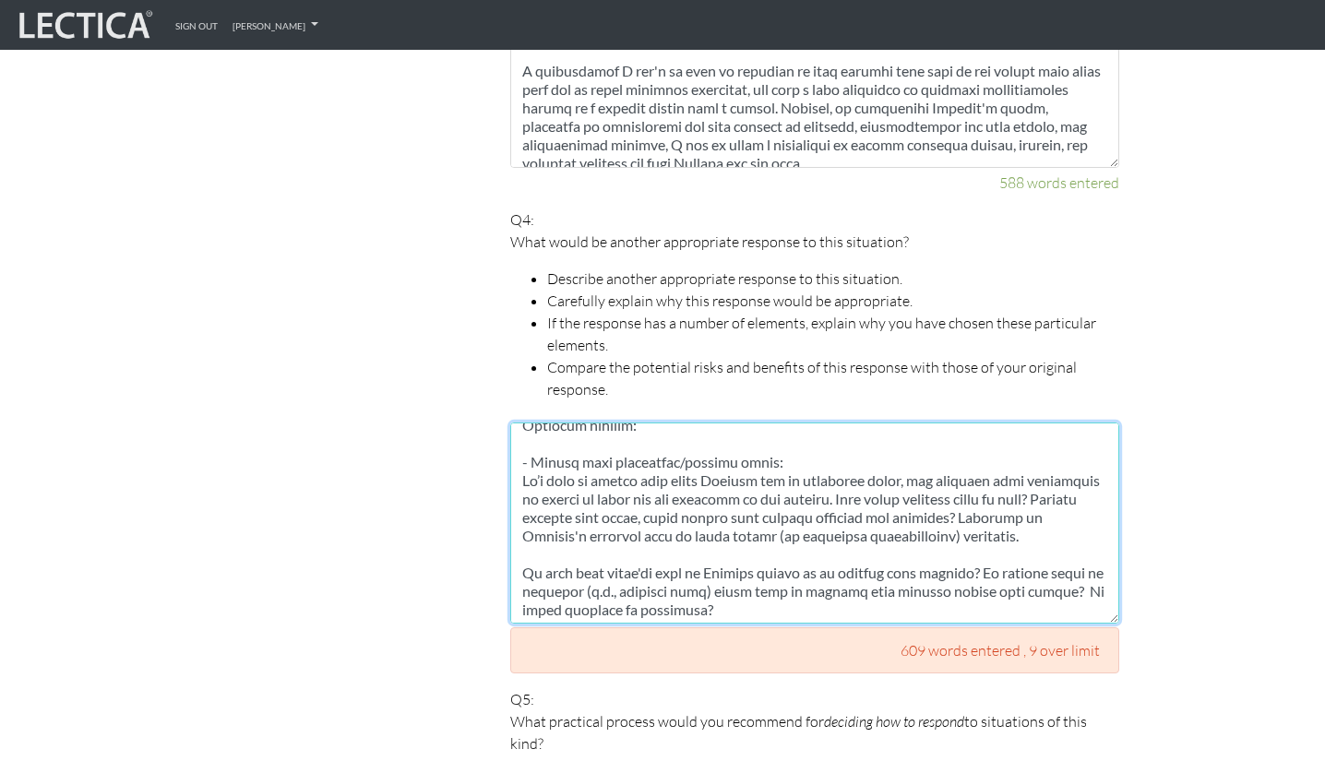
click at [975, 577] on textarea at bounding box center [814, 523] width 609 height 201
drag, startPoint x: 1001, startPoint y: 550, endPoint x: 1010, endPoint y: 582, distance: 33.4
click at [1011, 582] on textarea at bounding box center [814, 523] width 609 height 201
click at [984, 552] on textarea at bounding box center [814, 523] width 609 height 201
drag, startPoint x: 996, startPoint y: 553, endPoint x: 472, endPoint y: 541, distance: 523.4
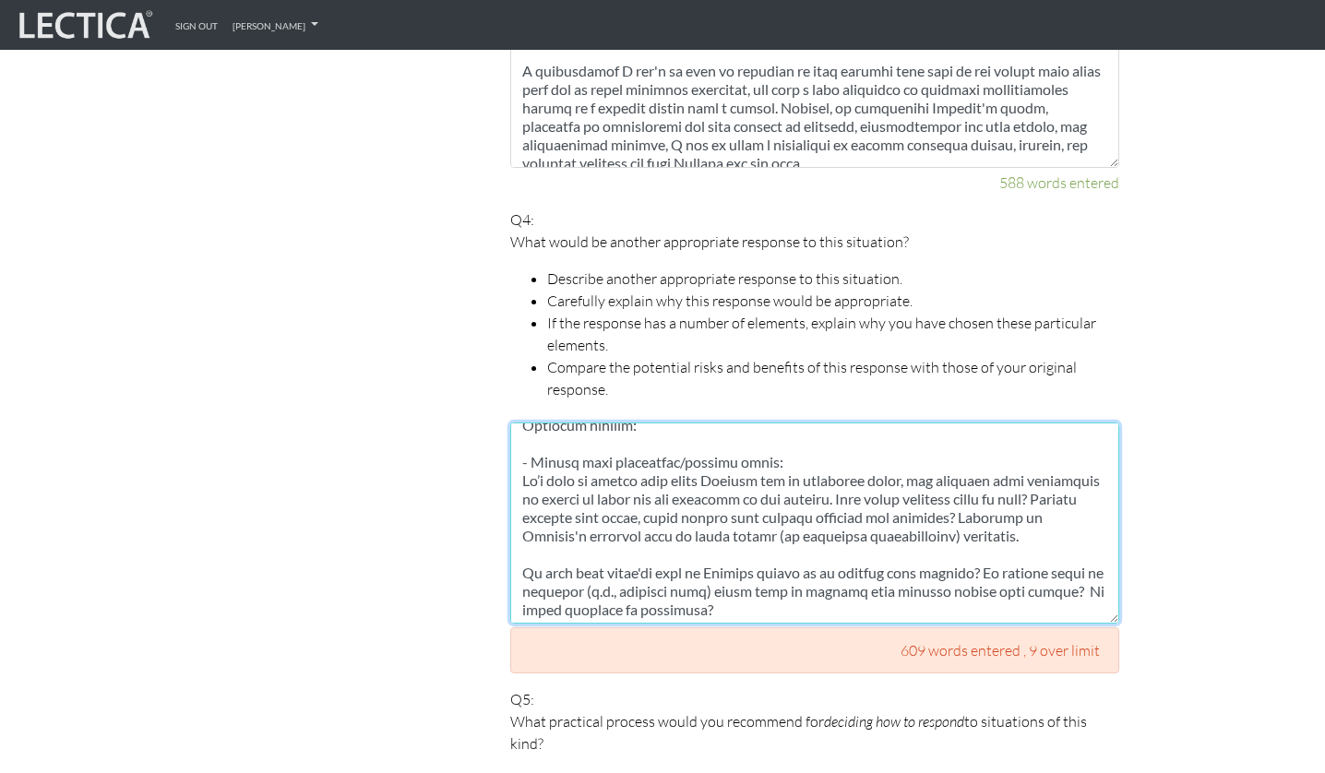
click at [472, 541] on div "Scores are more accurate when your spelling is correct, and when you explain yo…" at bounding box center [649, 126] width 1024 height 2627
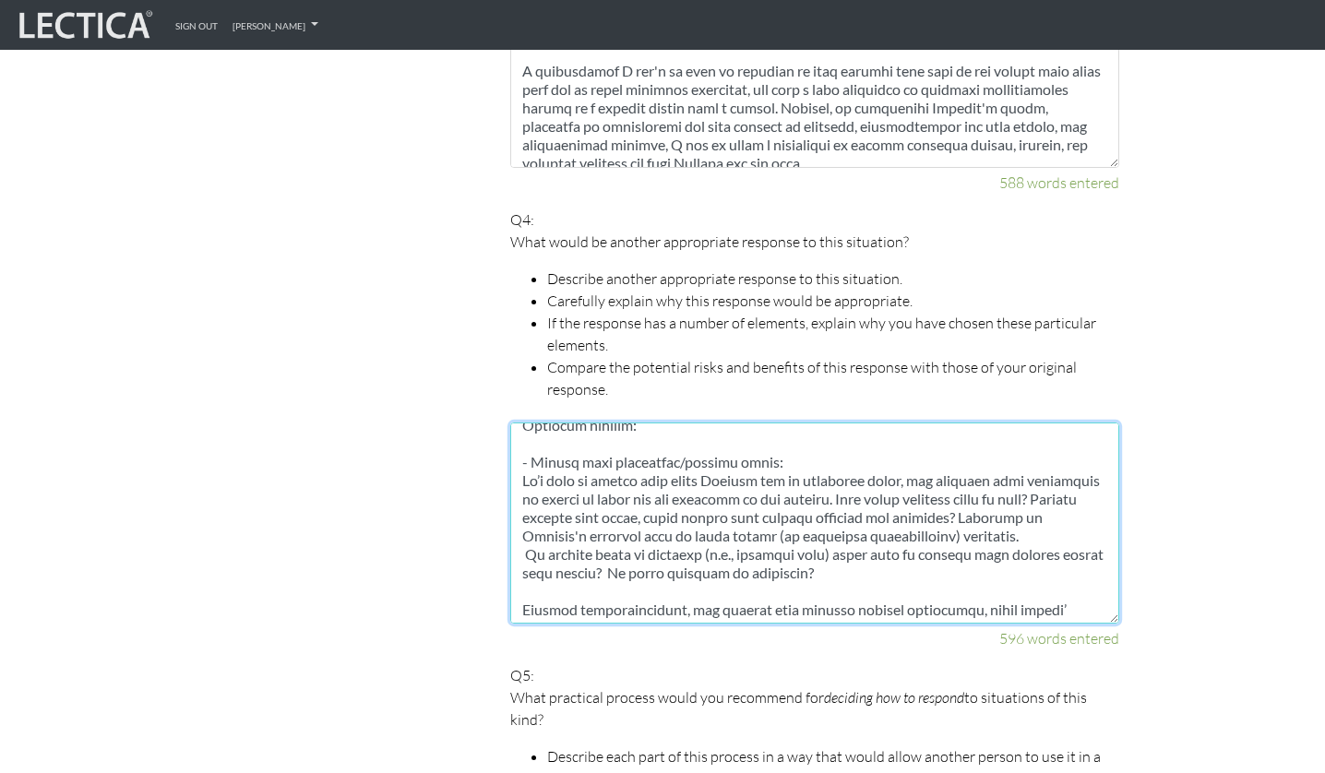
drag, startPoint x: 865, startPoint y: 561, endPoint x: 461, endPoint y: 537, distance: 404.0
click at [461, 537] on div "Scores are more accurate when your spelling is correct, and when you explain yo…" at bounding box center [649, 114] width 1024 height 2603
click at [668, 576] on textarea at bounding box center [814, 523] width 609 height 201
drag, startPoint x: 642, startPoint y: 549, endPoint x: 496, endPoint y: 535, distance: 146.5
click at [496, 535] on div "Your responses For CLAS to score accurately, each answer must be between 142 an…" at bounding box center [814, 114] width 637 height 2603
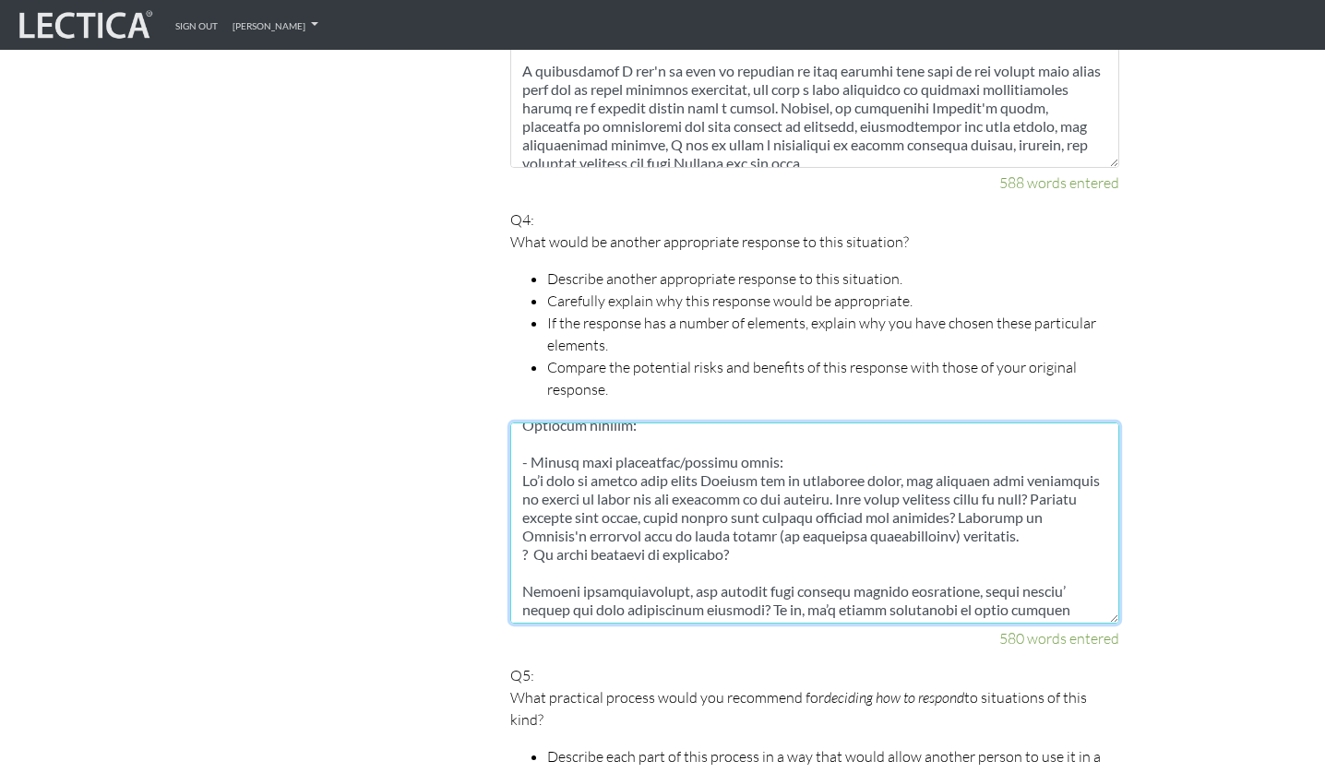
click at [1023, 494] on textarea at bounding box center [814, 523] width 609 height 201
paste textarea "Do certain types of projects (e.g., toilsome ones) often land on certain team m…"
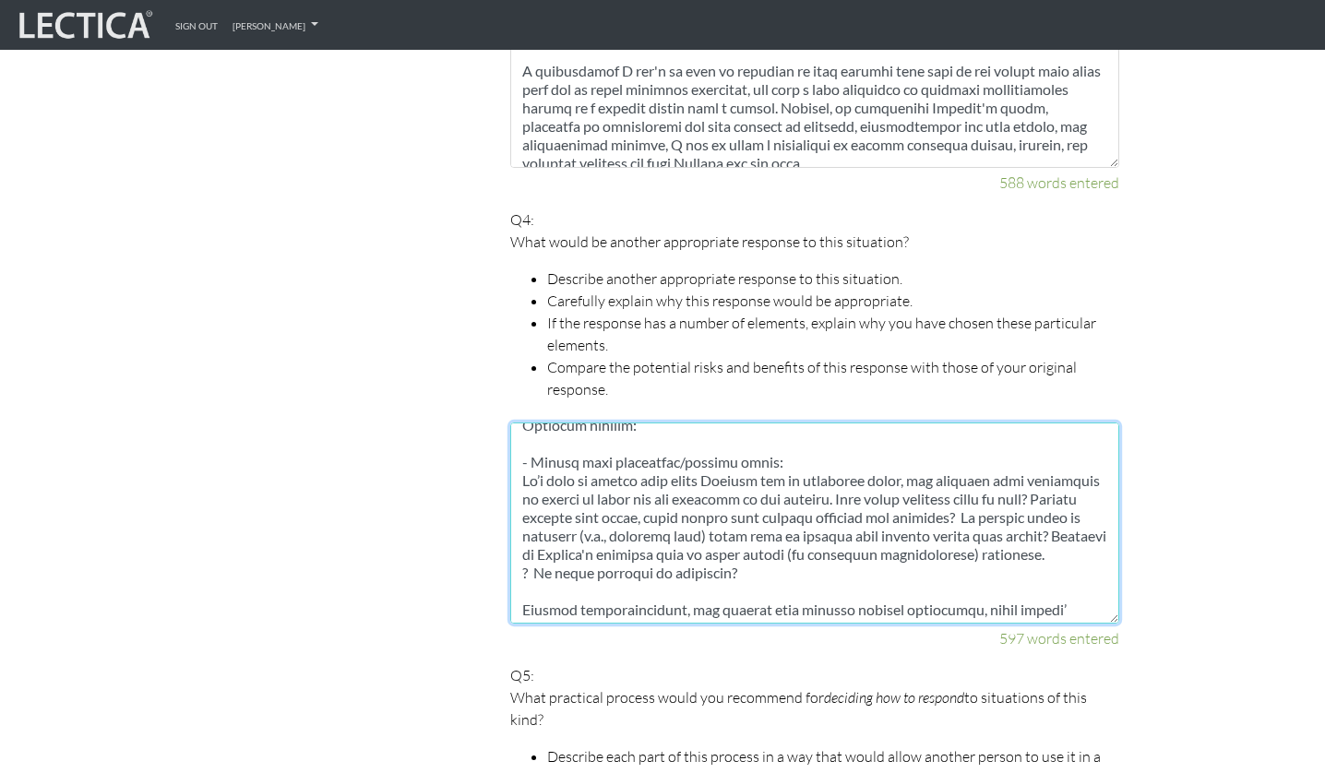
click at [531, 569] on textarea at bounding box center [814, 523] width 609 height 201
drag, startPoint x: 823, startPoint y: 532, endPoint x: 811, endPoint y: 533, distance: 12.0
click at [811, 533] on textarea at bounding box center [814, 523] width 609 height 201
drag, startPoint x: 826, startPoint y: 532, endPoint x: 805, endPoint y: 532, distance: 21.2
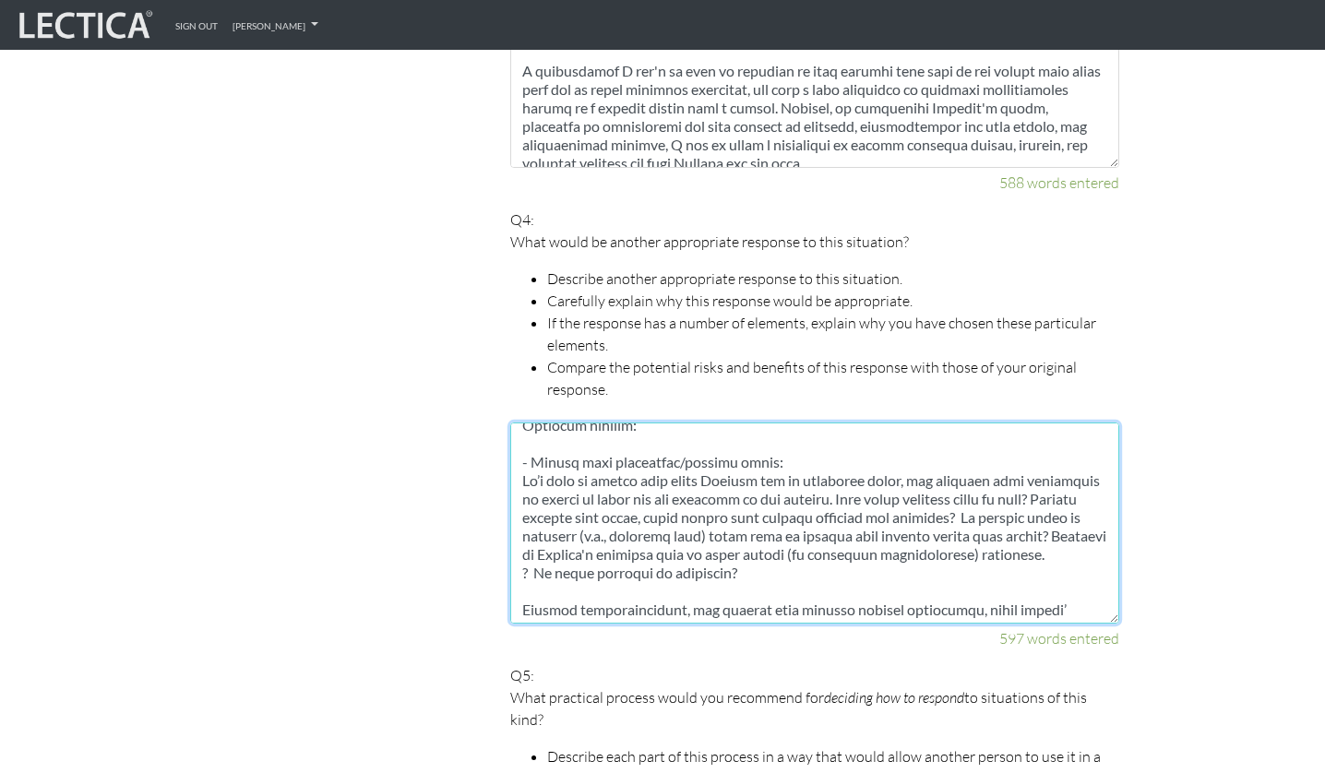
click at [805, 532] on textarea at bounding box center [814, 523] width 609 height 201
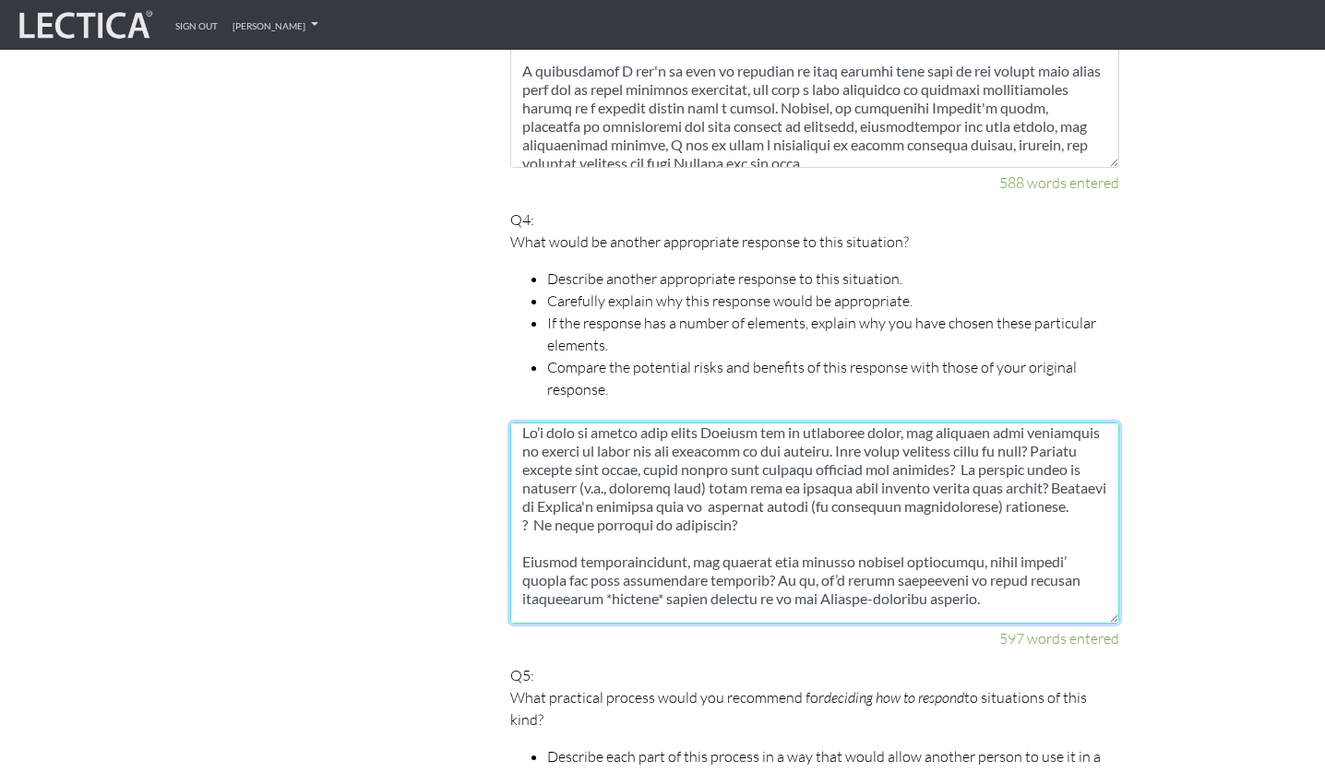
scroll to position [327, 0]
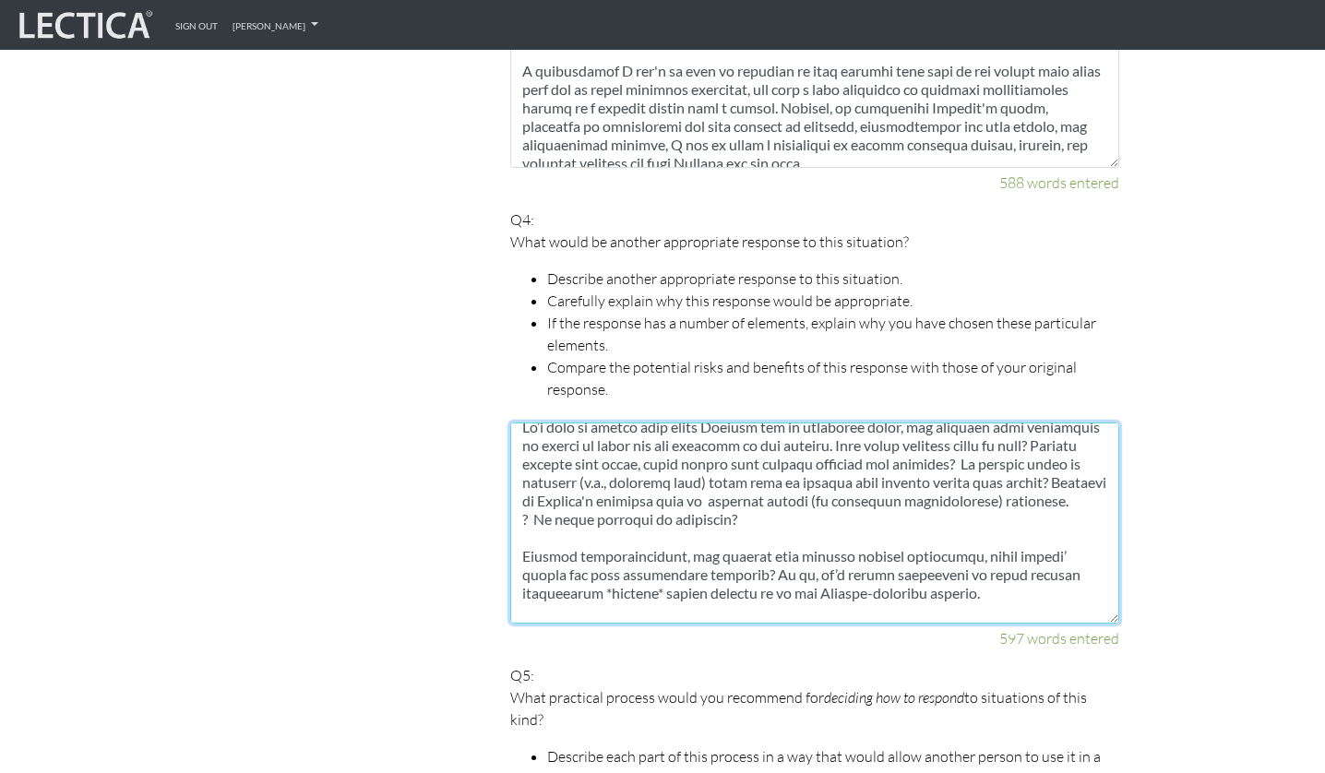
drag, startPoint x: 759, startPoint y: 532, endPoint x: 523, endPoint y: 519, distance: 236.6
click at [523, 519] on textarea at bounding box center [814, 523] width 609 height 201
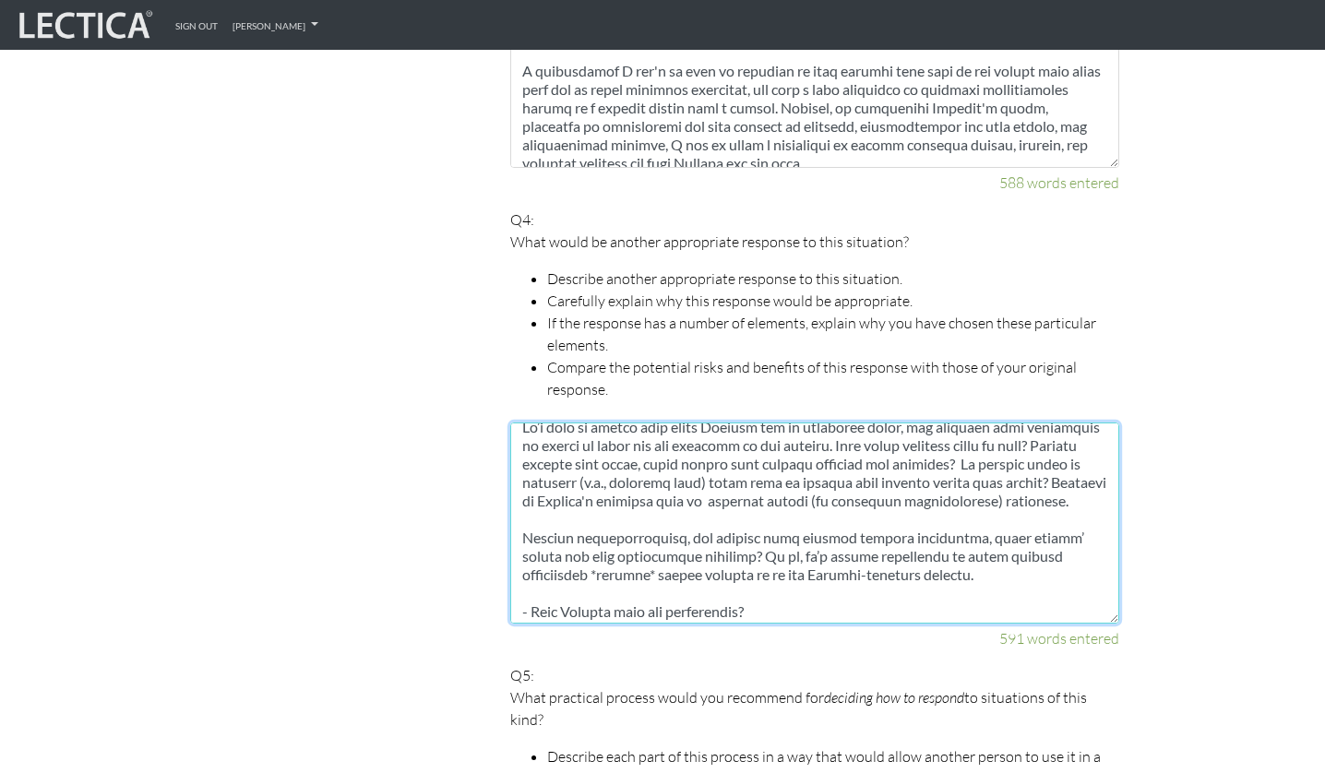
drag, startPoint x: 1031, startPoint y: 442, endPoint x: 572, endPoint y: 484, distance: 460.5
click at [572, 484] on textarea at bounding box center [814, 523] width 609 height 201
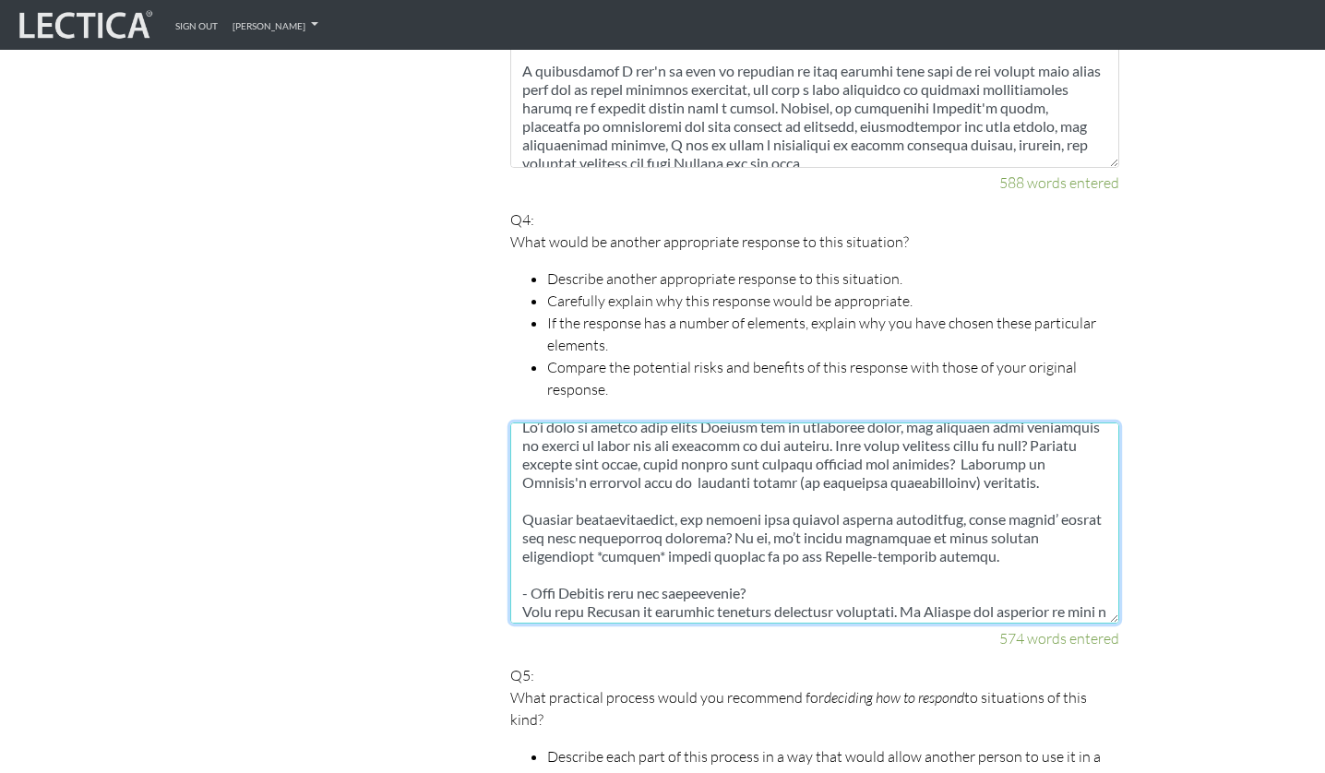
click at [823, 486] on textarea at bounding box center [814, 523] width 609 height 201
click at [787, 505] on textarea at bounding box center [814, 523] width 609 height 201
click at [723, 515] on textarea at bounding box center [814, 523] width 609 height 201
paste textarea "Do certain types of projects (e.g., toilsome ones) often land on certain team m…"
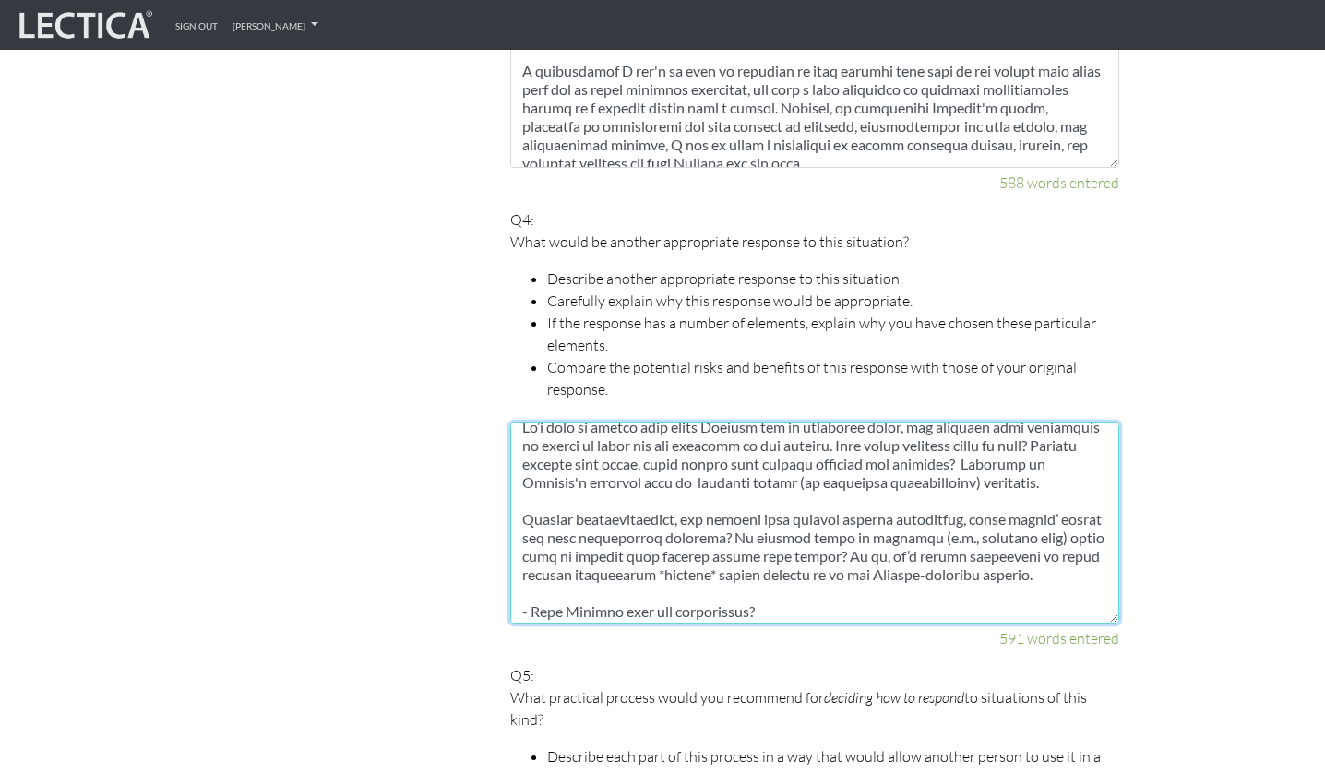
click at [797, 527] on textarea at bounding box center [814, 523] width 609 height 201
click at [860, 534] on textarea at bounding box center [814, 523] width 609 height 201
click at [976, 494] on textarea at bounding box center [814, 523] width 609 height 201
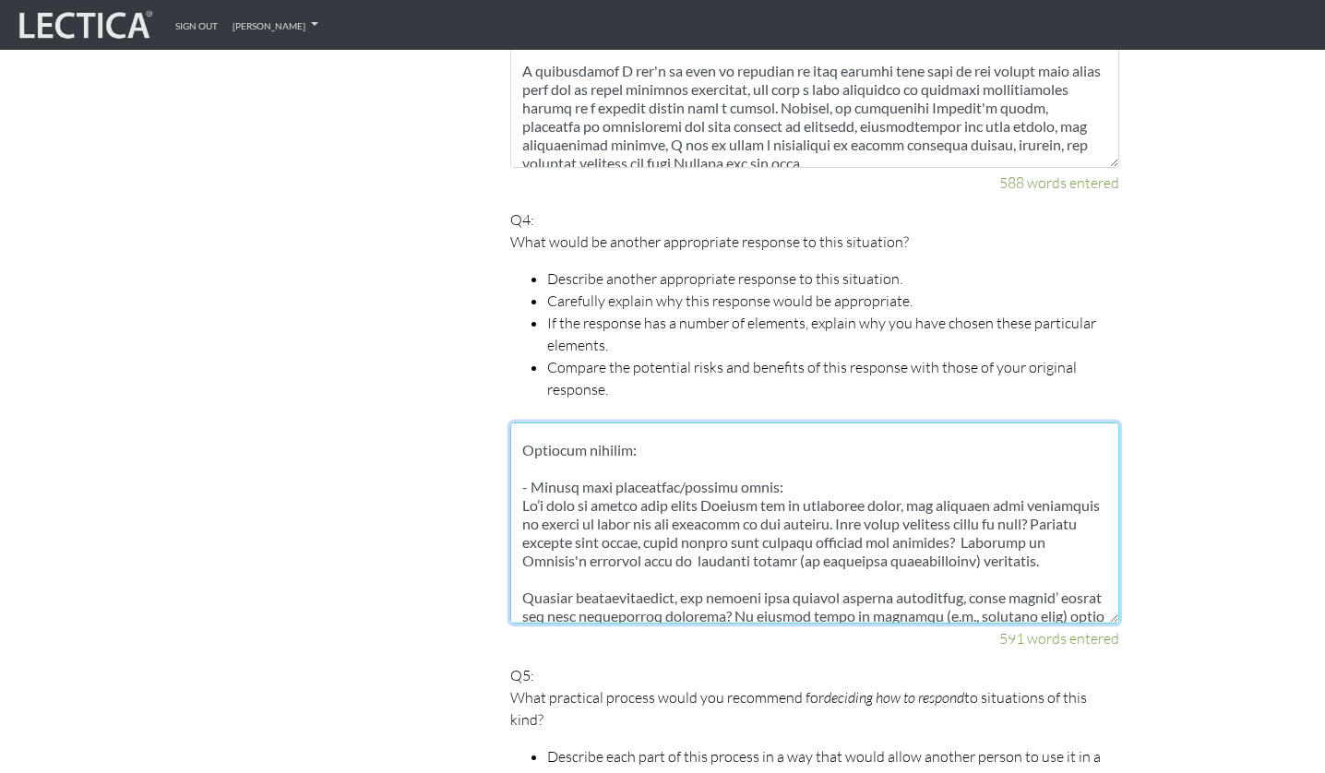
scroll to position [244, 0]
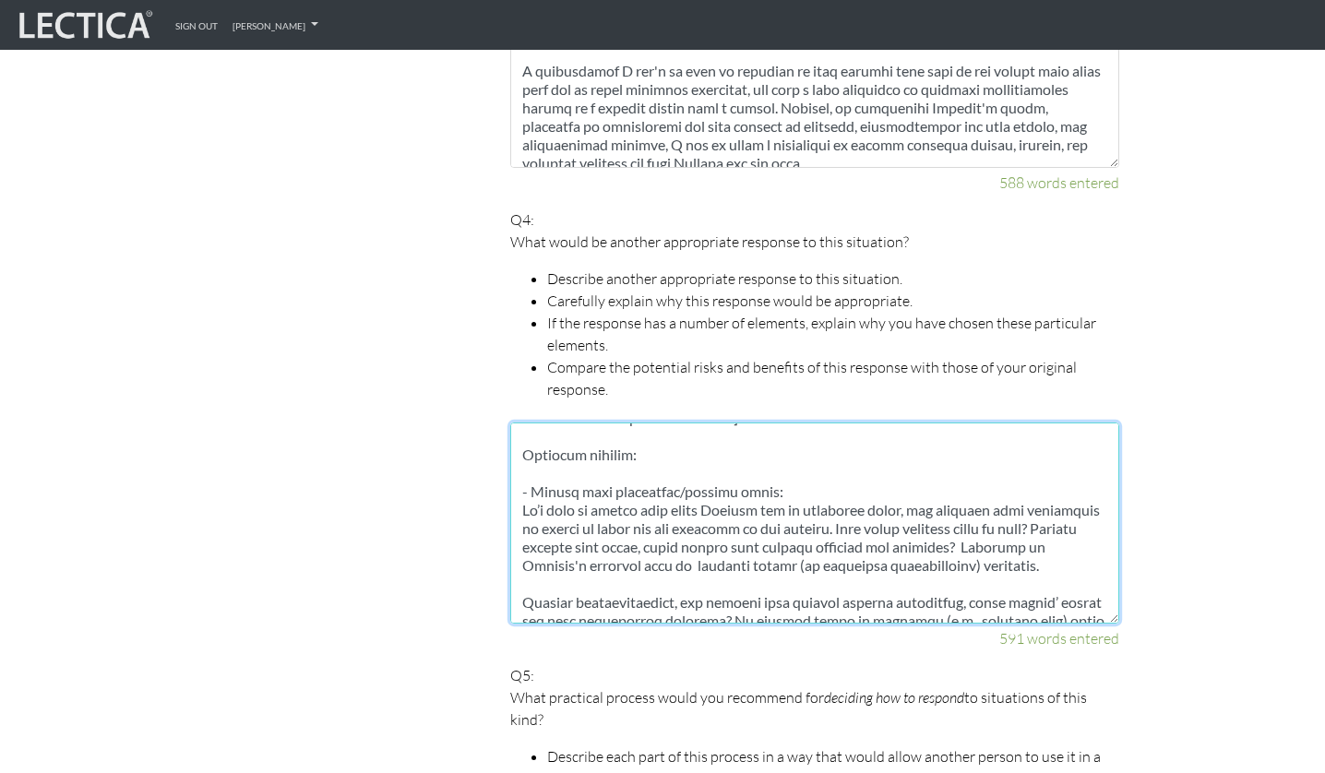
click at [1016, 544] on textarea at bounding box center [814, 523] width 609 height 201
drag, startPoint x: 1077, startPoint y: 549, endPoint x: 1026, endPoint y: 525, distance: 56.1
click at [1026, 525] on textarea at bounding box center [814, 523] width 609 height 201
click at [522, 575] on textarea at bounding box center [814, 523] width 609 height 201
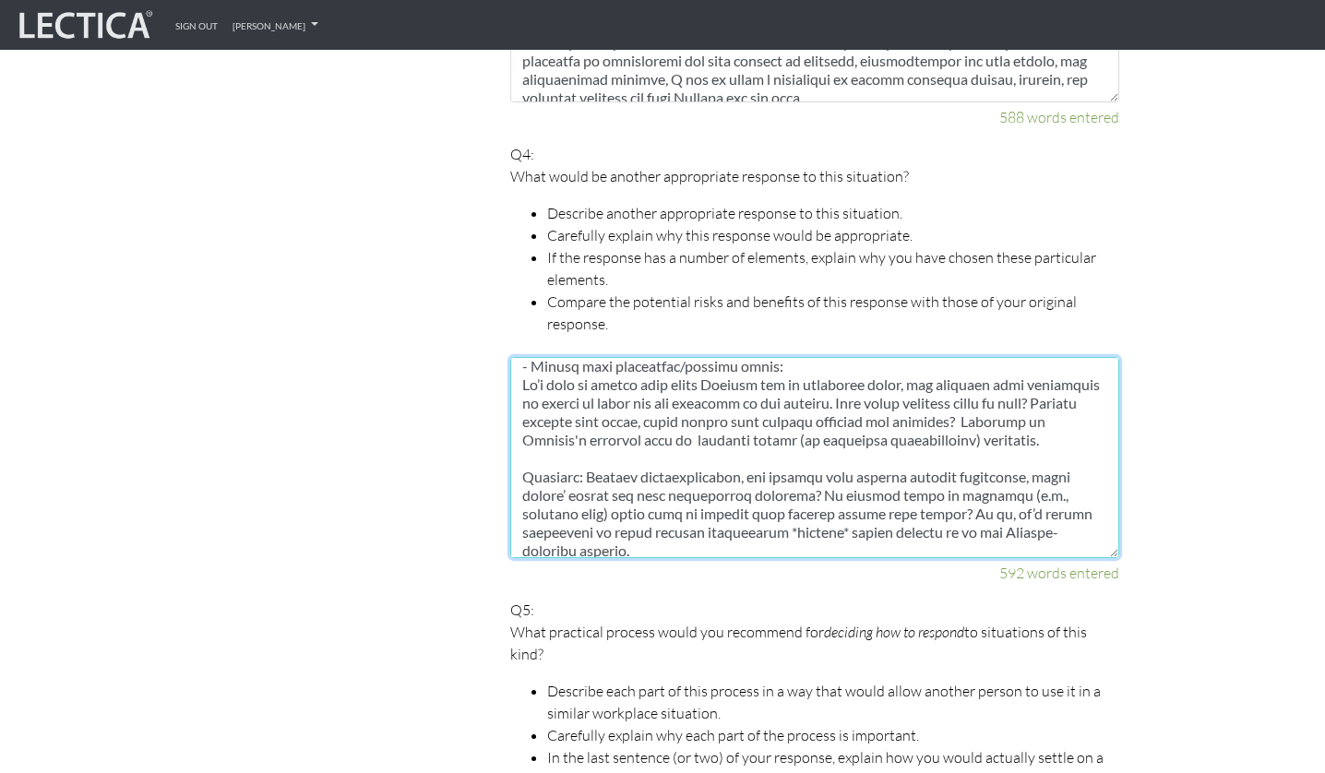
scroll to position [314, 0]
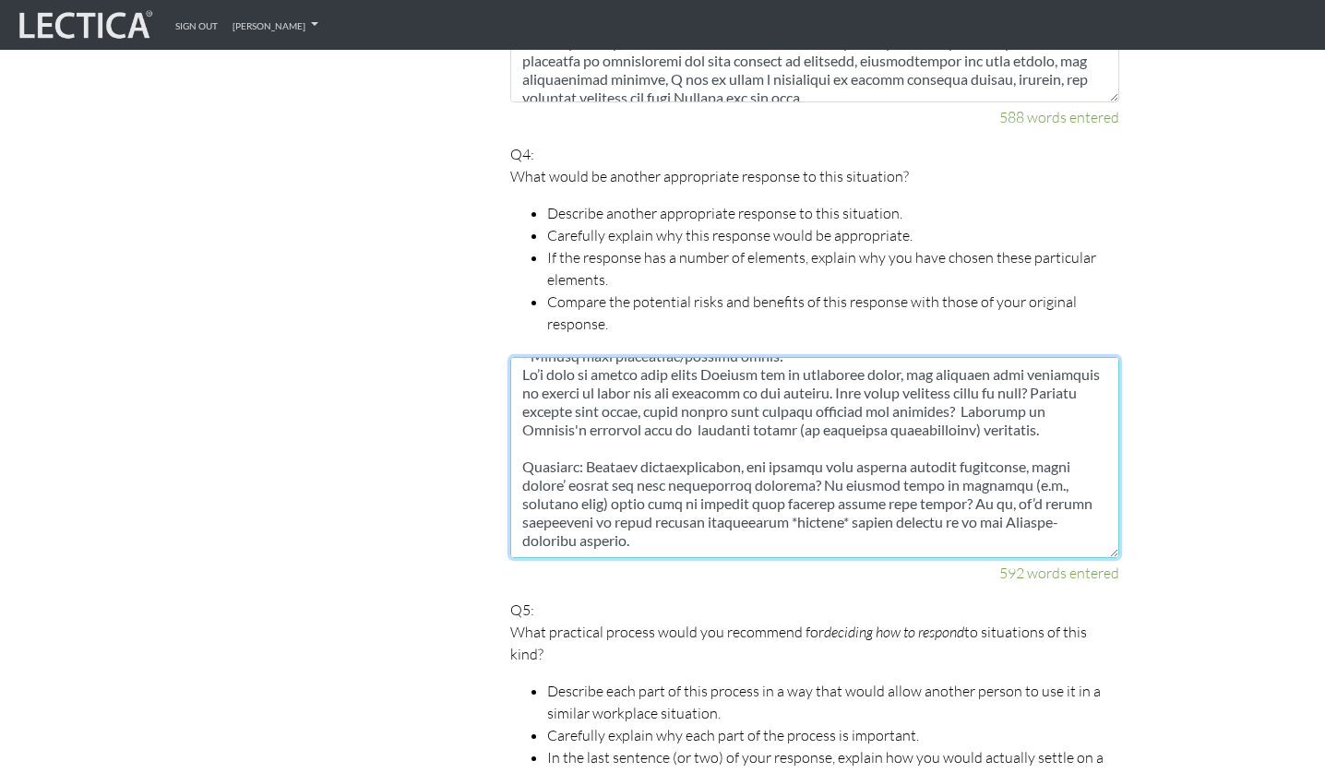
click at [789, 412] on textarea at bounding box center [814, 457] width 609 height 201
drag, startPoint x: 741, startPoint y: 390, endPoint x: 792, endPoint y: 427, distance: 62.8
click at [792, 427] on textarea at bounding box center [814, 457] width 609 height 201
click at [693, 412] on textarea at bounding box center [814, 457] width 609 height 201
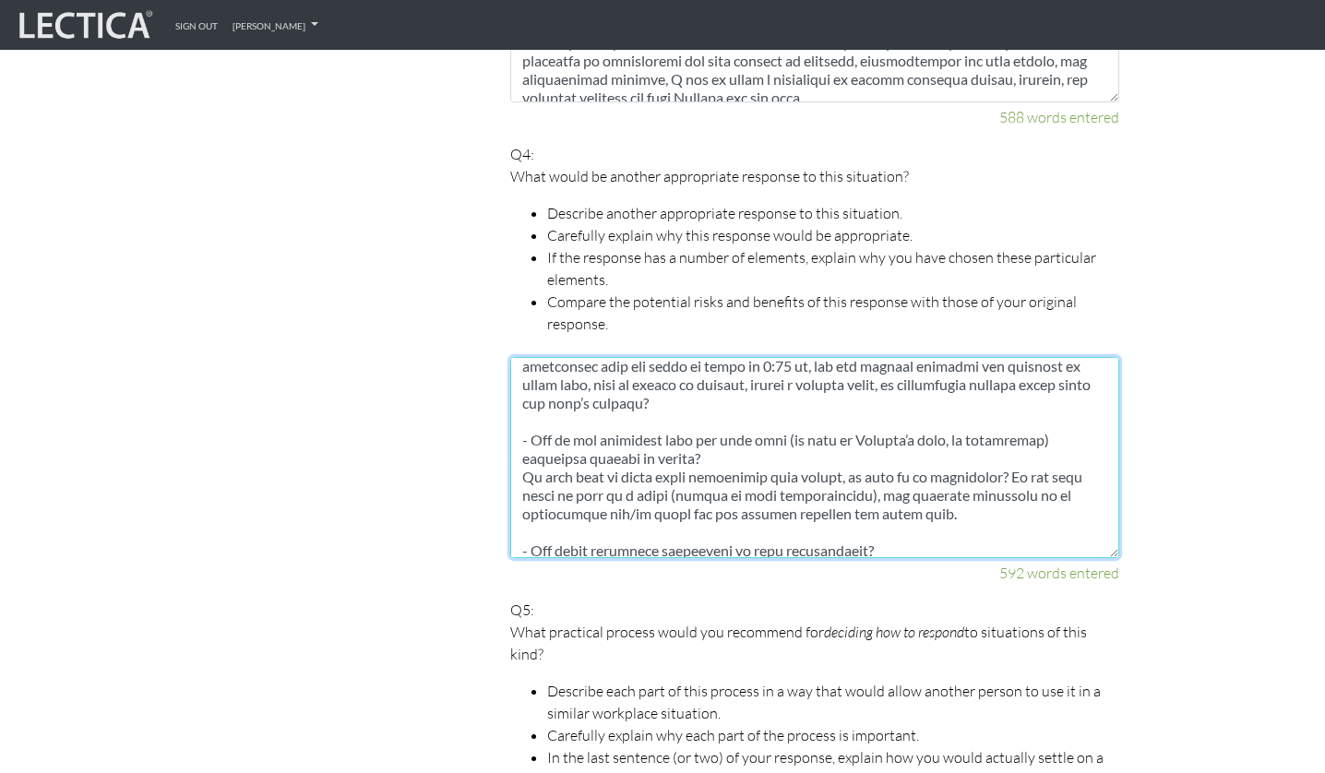
scroll to position [582, 0]
click at [705, 408] on textarea at bounding box center [814, 457] width 609 height 201
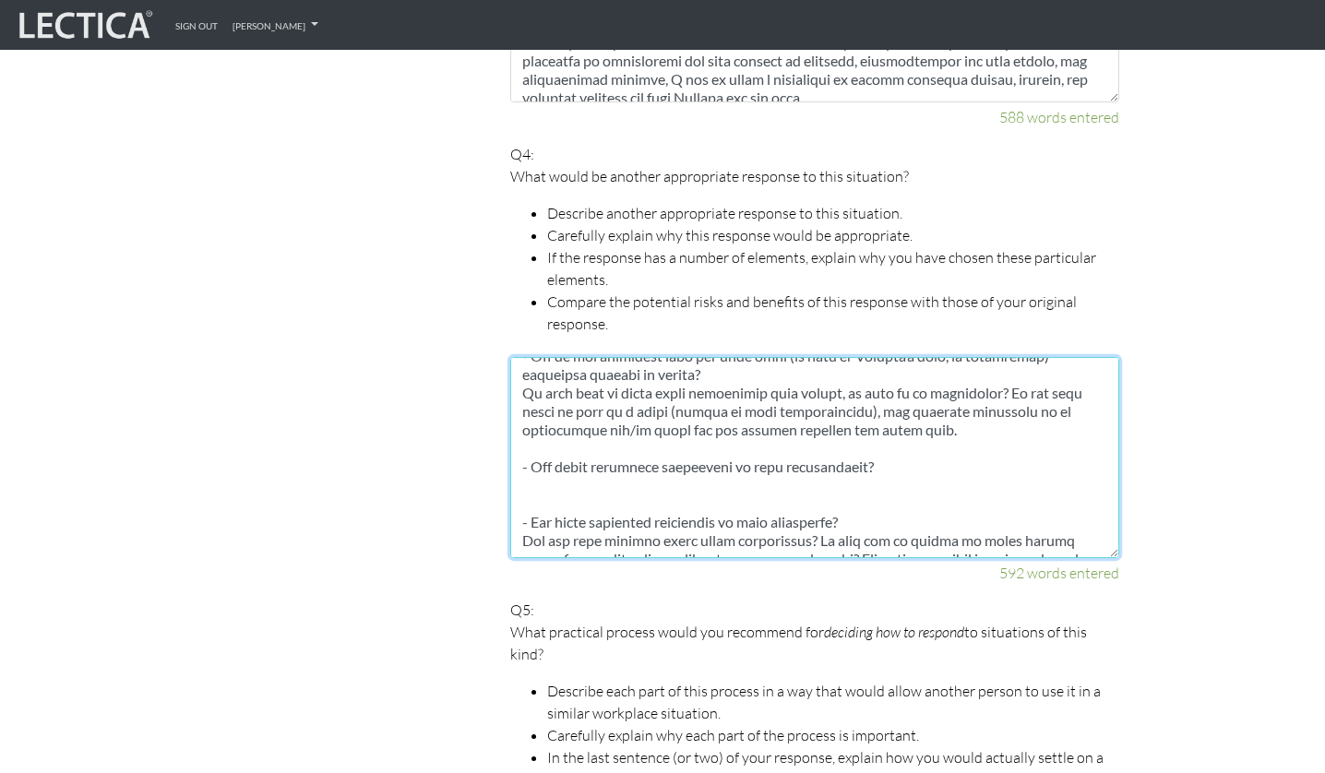
scroll to position [700, 0]
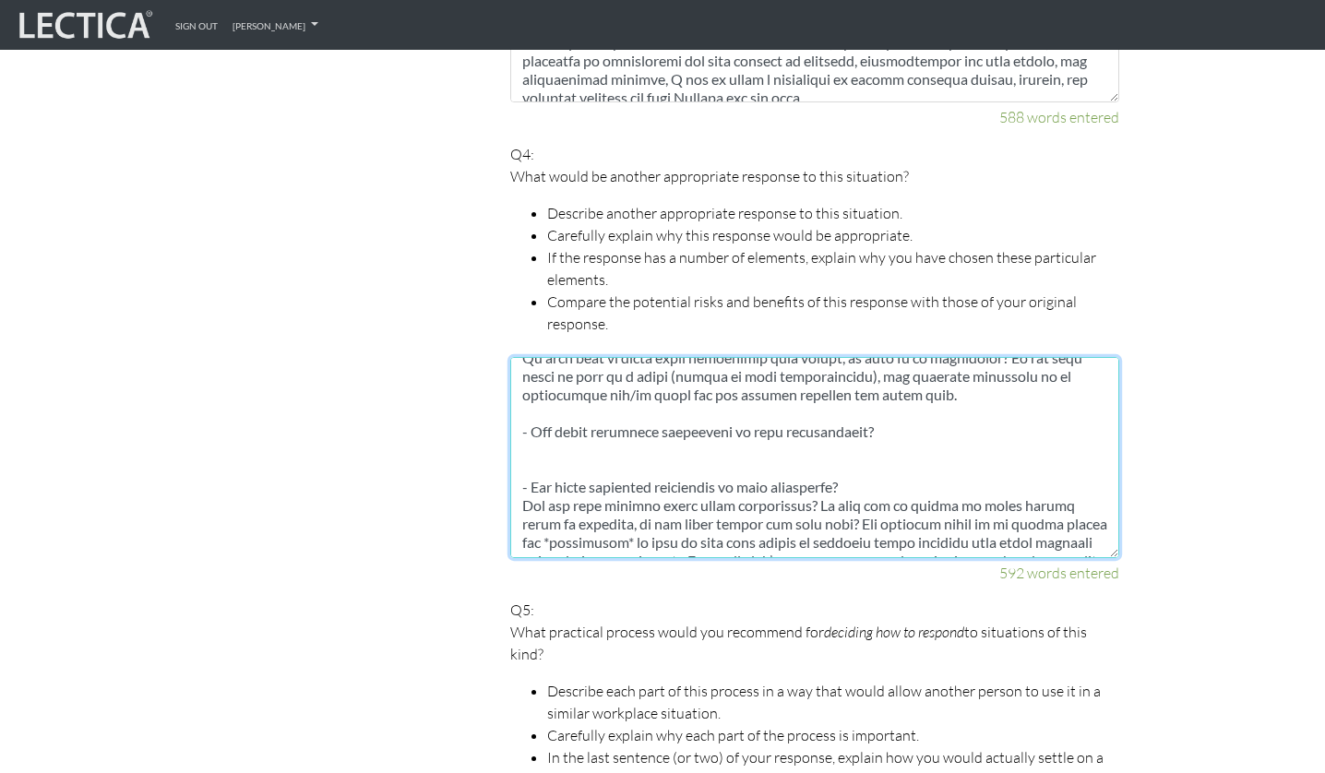
click at [701, 408] on textarea at bounding box center [814, 457] width 609 height 201
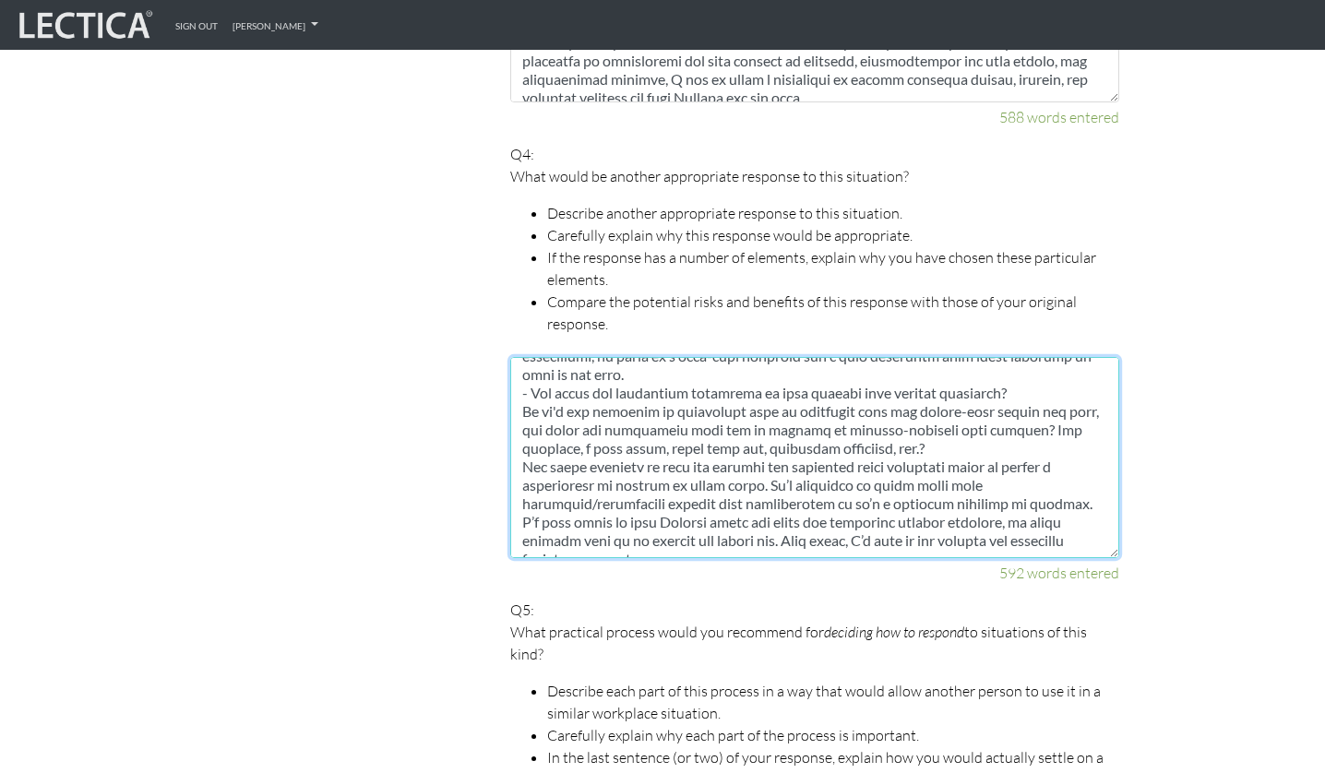
drag, startPoint x: 867, startPoint y: 425, endPoint x: 535, endPoint y: 526, distance: 347.1
click at [535, 526] on textarea at bounding box center [814, 457] width 609 height 201
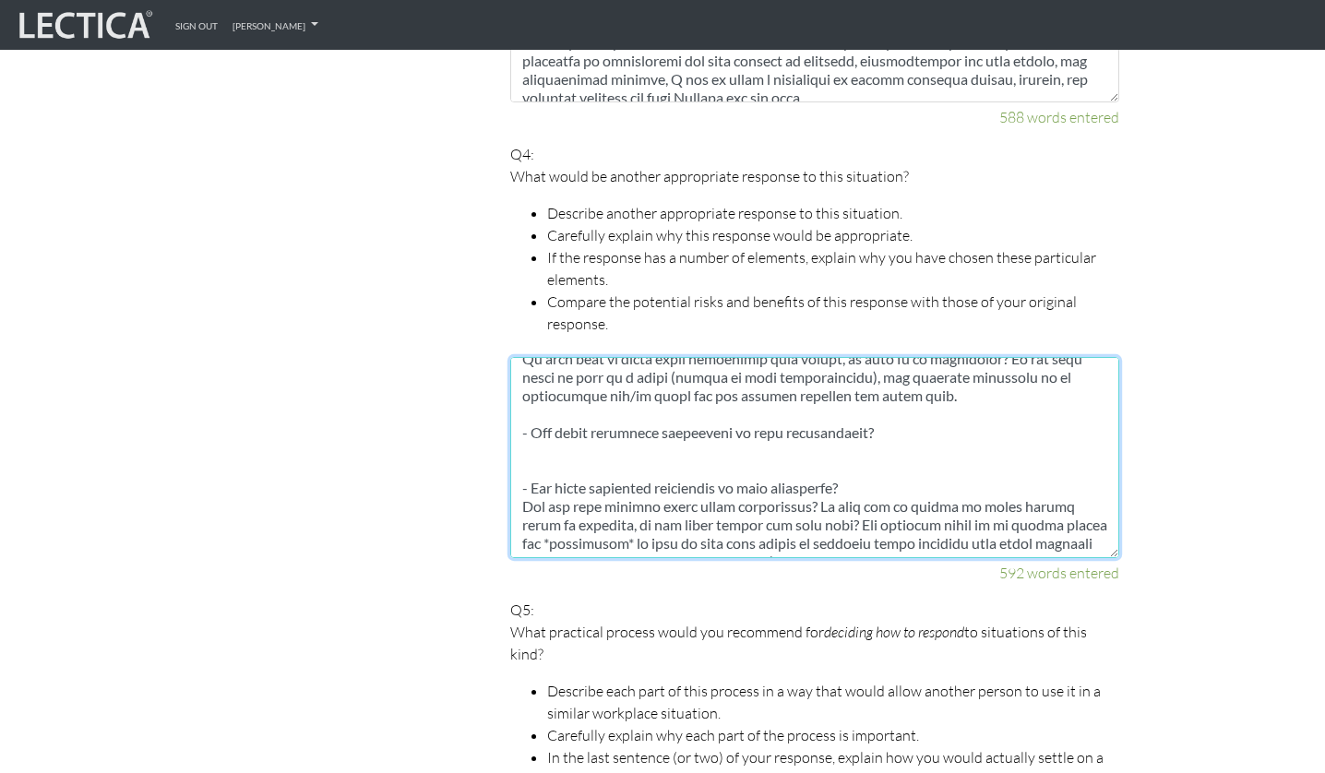
scroll to position [692, 0]
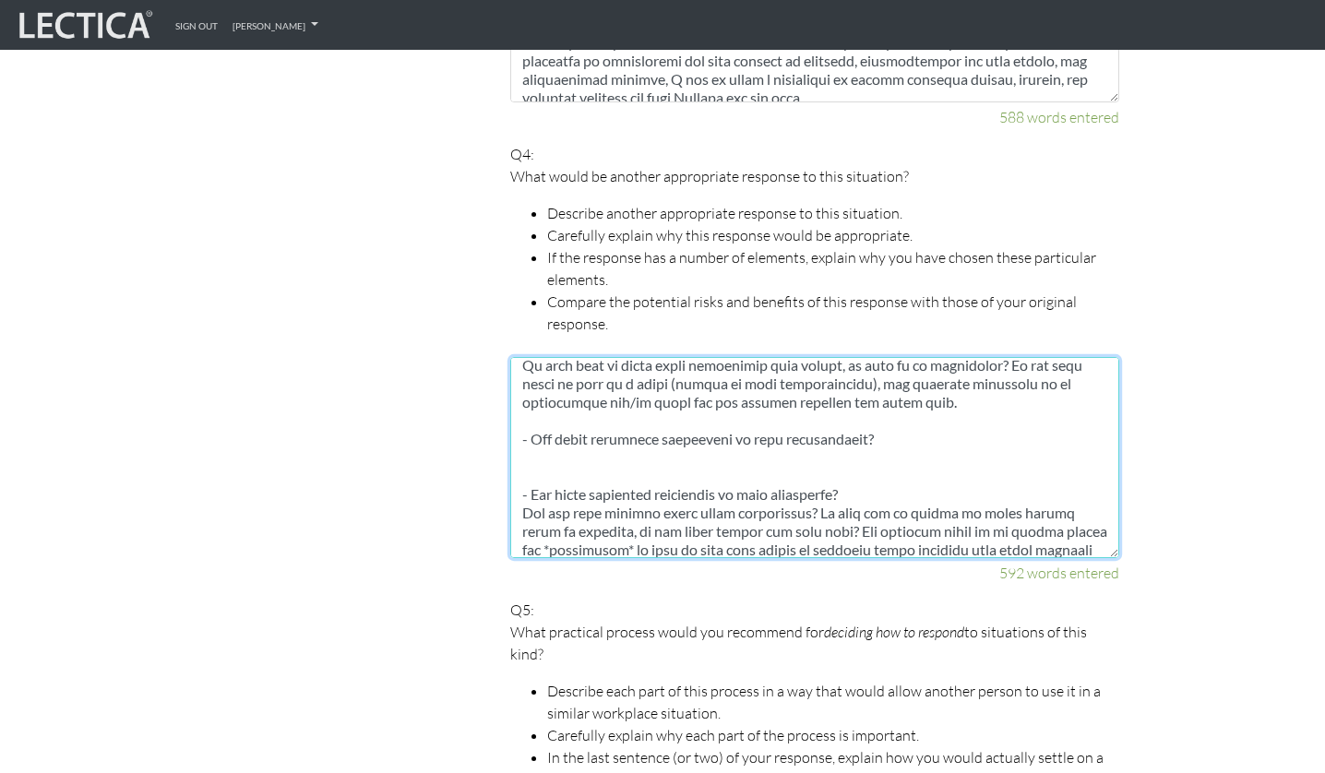
click at [613, 406] on textarea at bounding box center [814, 457] width 609 height 201
drag, startPoint x: 522, startPoint y: 397, endPoint x: 919, endPoint y: 413, distance: 397.1
click at [919, 413] on textarea at bounding box center [814, 457] width 609 height 201
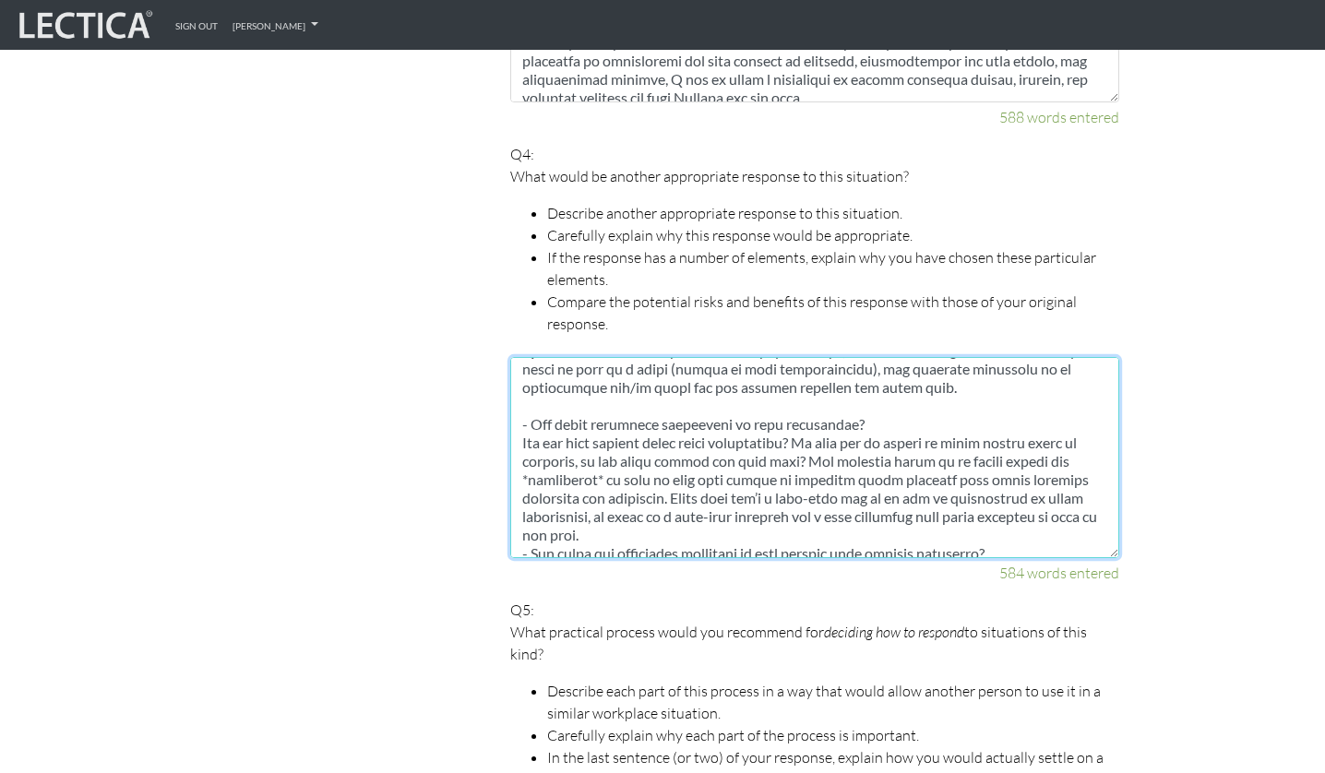
scroll to position [713, 0]
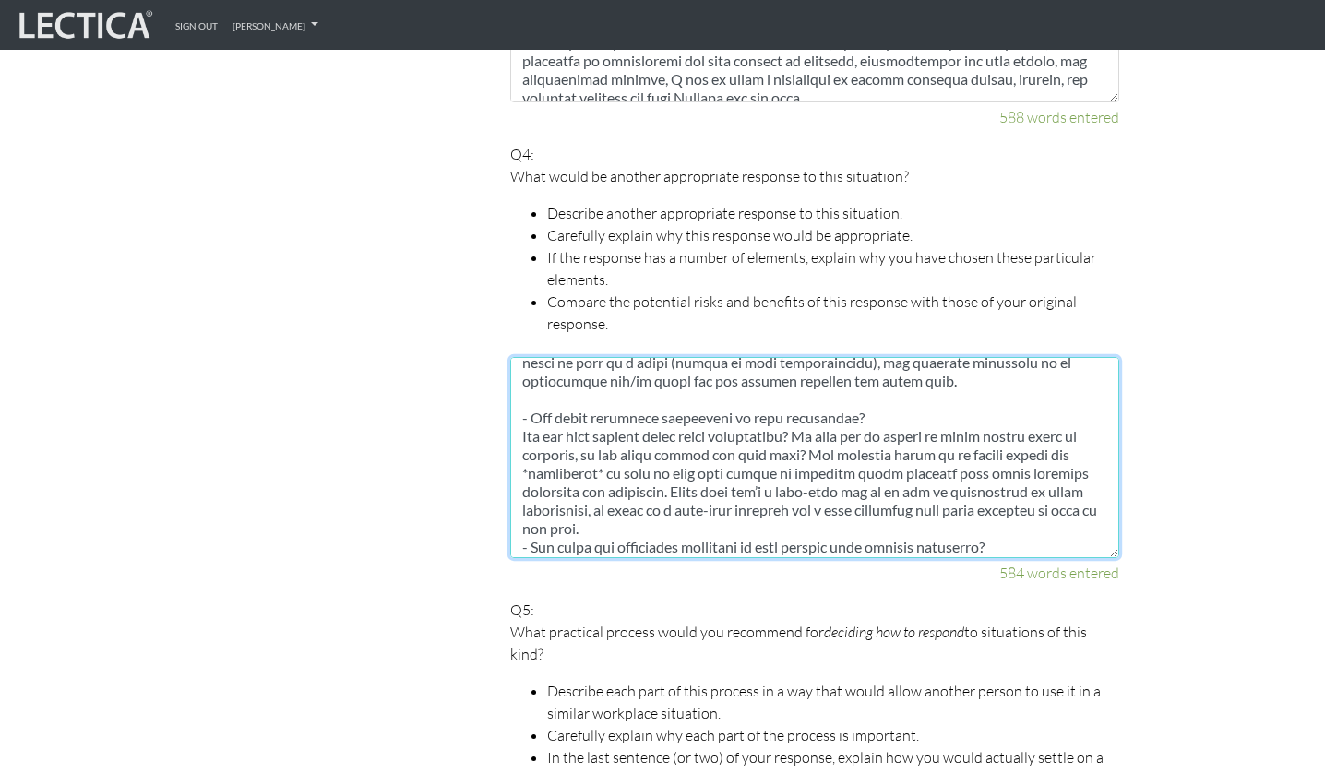
drag, startPoint x: 606, startPoint y: 390, endPoint x: 958, endPoint y: 426, distance: 353.4
click at [958, 426] on textarea at bounding box center [814, 457] width 609 height 201
click at [957, 426] on textarea at bounding box center [814, 457] width 609 height 201
click at [754, 496] on textarea at bounding box center [814, 457] width 609 height 201
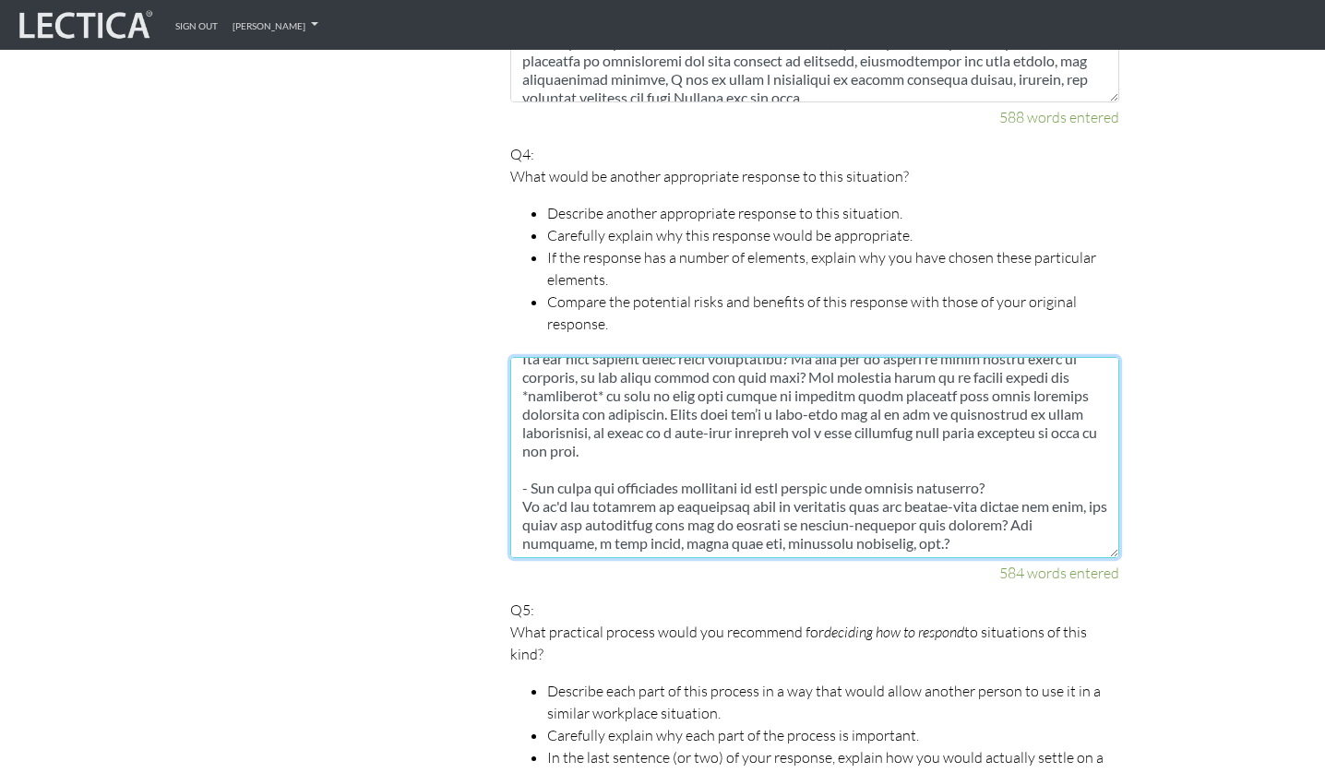
scroll to position [794, 0]
click at [704, 489] on textarea at bounding box center [814, 457] width 609 height 201
click at [909, 515] on textarea at bounding box center [814, 457] width 609 height 201
click at [913, 502] on textarea at bounding box center [814, 457] width 609 height 201
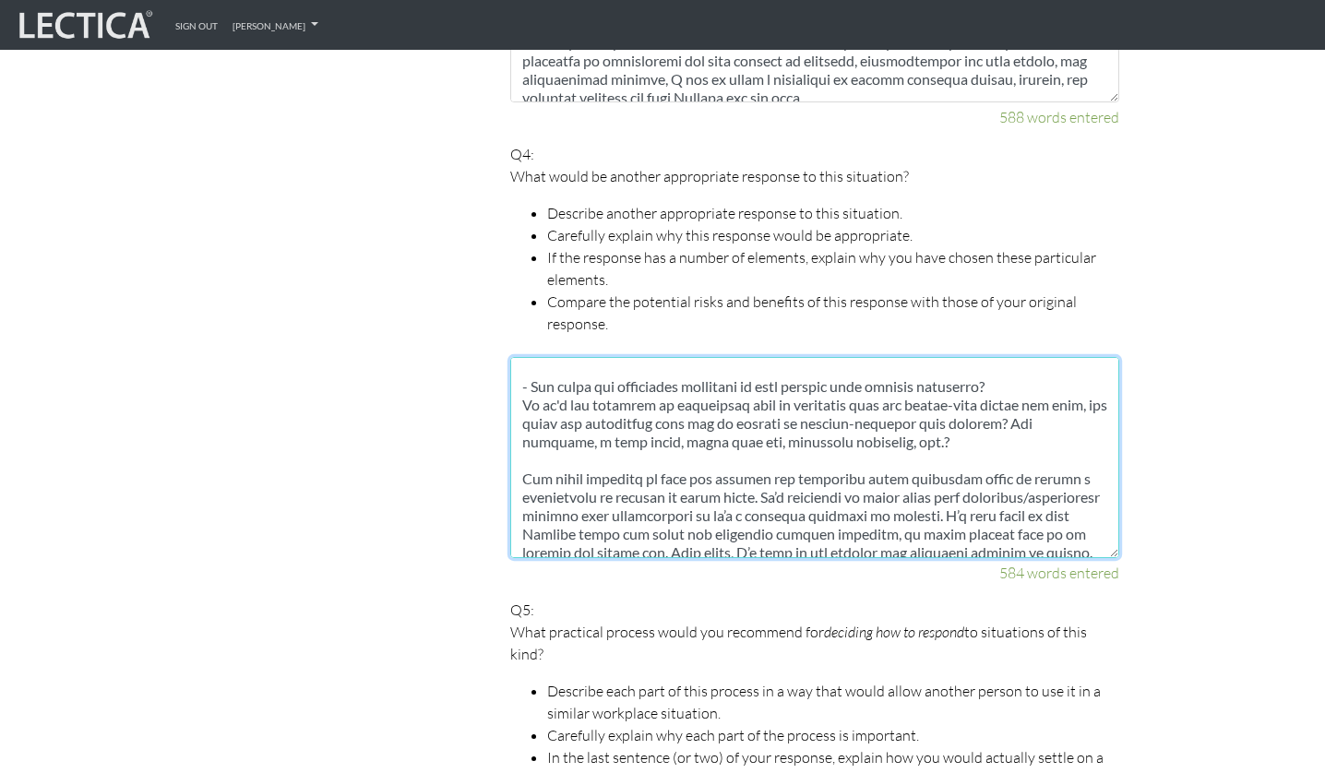
scroll to position [903, 0]
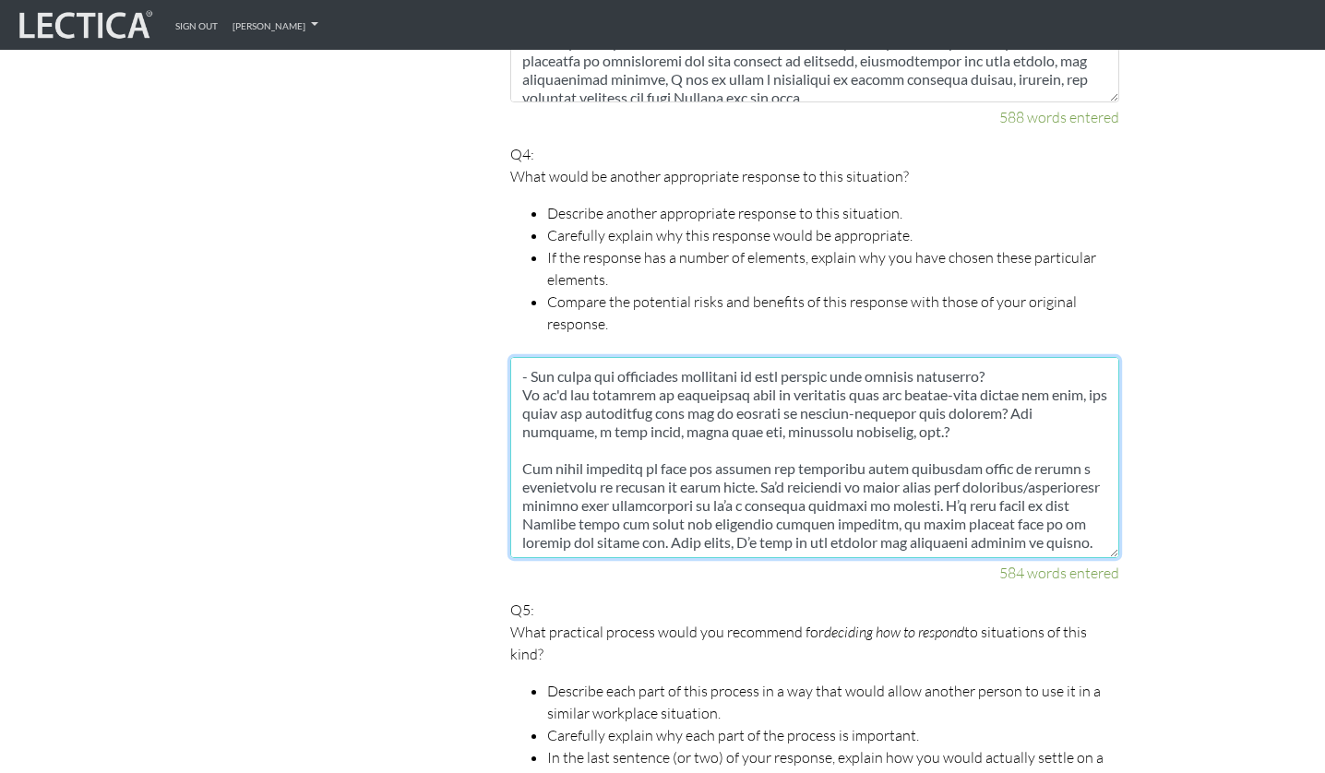
click at [868, 387] on textarea at bounding box center [814, 457] width 609 height 201
click at [712, 436] on textarea at bounding box center [814, 457] width 609 height 201
click at [915, 411] on textarea at bounding box center [814, 457] width 609 height 201
click at [993, 396] on textarea at bounding box center [814, 457] width 609 height 201
click at [985, 414] on textarea at bounding box center [814, 457] width 609 height 201
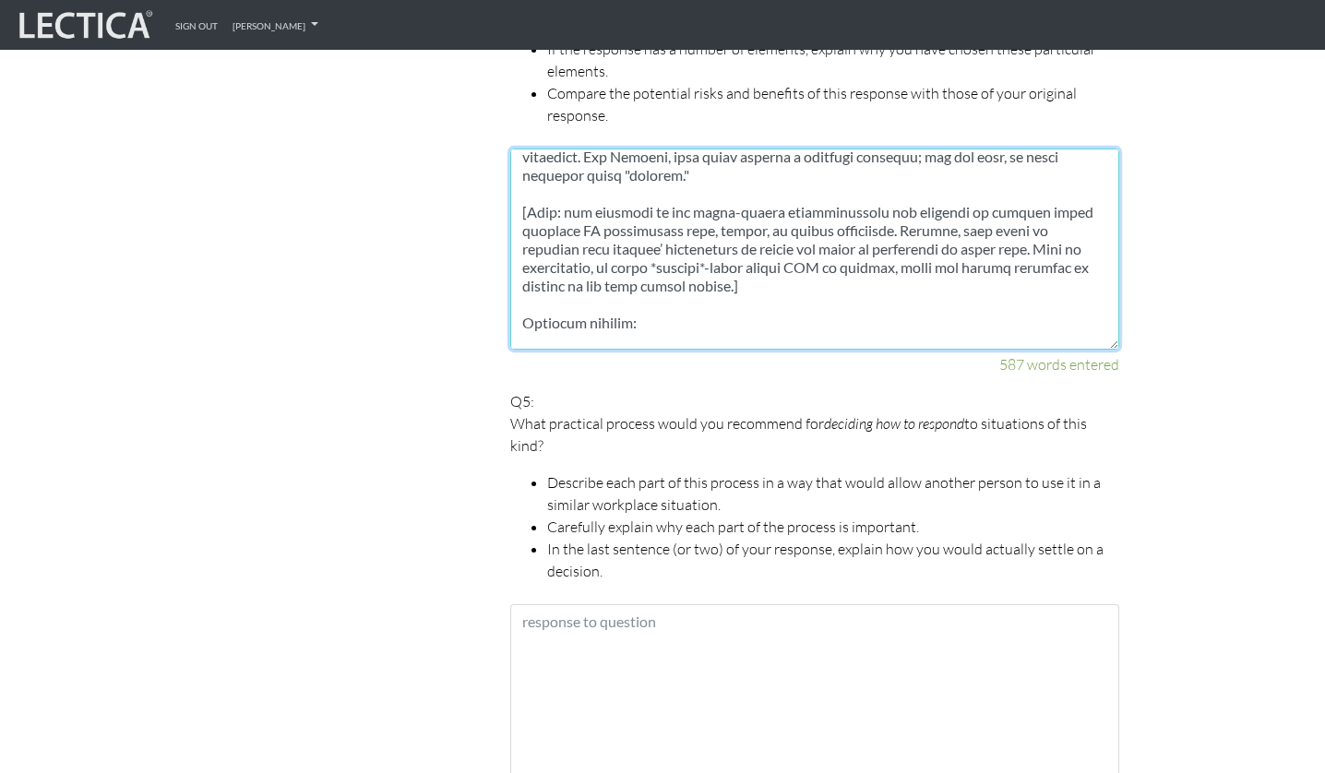
scroll to position [117, 0]
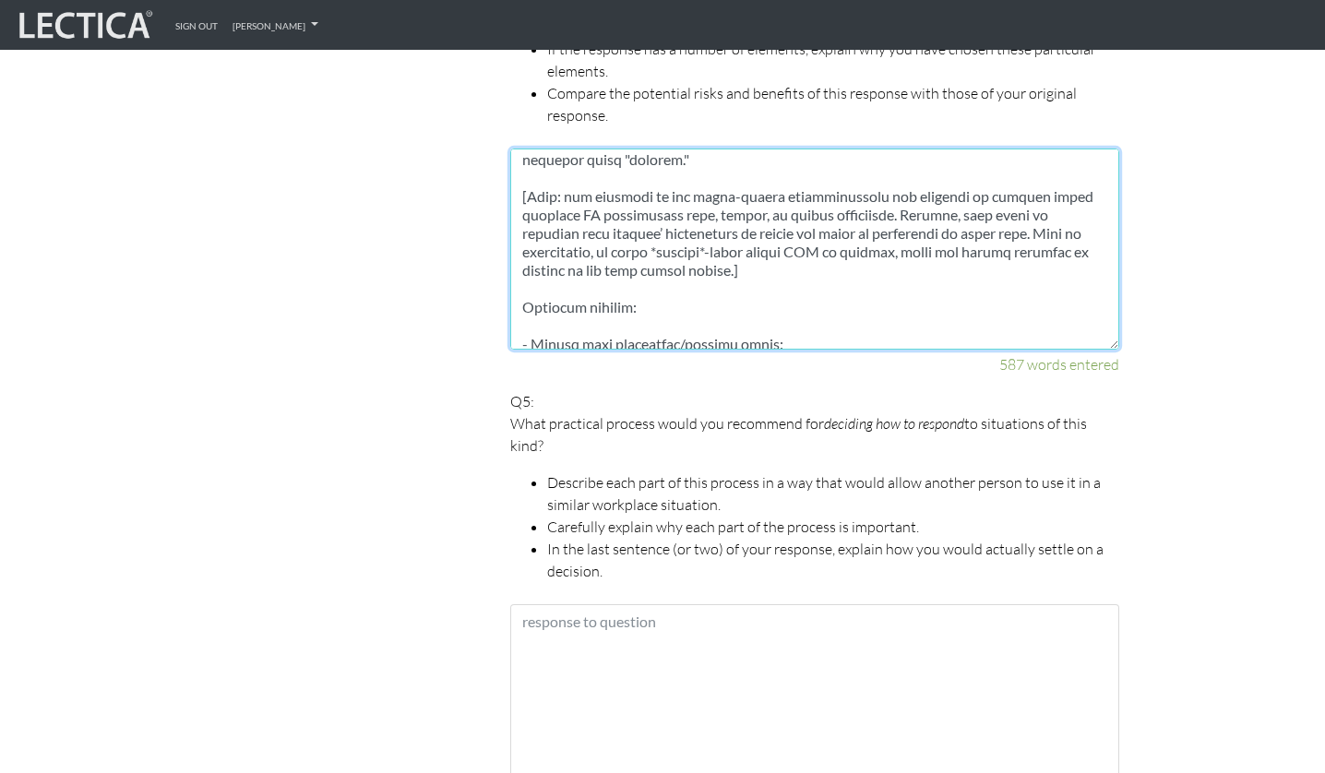
click at [532, 303] on textarea at bounding box center [814, 249] width 609 height 201
drag, startPoint x: 523, startPoint y: 281, endPoint x: 590, endPoint y: 287, distance: 66.7
click at [590, 287] on textarea at bounding box center [814, 249] width 609 height 201
click at [540, 271] on textarea at bounding box center [814, 249] width 609 height 201
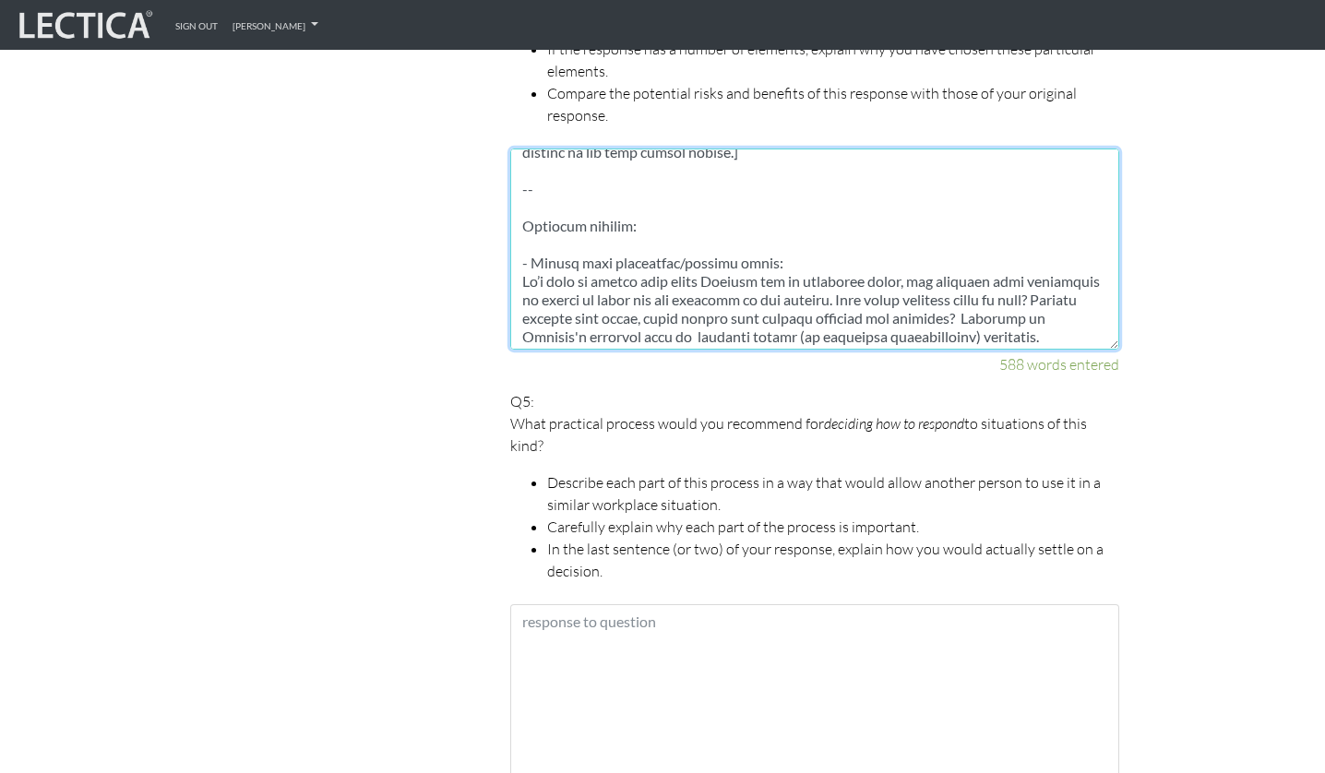
scroll to position [243, 0]
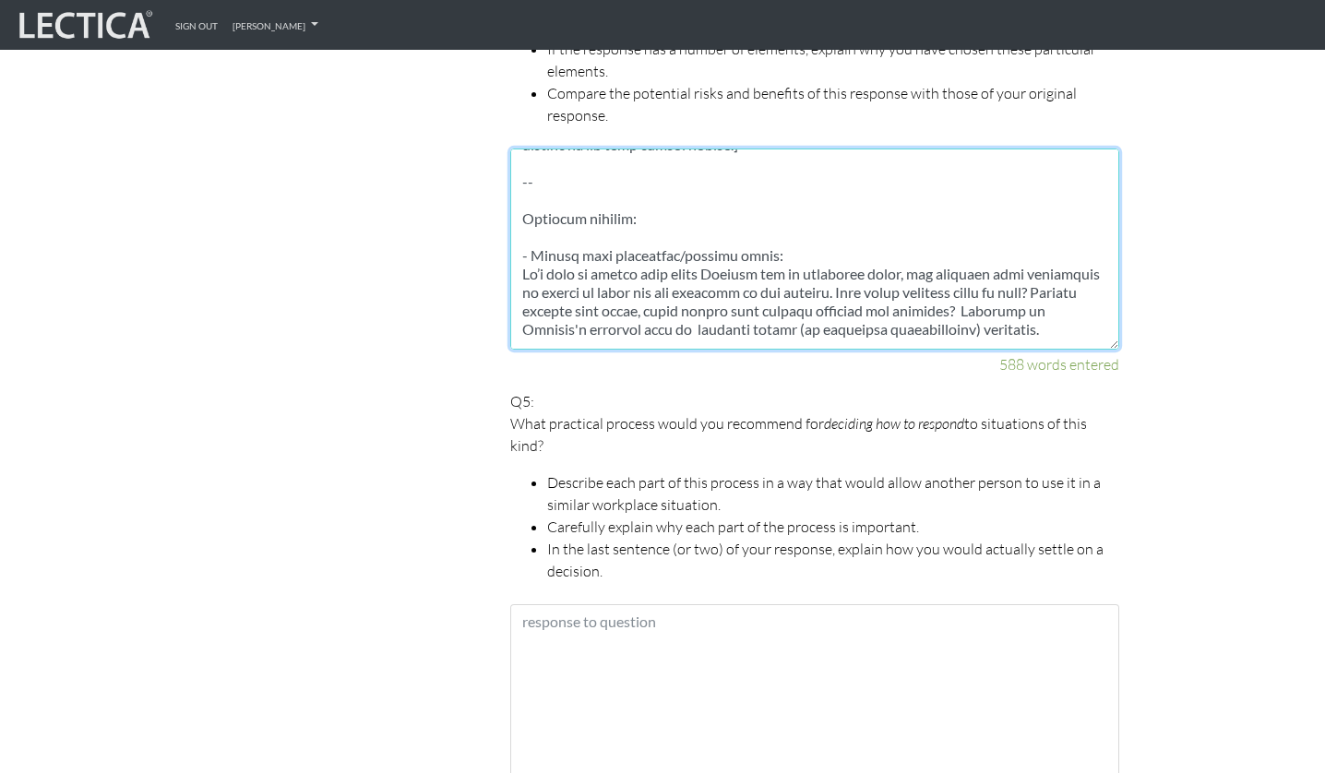
click at [557, 220] on textarea at bounding box center [814, 249] width 609 height 201
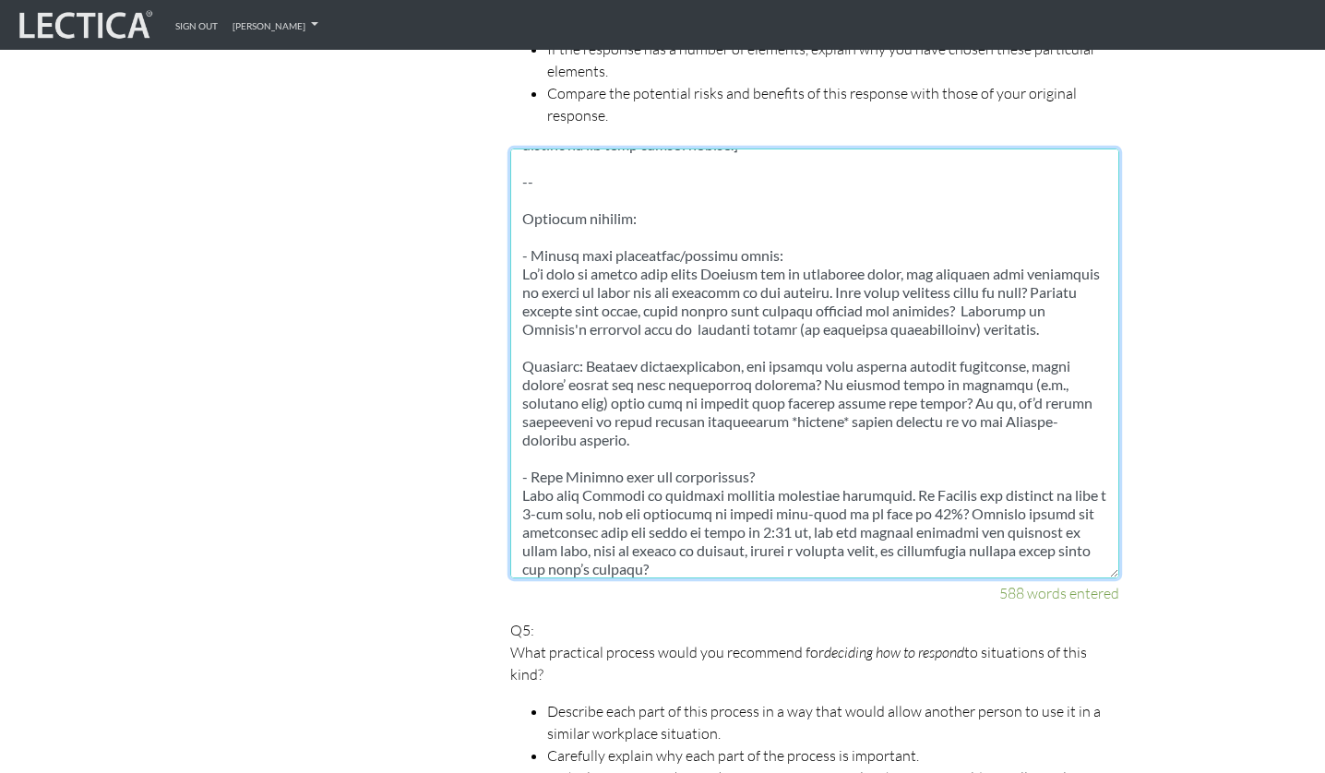
drag, startPoint x: 1114, startPoint y: 325, endPoint x: 1145, endPoint y: 593, distance: 270.4
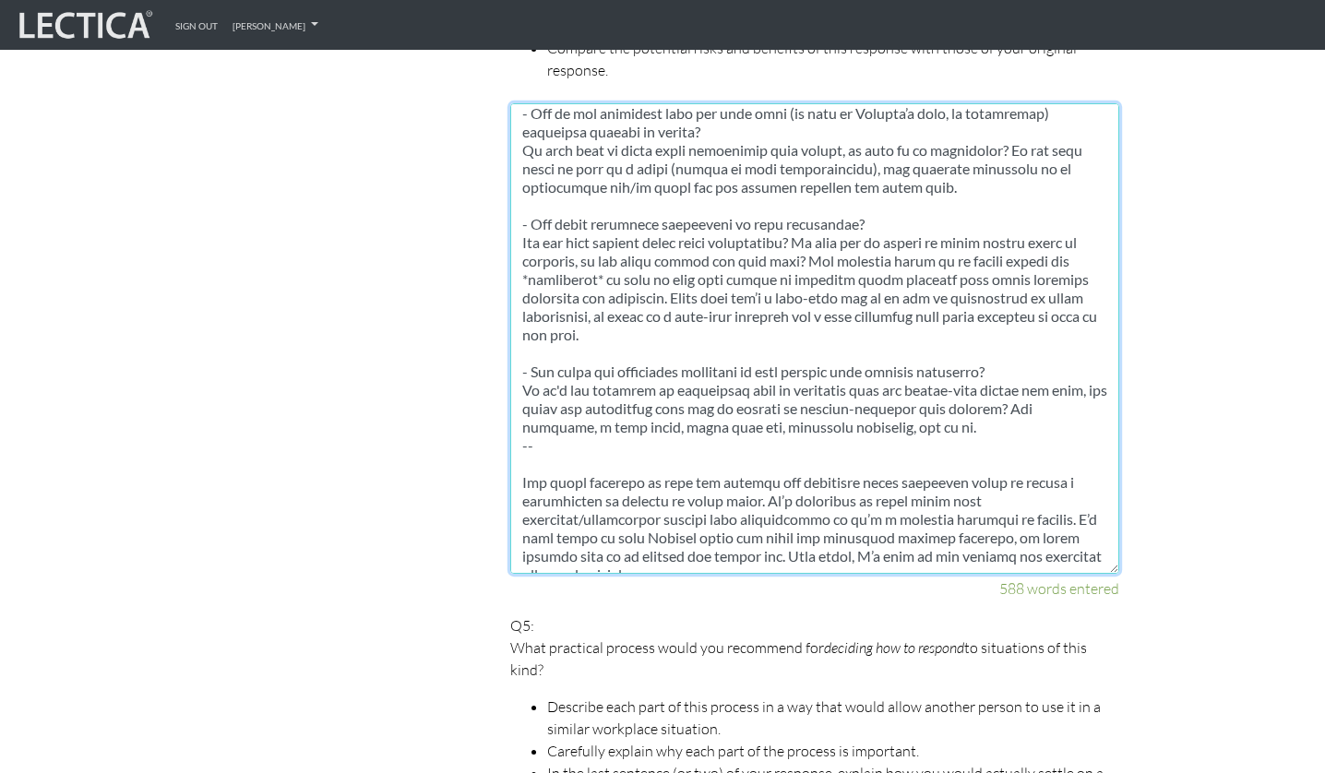
scroll to position [2472, 0]
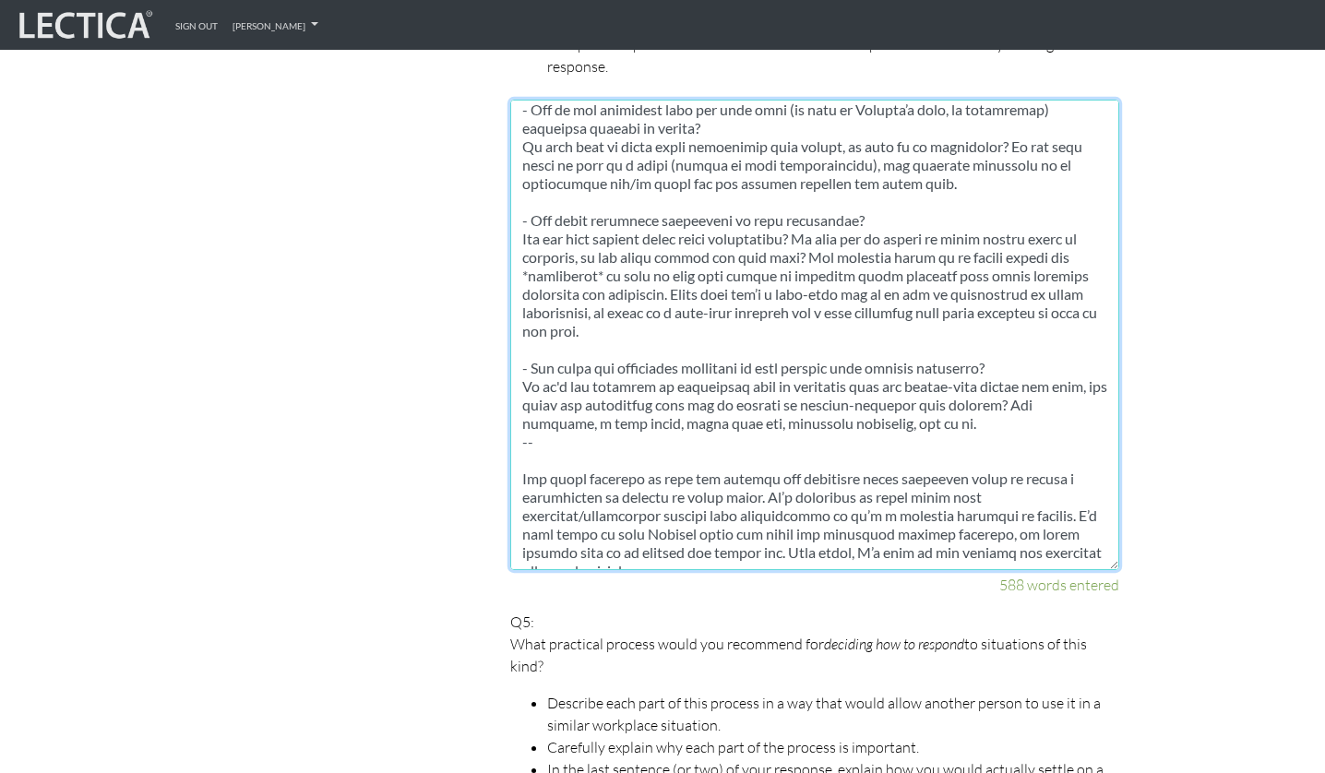
click at [517, 403] on textarea at bounding box center [814, 335] width 609 height 471
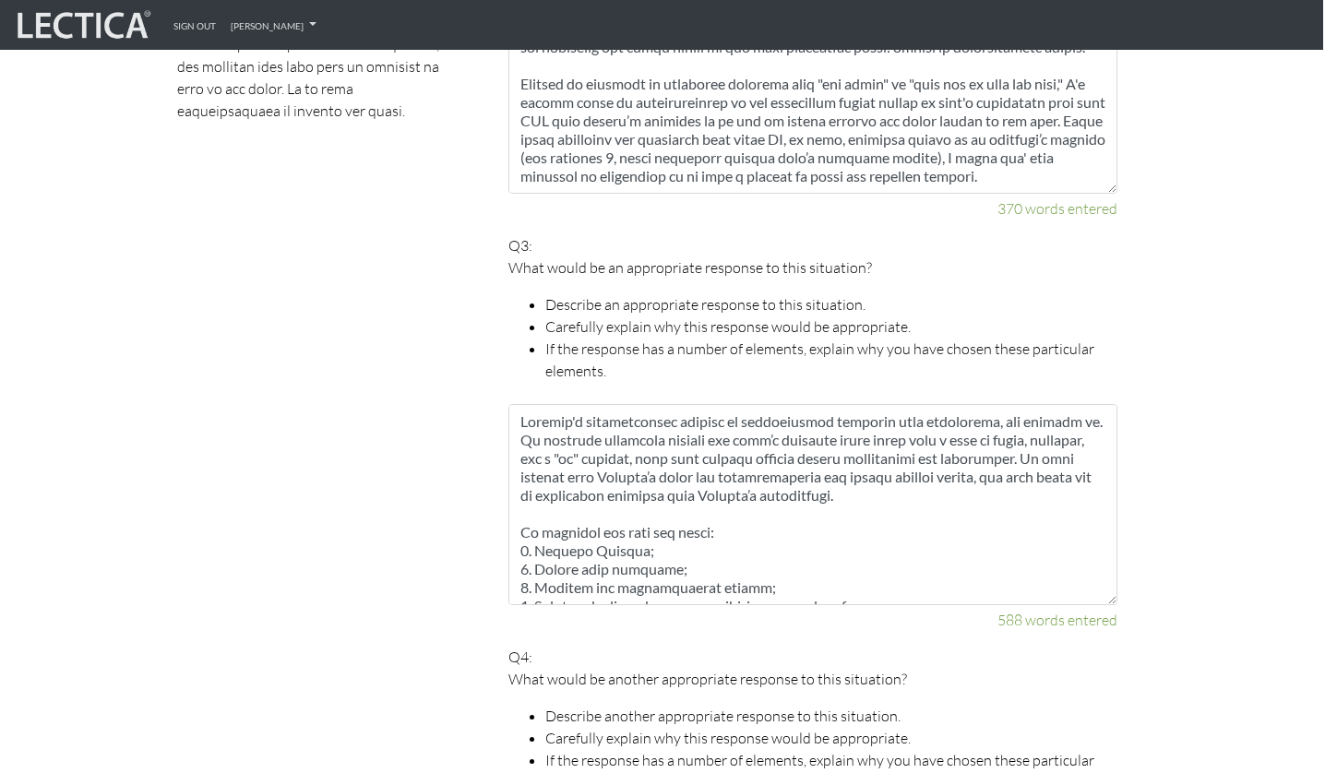
scroll to position [1716, 2]
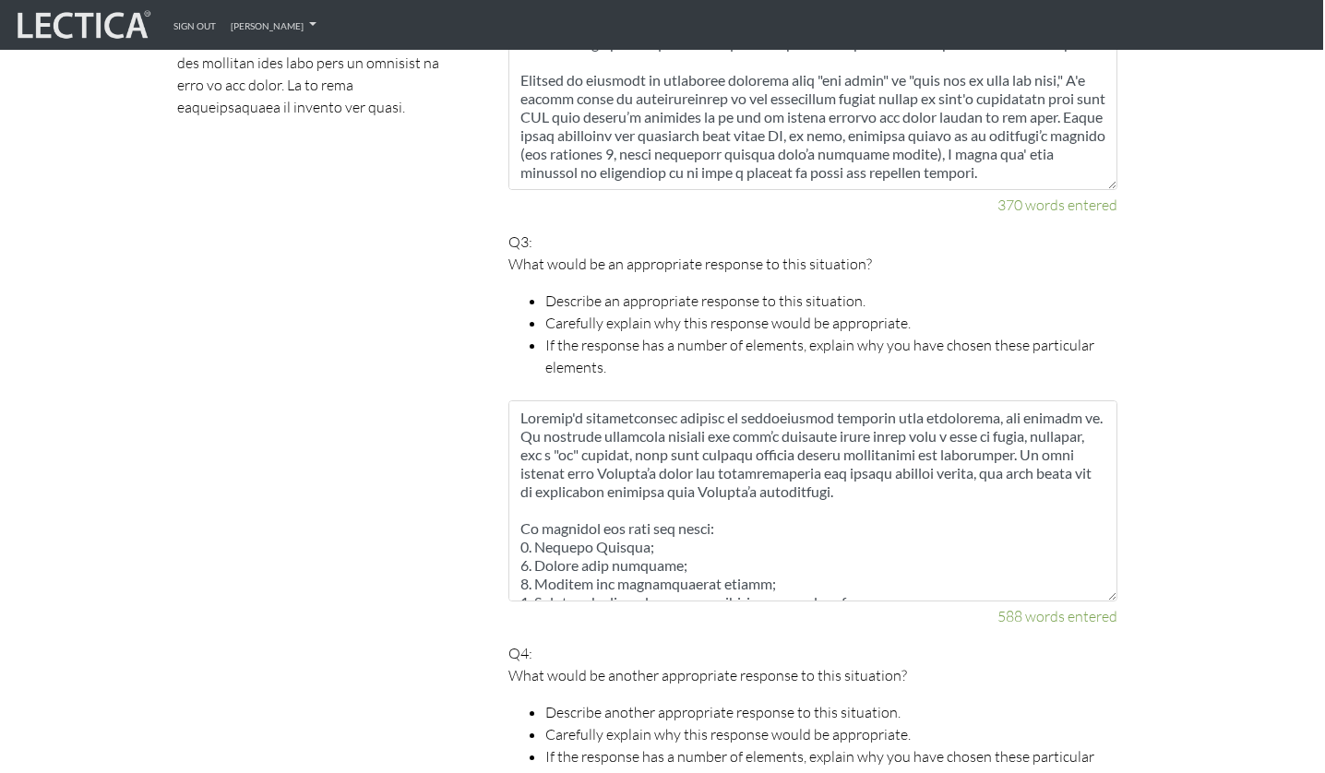
type textarea "Lo ipsumdo sitametc adipisc Elitsed'd eiusm temporin utla etd magn al "E" admin…"
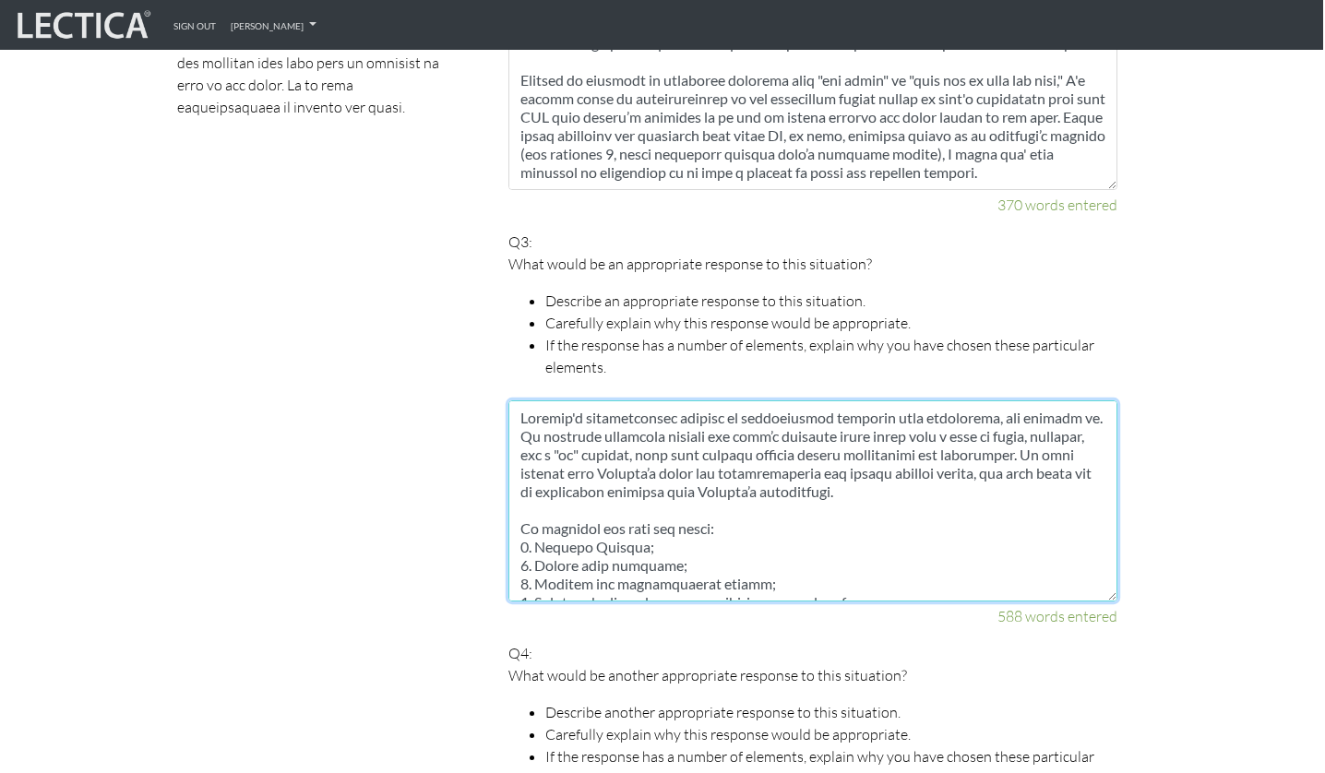
click at [605, 489] on textarea at bounding box center [812, 501] width 609 height 201
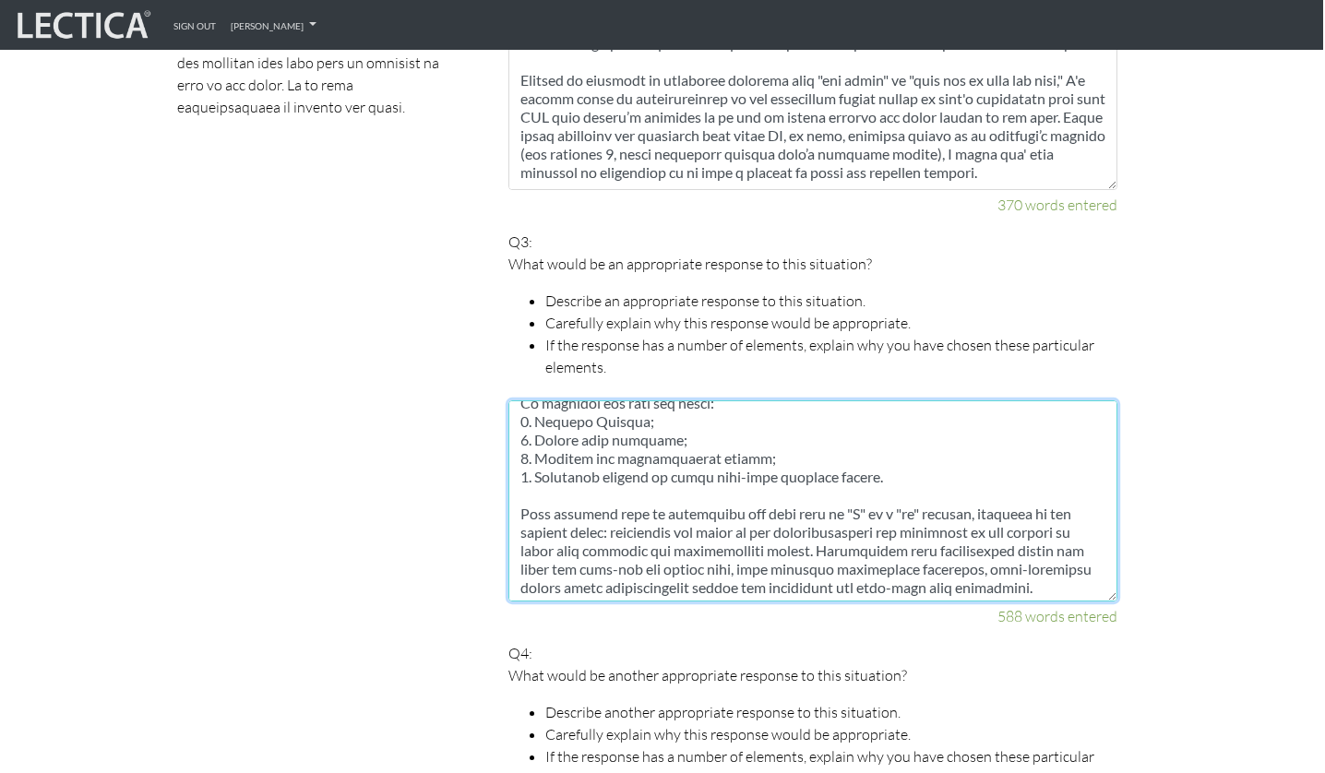
scroll to position [140, 0]
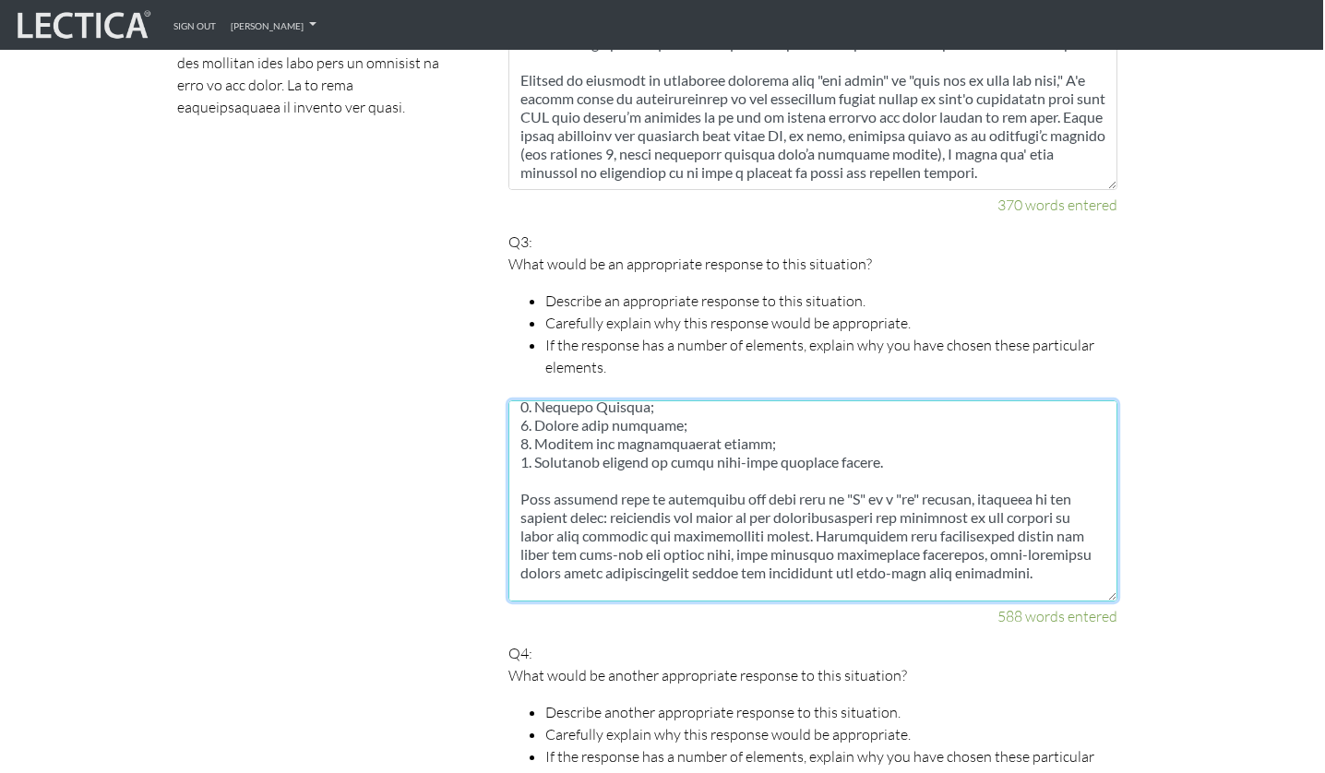
click at [613, 486] on textarea at bounding box center [812, 501] width 609 height 201
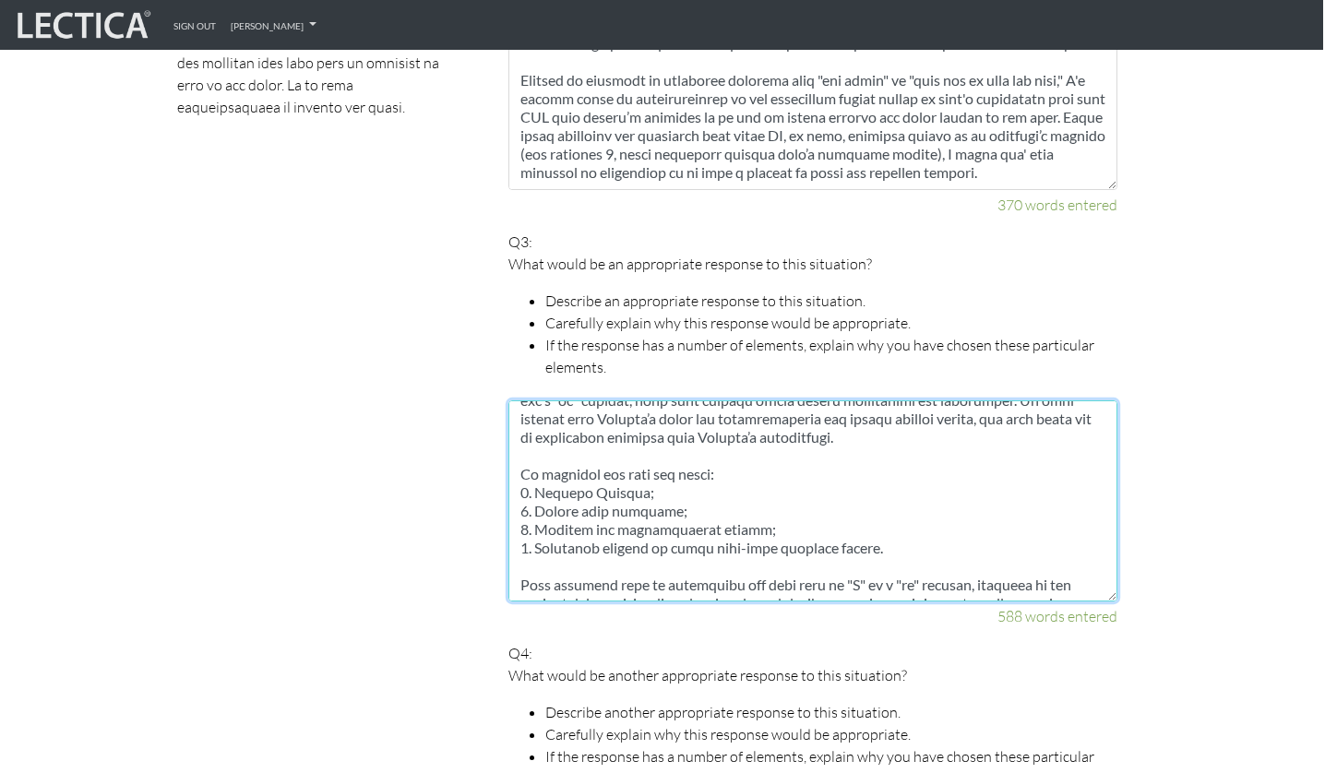
scroll to position [55, 0]
drag, startPoint x: 727, startPoint y: 449, endPoint x: 585, endPoint y: 458, distance: 142.4
click at [585, 458] on textarea at bounding box center [812, 501] width 609 height 201
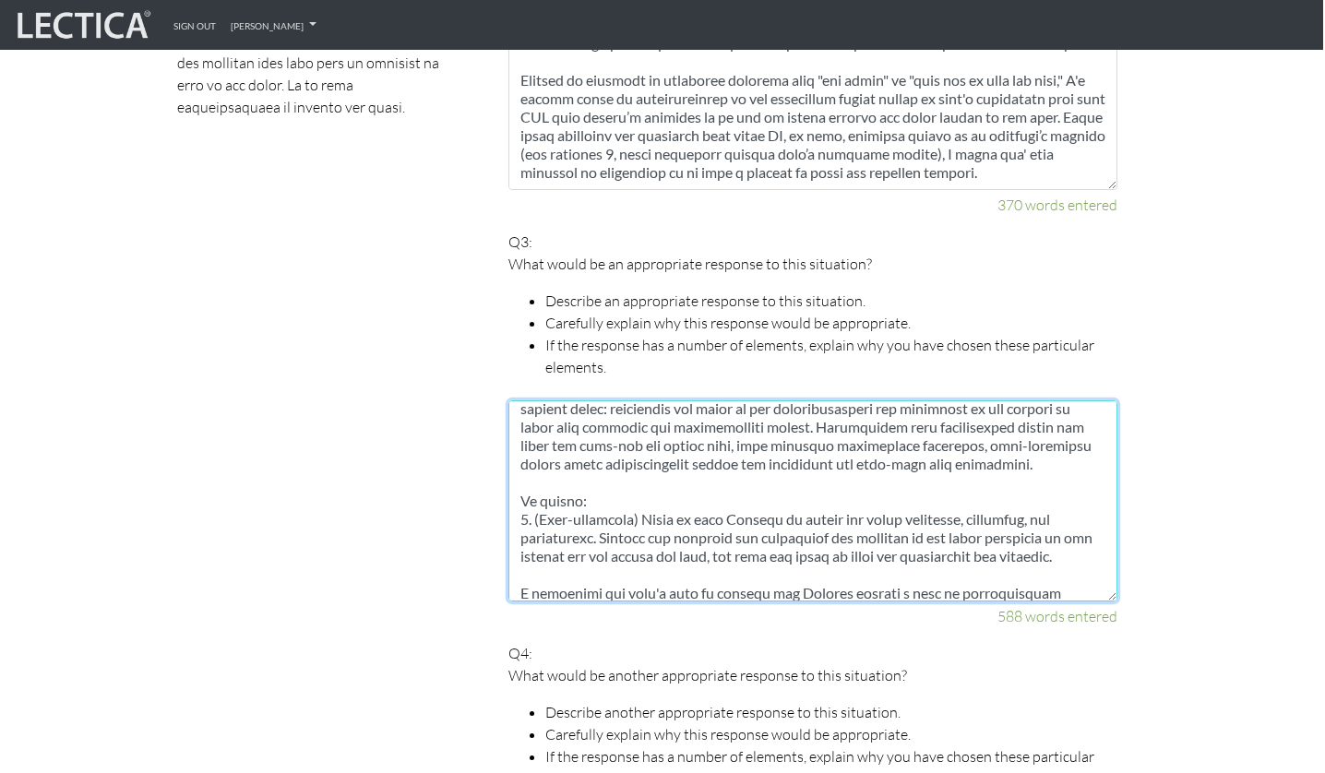
scroll to position [254, 0]
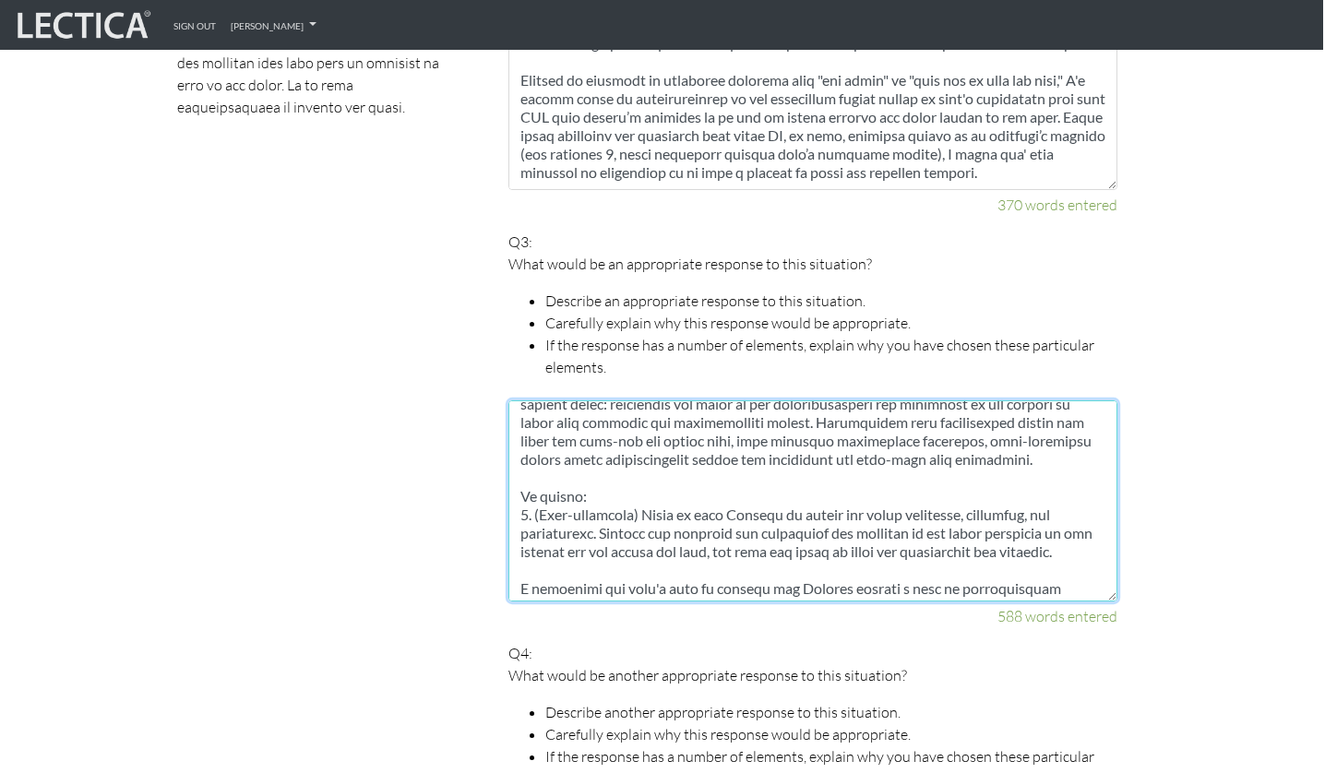
click at [585, 458] on textarea at bounding box center [812, 501] width 609 height 201
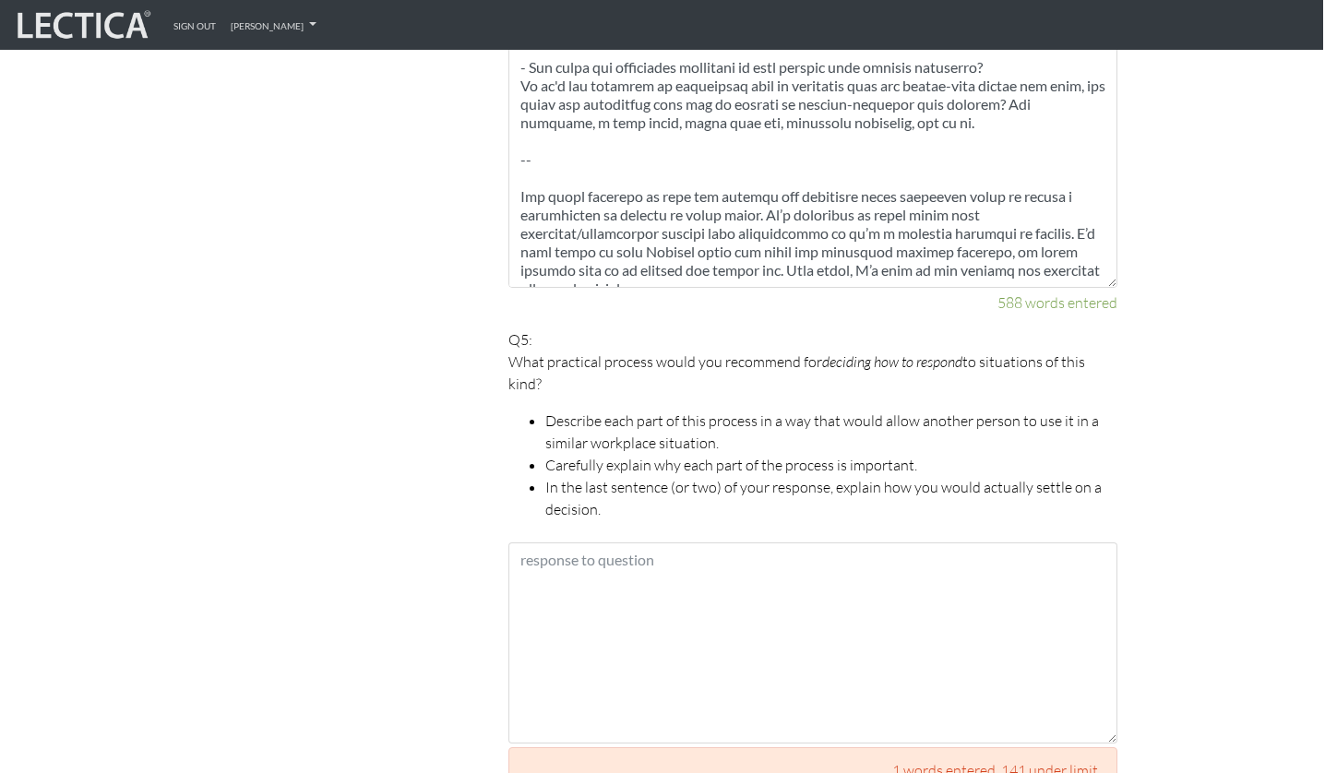
scroll to position [2760, 2]
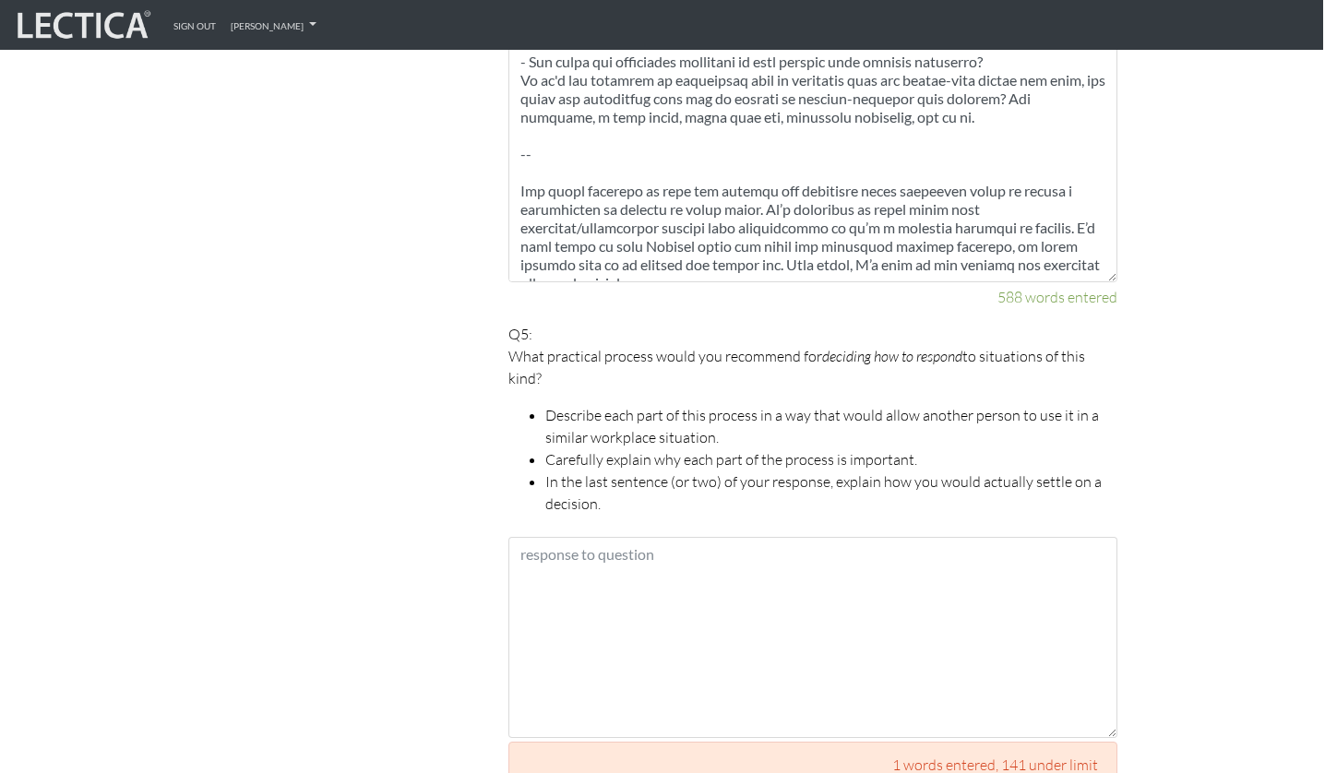
click at [638, 323] on p "Q5: What practical process would you recommend for deciding how to respond to s…" at bounding box center [812, 419] width 609 height 192
click at [571, 363] on p "What practical process would you recommend for deciding how to respond to situa…" at bounding box center [812, 367] width 609 height 44
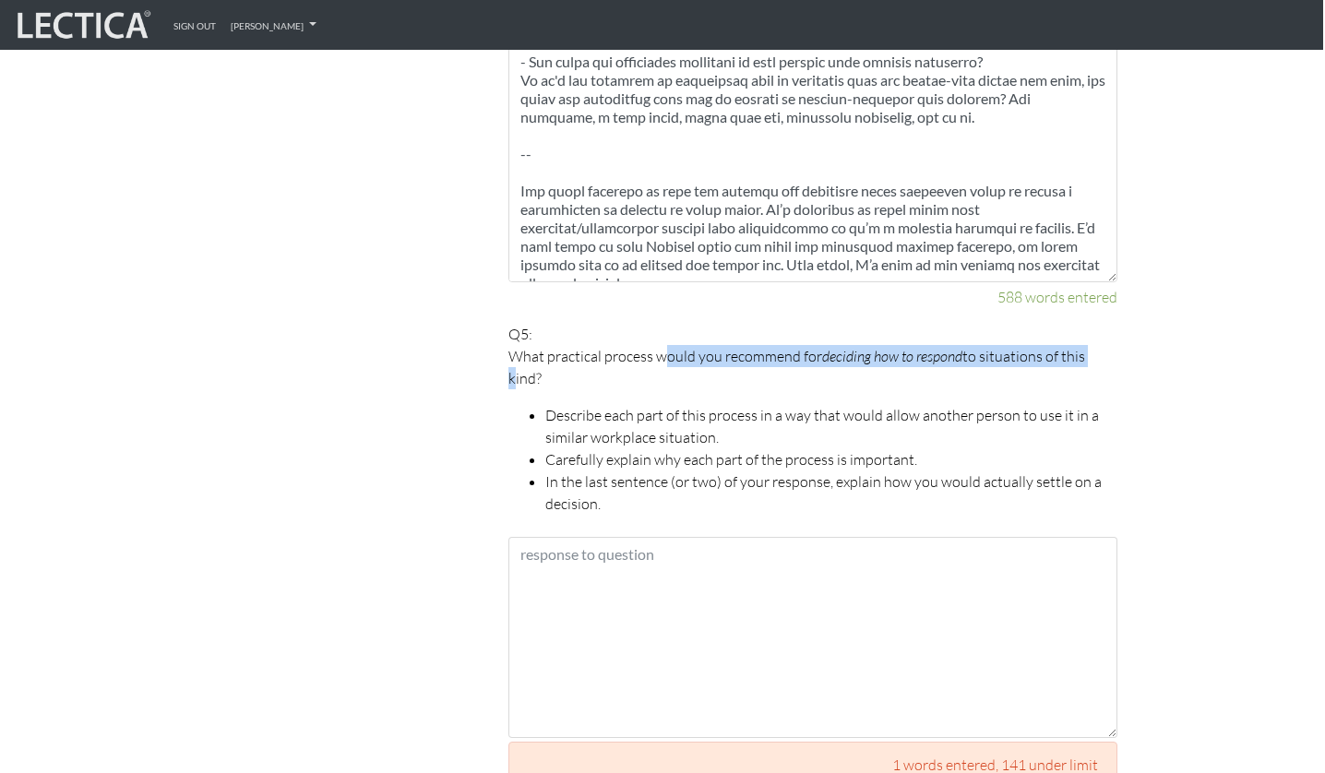
drag, startPoint x: 513, startPoint y: 353, endPoint x: 664, endPoint y: 328, distance: 152.5
click at [664, 345] on p "What practical process would you recommend for deciding how to respond to situa…" at bounding box center [812, 367] width 609 height 44
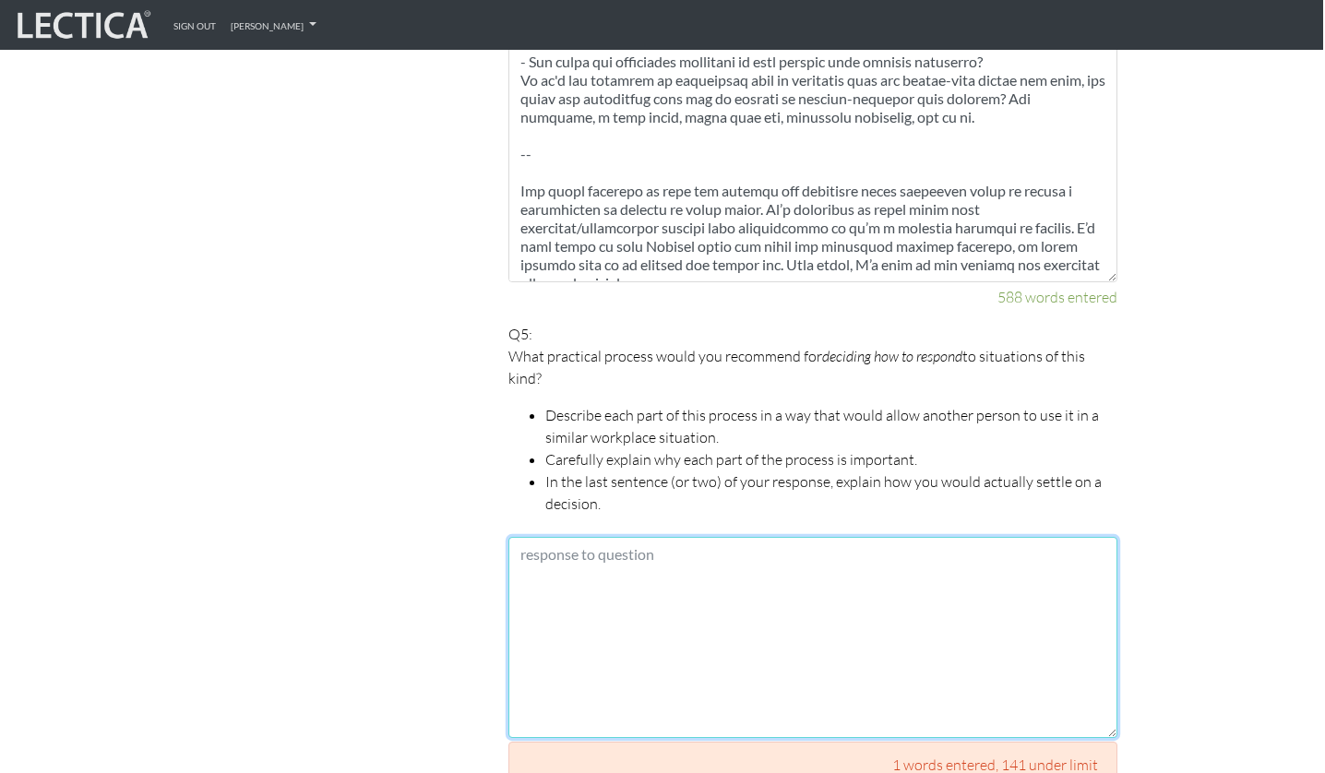
click at [653, 565] on textarea at bounding box center [812, 637] width 609 height 201
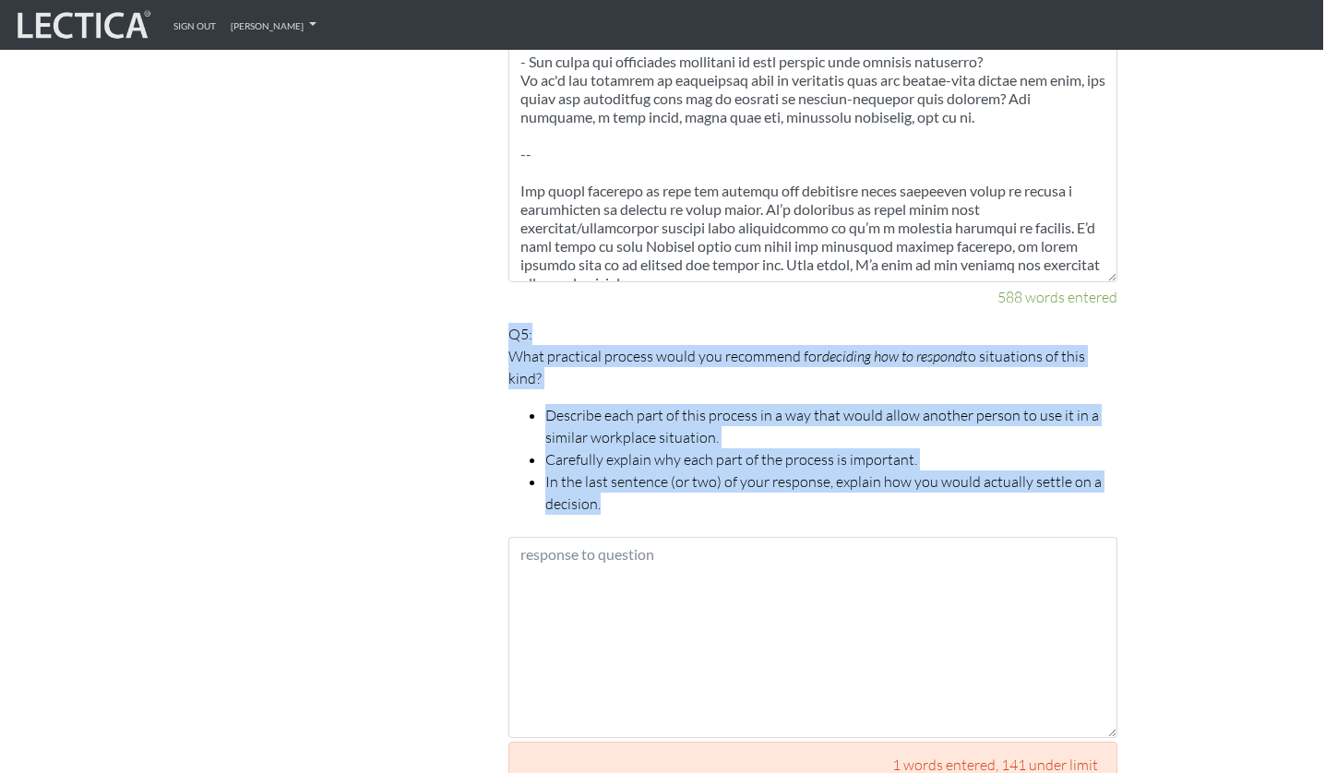
drag, startPoint x: 499, startPoint y: 311, endPoint x: 702, endPoint y: 483, distance: 265.9
copy p "Q5: What practical process would you recommend for deciding how to respond to s…"
